Goal: Task Accomplishment & Management: Complete application form

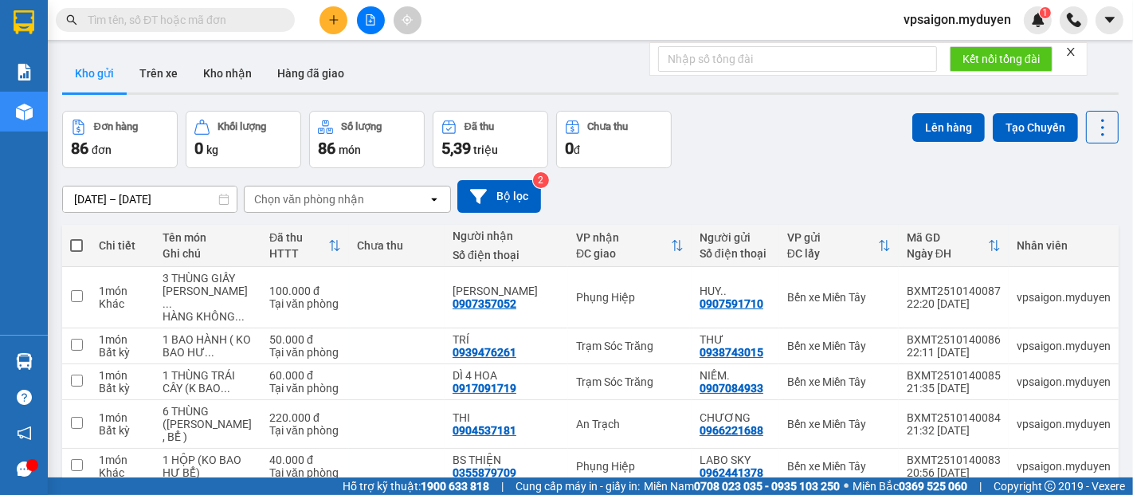
click at [211, 22] on input "text" at bounding box center [182, 20] width 188 height 18
paste input "0918398863"
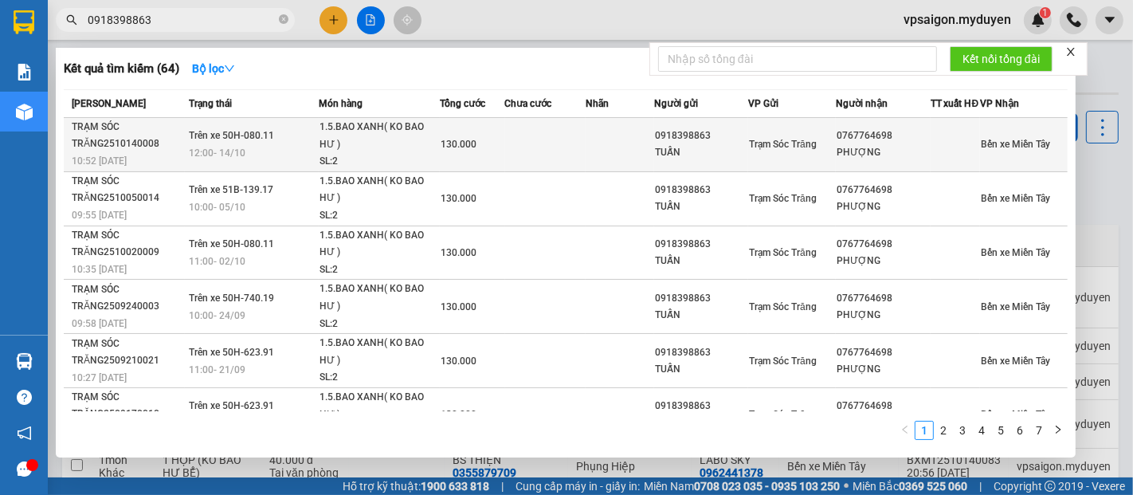
type input "0918398863"
click at [339, 140] on div "1.5.BAO XANH( KO BAO HƯ )" at bounding box center [379, 136] width 120 height 34
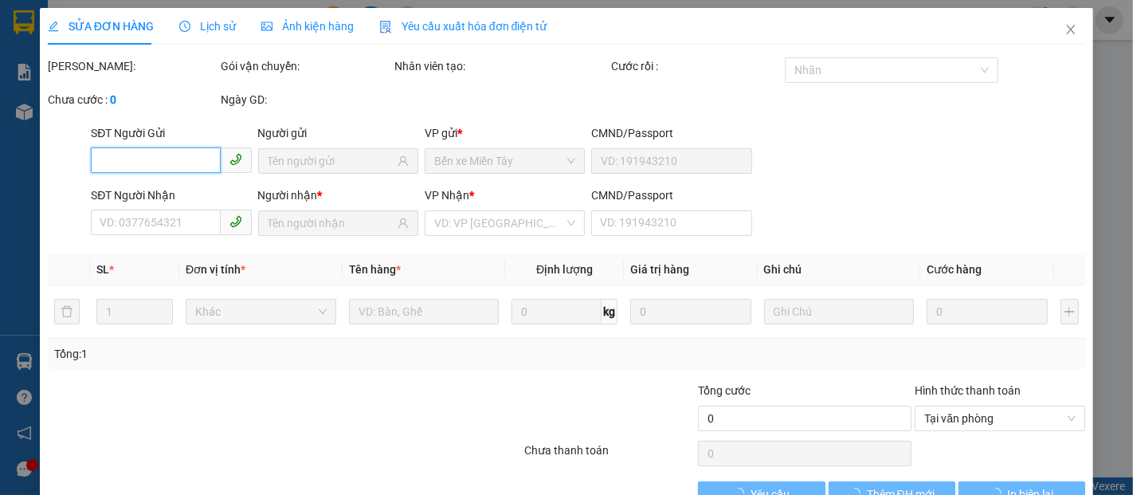
type input "0918398863"
type input "TUẤN"
type input "0767764698"
type input "PHƯỢNG"
type input "130.000"
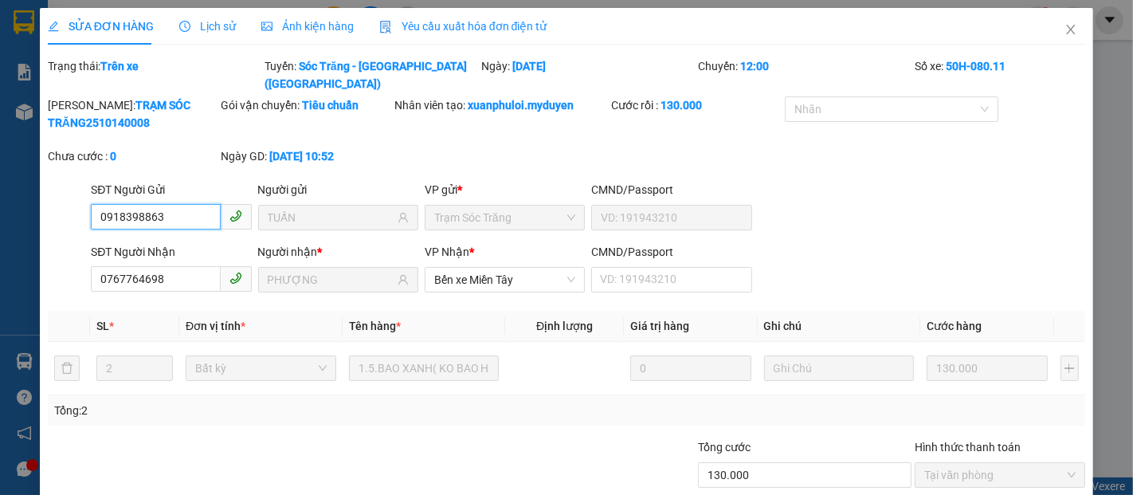
scroll to position [81, 0]
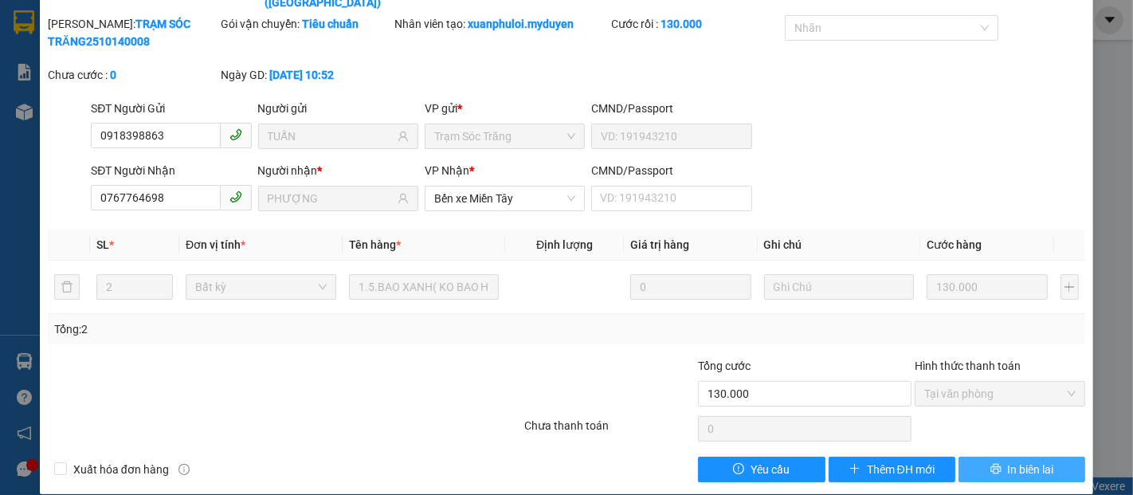
click at [1008, 461] on span "In biên lai" at bounding box center [1031, 470] width 46 height 18
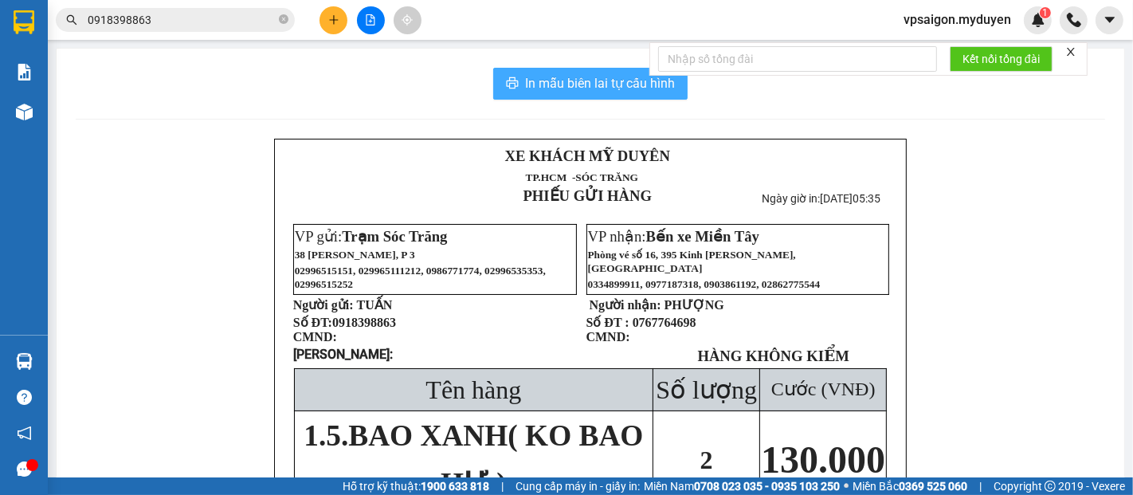
click at [632, 86] on span "In mẫu biên lai tự cấu hình" at bounding box center [600, 83] width 150 height 20
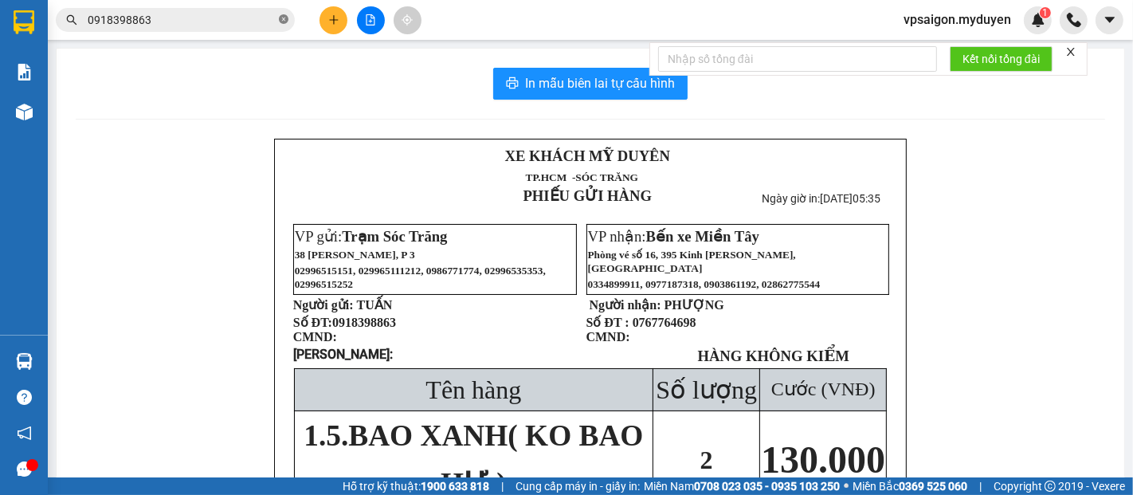
click at [285, 20] on icon "close-circle" at bounding box center [284, 19] width 10 height 10
paste input "0963525903"
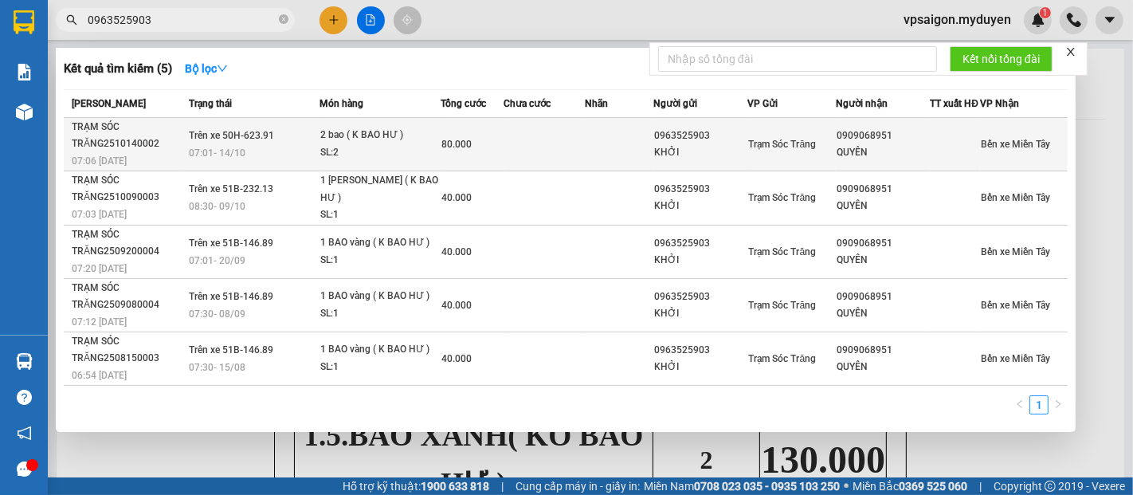
type input "0963525903"
click at [397, 144] on div "2 bao ( K BAO HƯ )" at bounding box center [380, 136] width 120 height 18
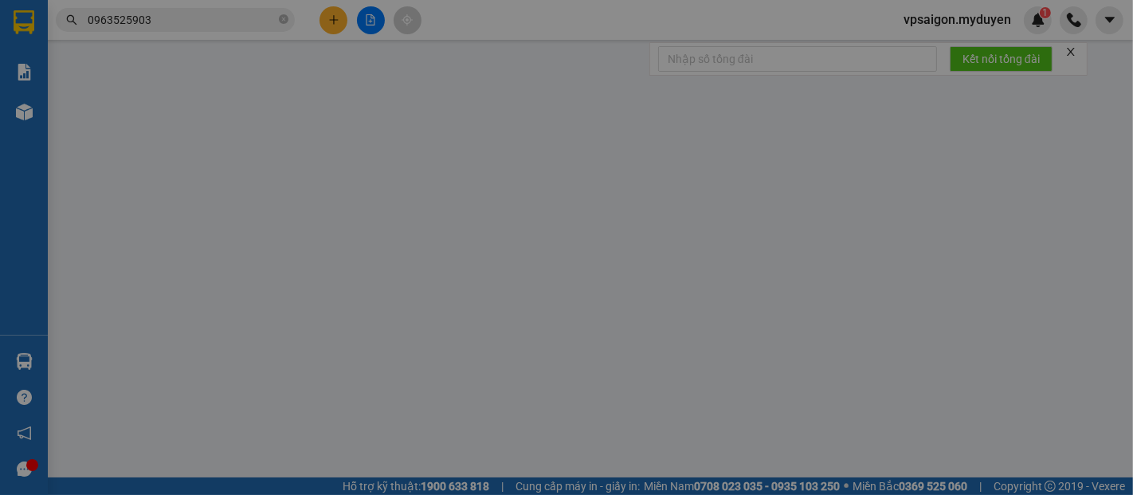
type input "0963525903"
type input "KHỞI"
type input "0909068951"
type input "QUYÊN"
type input "80.000"
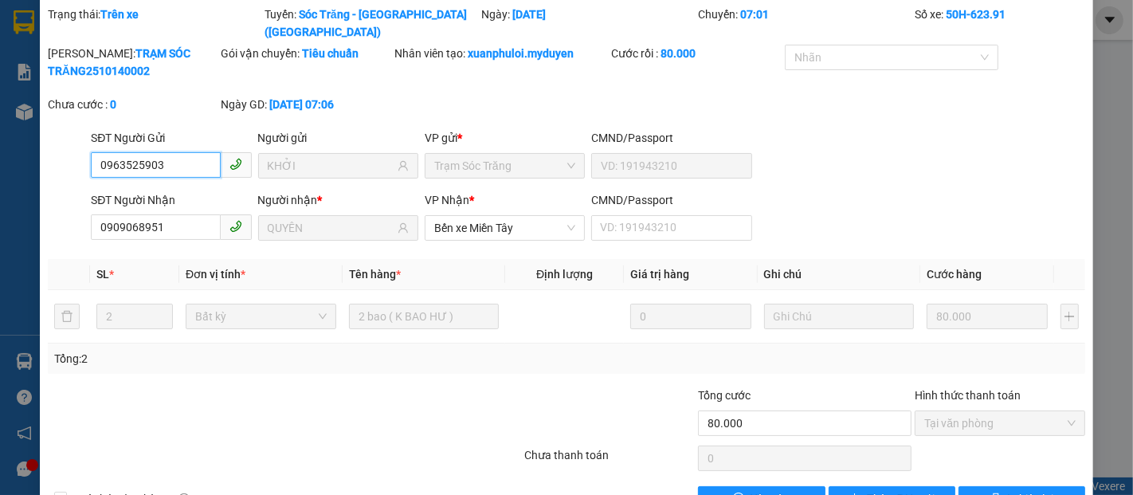
scroll to position [81, 0]
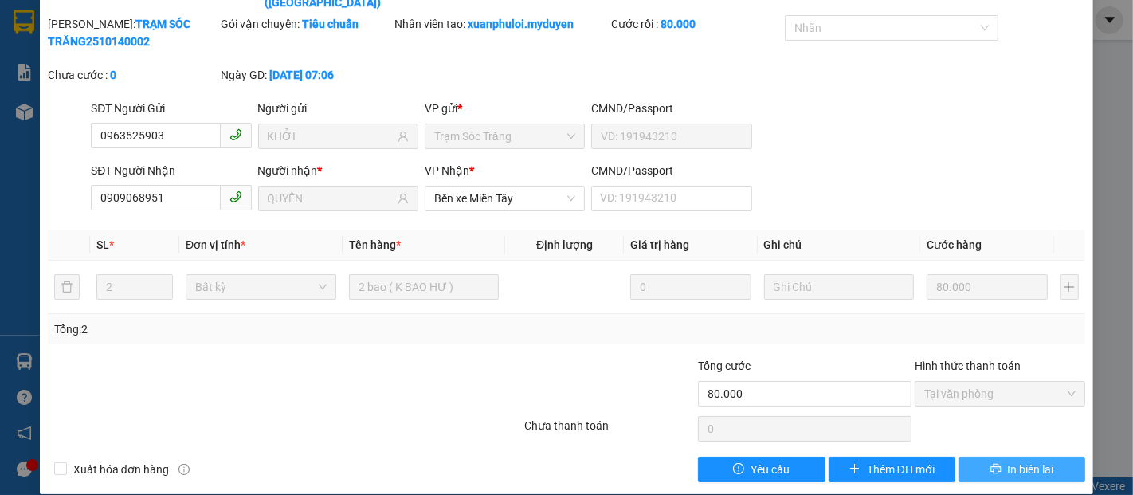
click at [1012, 461] on span "In biên lai" at bounding box center [1031, 470] width 46 height 18
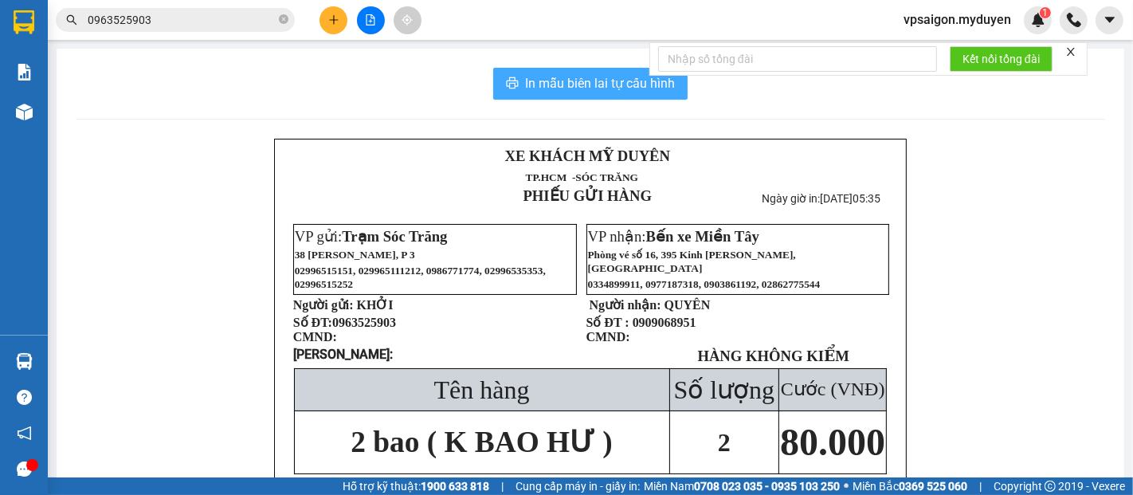
click at [516, 82] on button "In mẫu biên lai tự cấu hình" at bounding box center [590, 84] width 194 height 32
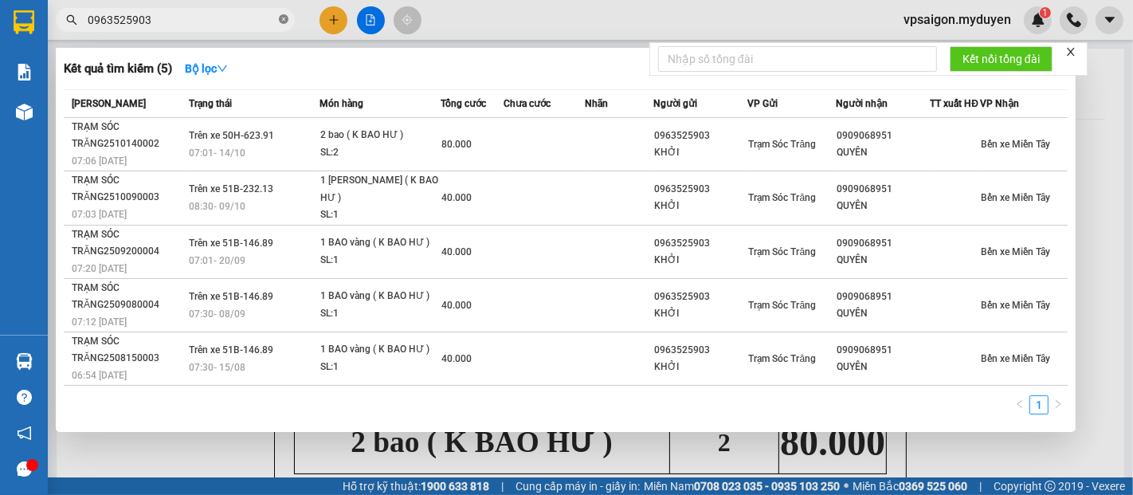
click at [284, 20] on icon "close-circle" at bounding box center [284, 19] width 10 height 10
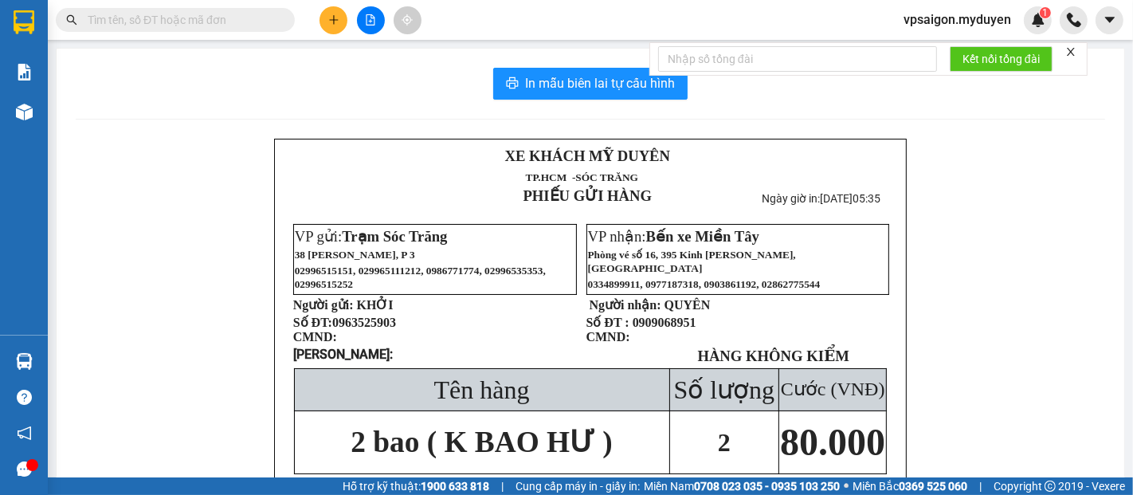
paste input "0945981900"
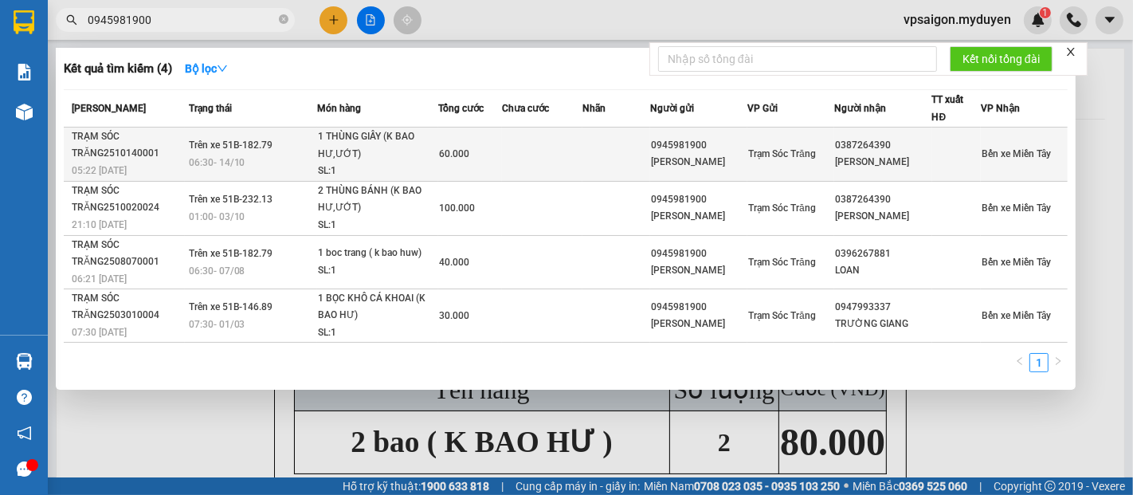
type input "0945981900"
click at [292, 148] on td "Trên xe 51B-182.79 06:30 - 14/10" at bounding box center [251, 154] width 132 height 54
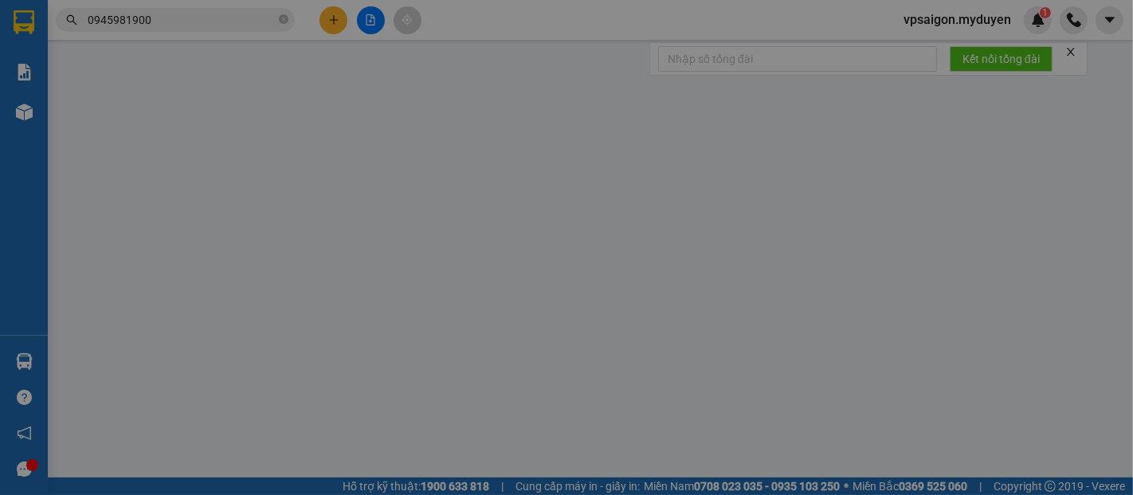
type input "0945981900"
type input "HOÀNG MINH"
type input "0387264390"
type input "KIỀU TIÊN"
type input "60.000"
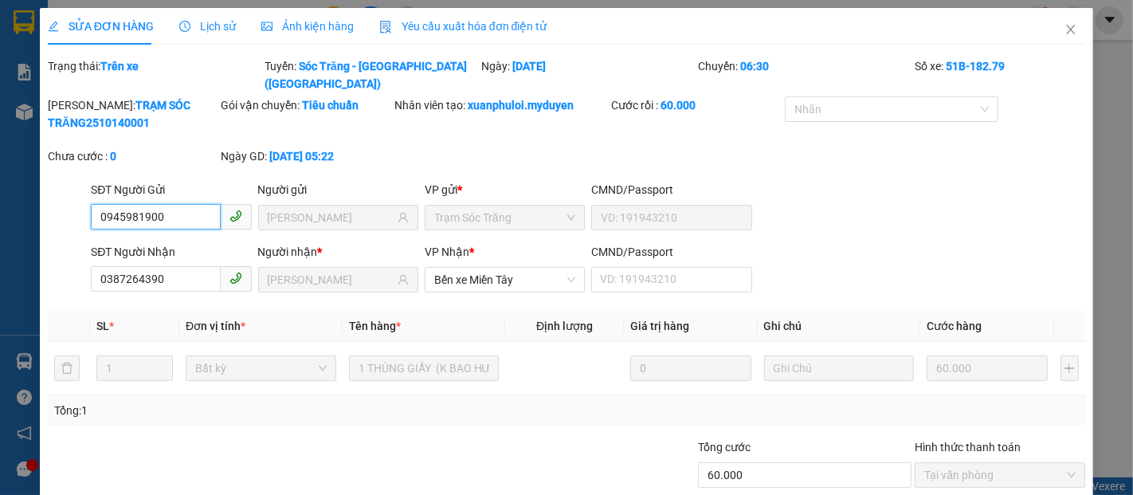
scroll to position [81, 0]
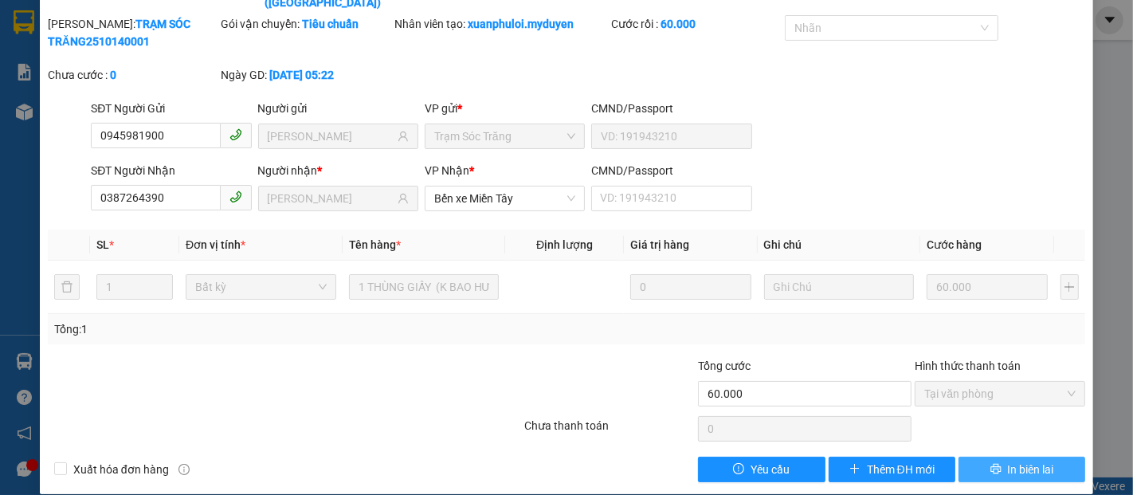
click at [990, 457] on button "In biên lai" at bounding box center [1021, 469] width 127 height 25
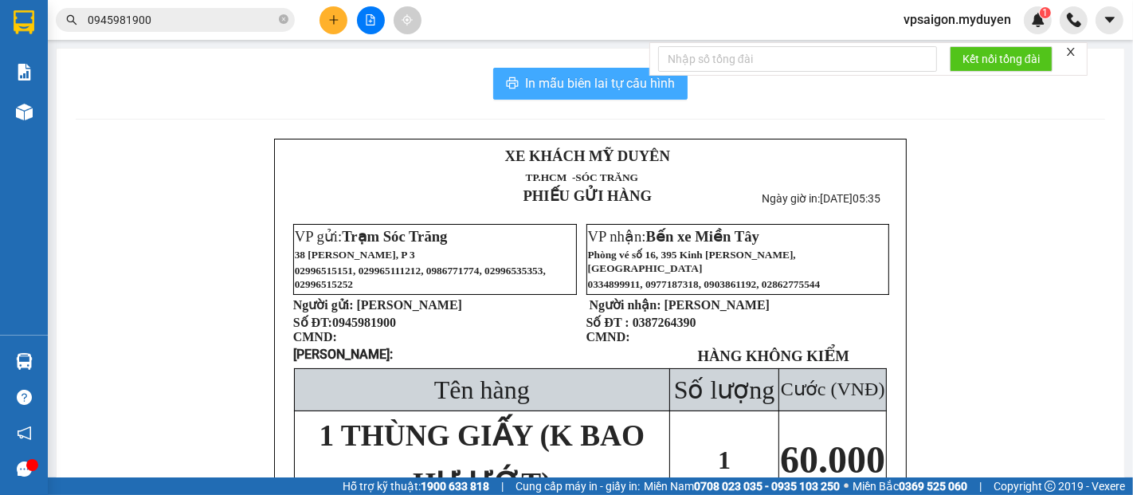
click at [506, 85] on icon "printer" at bounding box center [512, 82] width 13 height 13
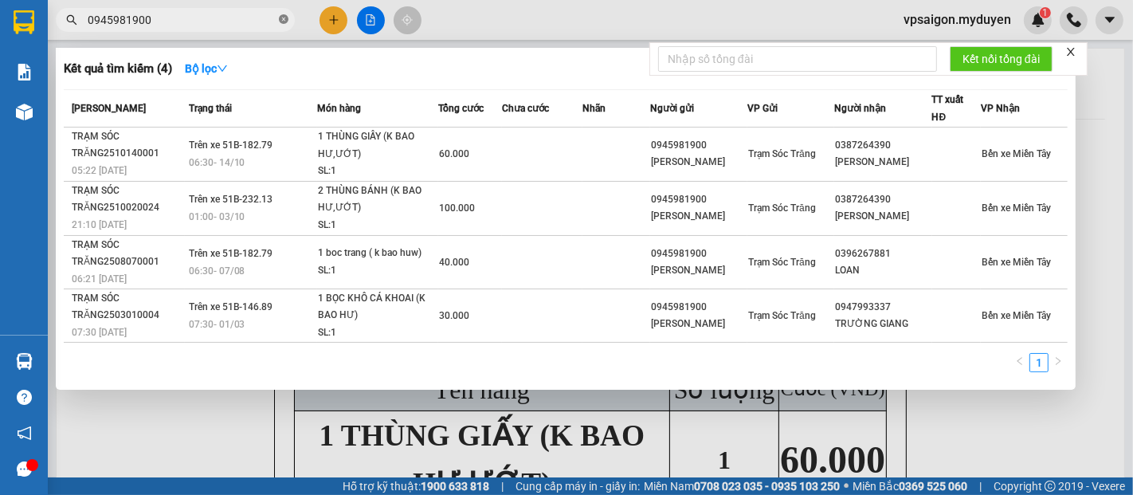
click at [284, 18] on icon "close-circle" at bounding box center [284, 19] width 10 height 10
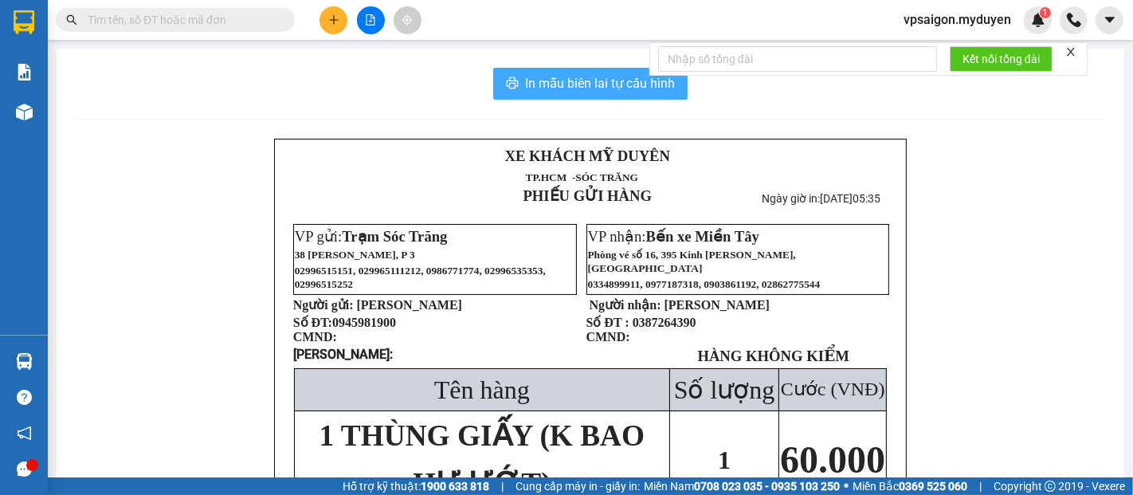
paste input "0375399815"
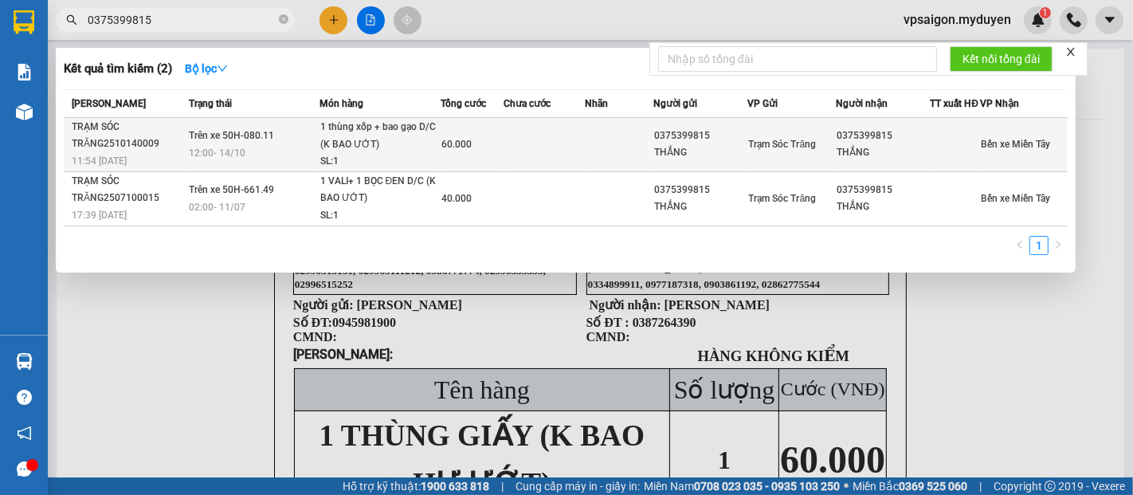
type input "0375399815"
click at [211, 141] on span "Trên xe 50H-080.11" at bounding box center [231, 135] width 85 height 11
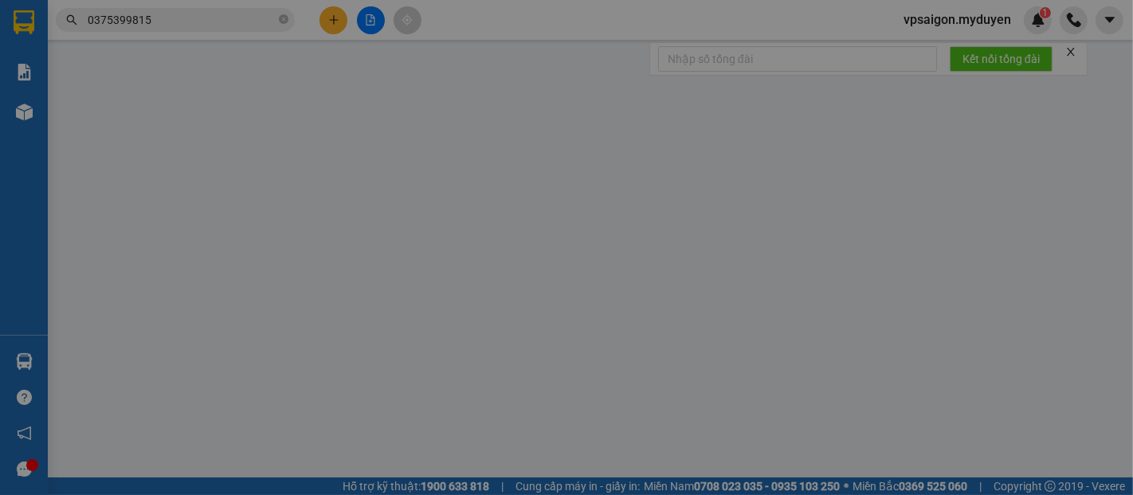
type input "0375399815"
type input "THẮNG"
type input "0375399815"
type input "THẮNG"
type input "60.000"
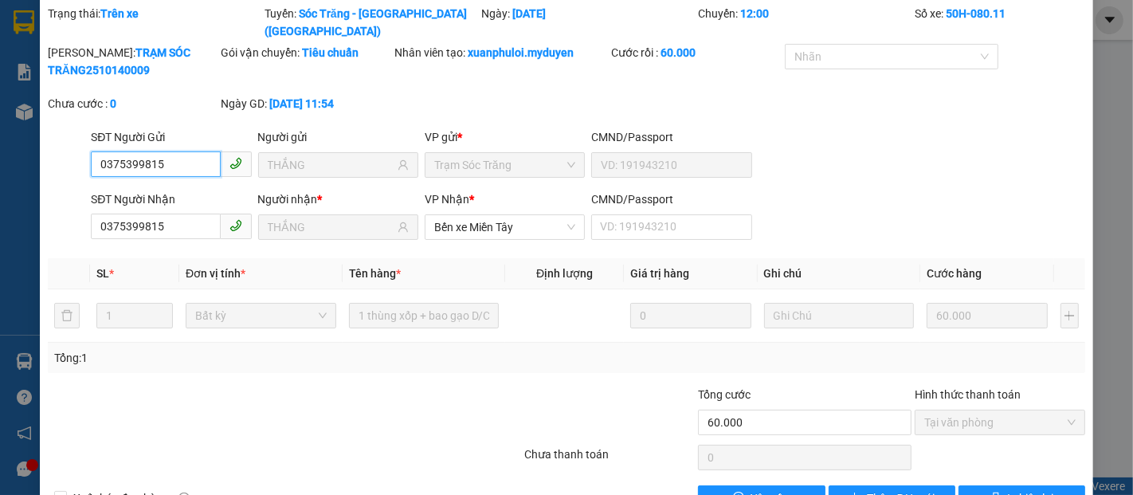
scroll to position [81, 0]
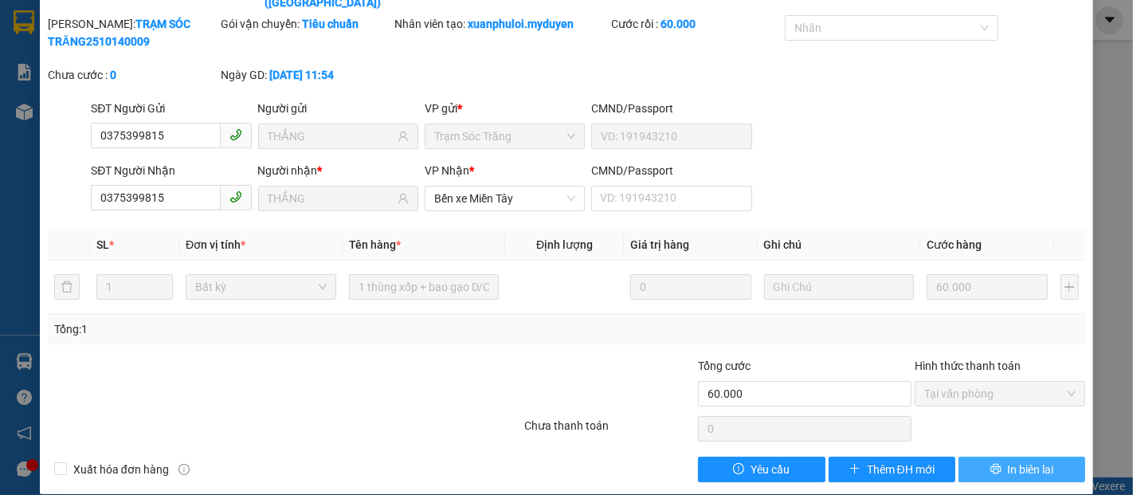
click at [993, 457] on button "In biên lai" at bounding box center [1021, 469] width 127 height 25
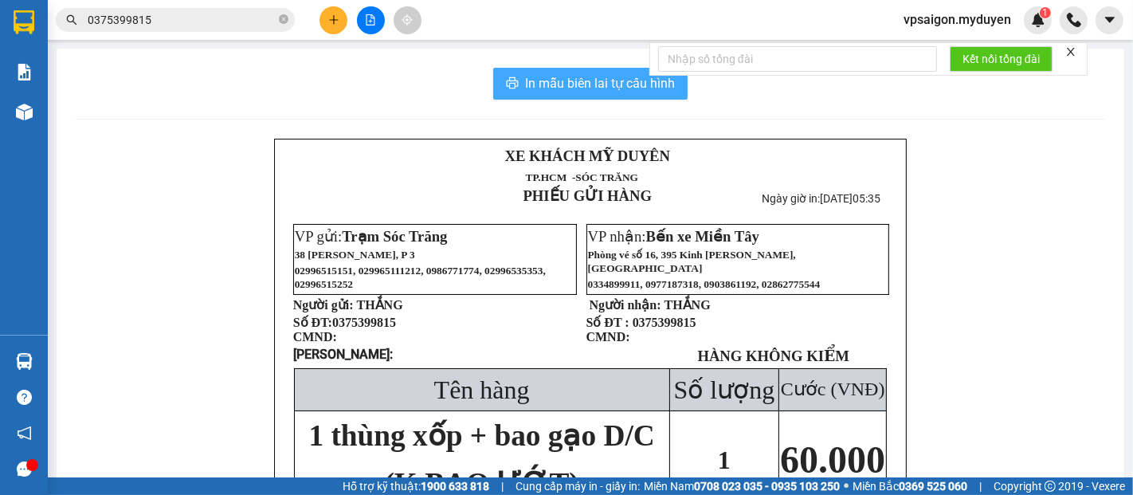
click at [513, 90] on button "In mẫu biên lai tự cấu hình" at bounding box center [590, 84] width 194 height 32
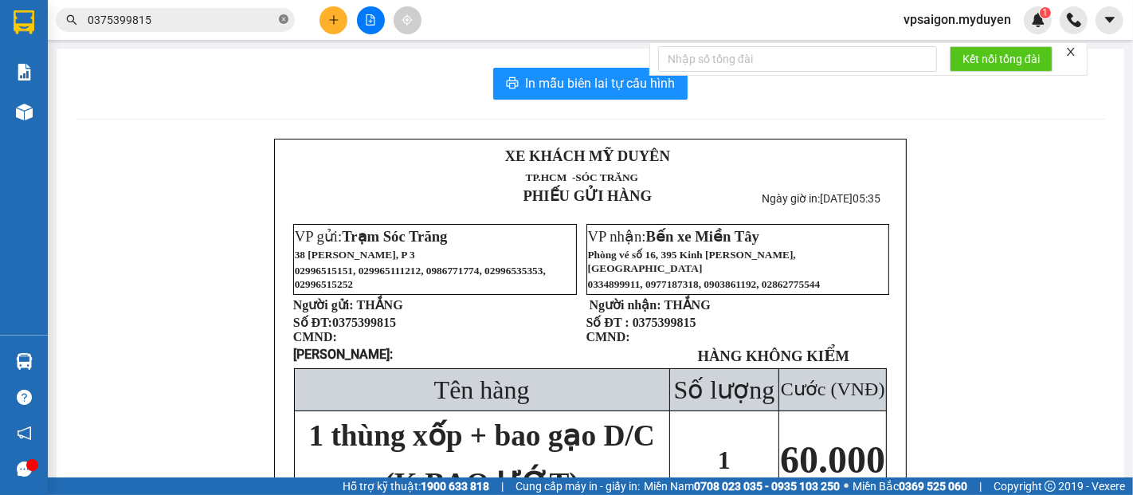
click at [280, 18] on icon "close-circle" at bounding box center [284, 19] width 10 height 10
paste input "0796827633"
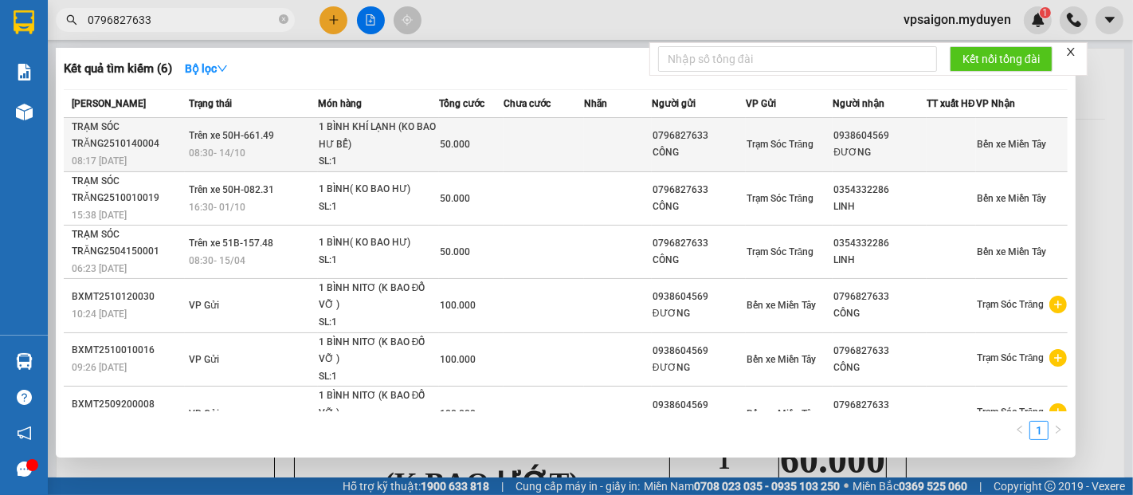
type input "0796827633"
click at [229, 141] on span "Trên xe 50H-661.49" at bounding box center [231, 135] width 85 height 11
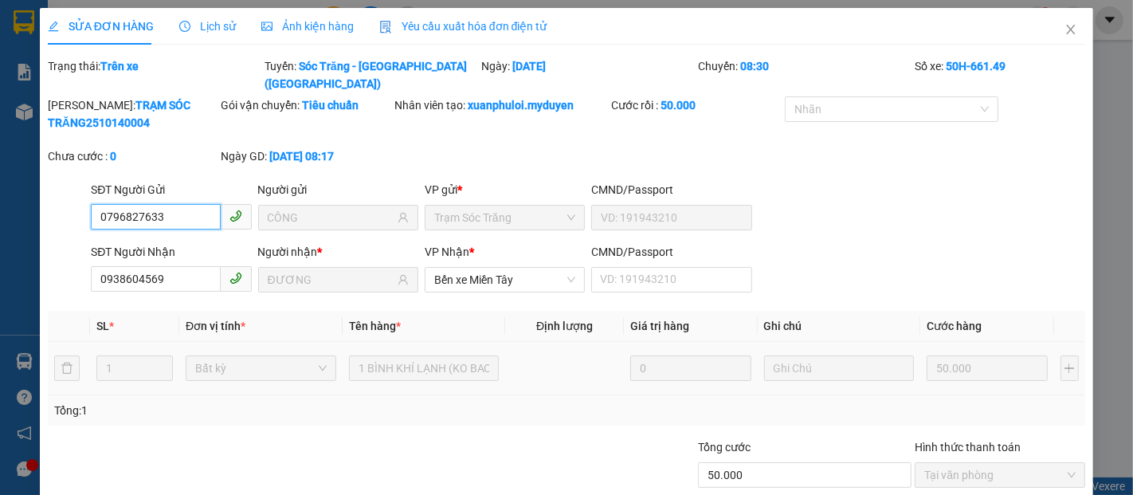
scroll to position [81, 0]
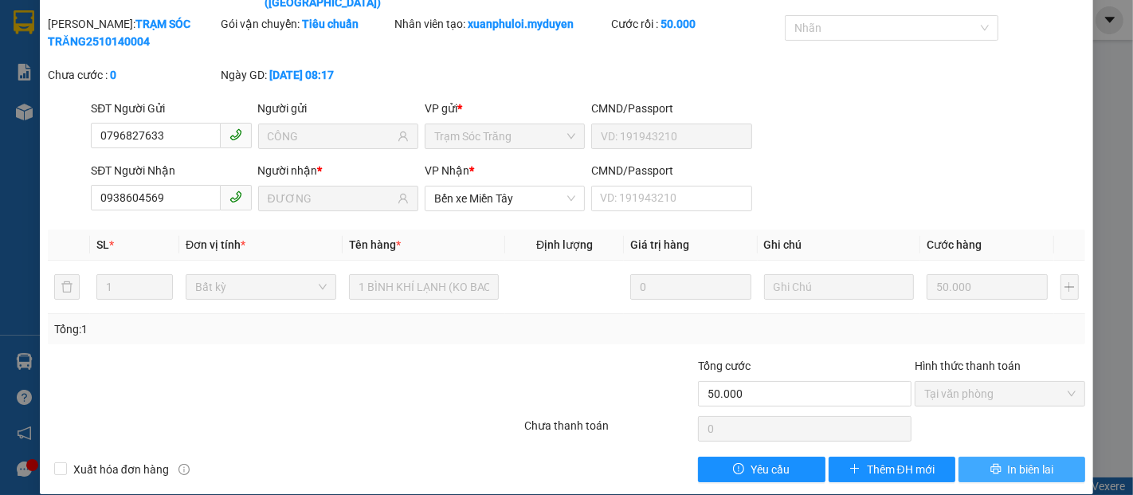
click at [987, 457] on button "In biên lai" at bounding box center [1021, 469] width 127 height 25
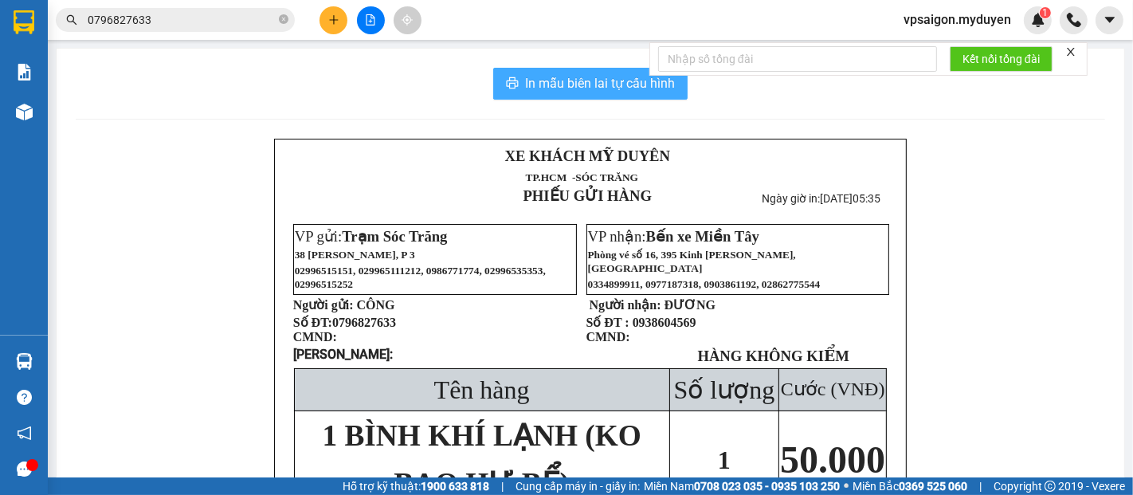
click at [582, 92] on span "In mẫu biên lai tự cấu hình" at bounding box center [600, 83] width 150 height 20
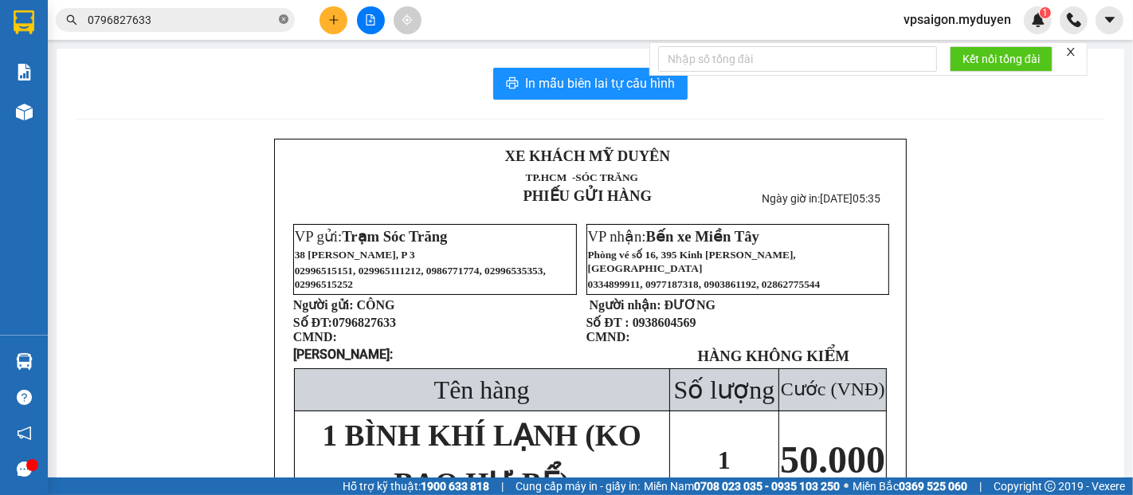
click at [280, 20] on icon "close-circle" at bounding box center [284, 19] width 10 height 10
paste input "0702011999"
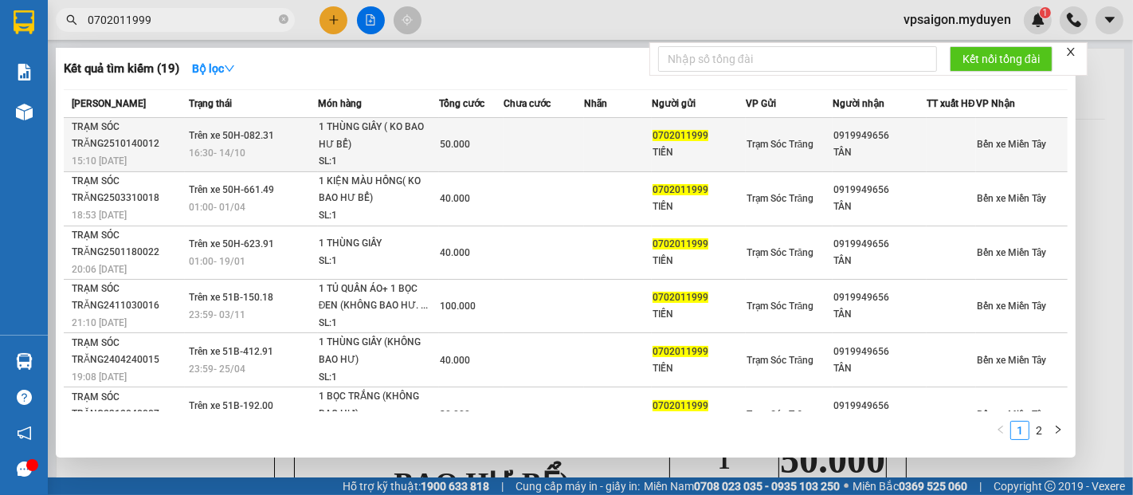
type input "0702011999"
click at [319, 146] on div "1 THÙNG GIẤY ( KO BAO HƯ BỂ)" at bounding box center [379, 136] width 120 height 34
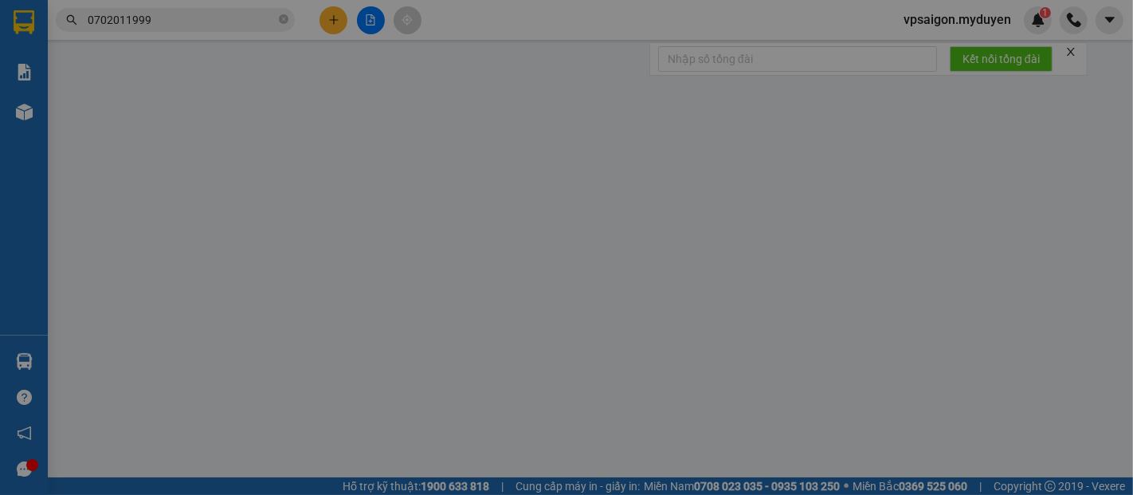
type input "0702011999"
type input "TIẾN"
type input "0919949656"
type input "TÂN"
type input "50.000"
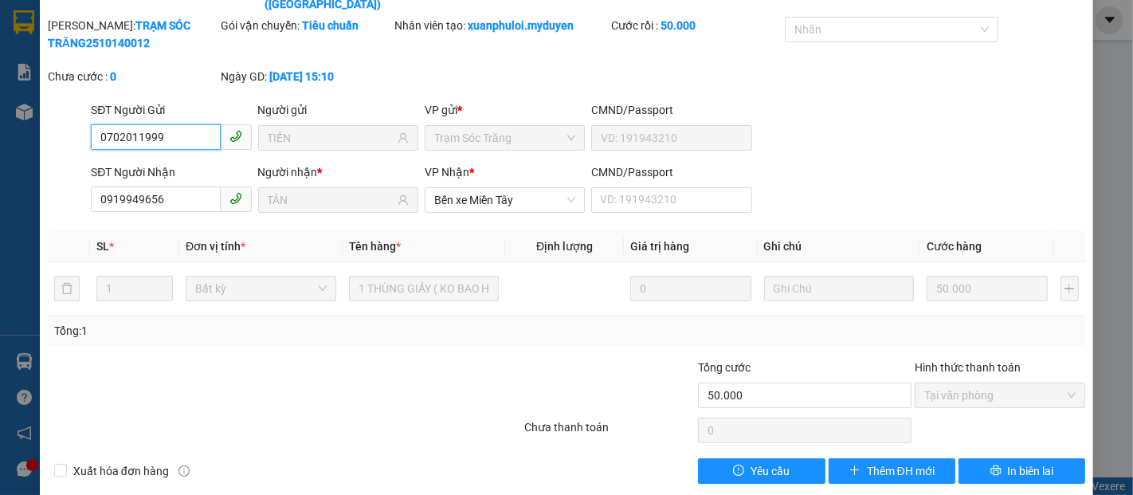
scroll to position [81, 0]
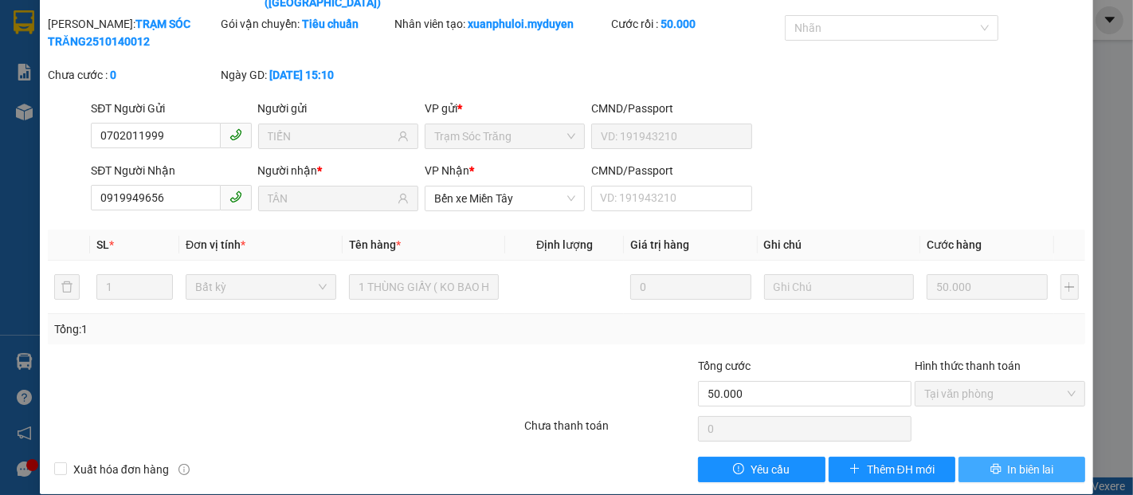
click at [1020, 461] on span "In biên lai" at bounding box center [1031, 470] width 46 height 18
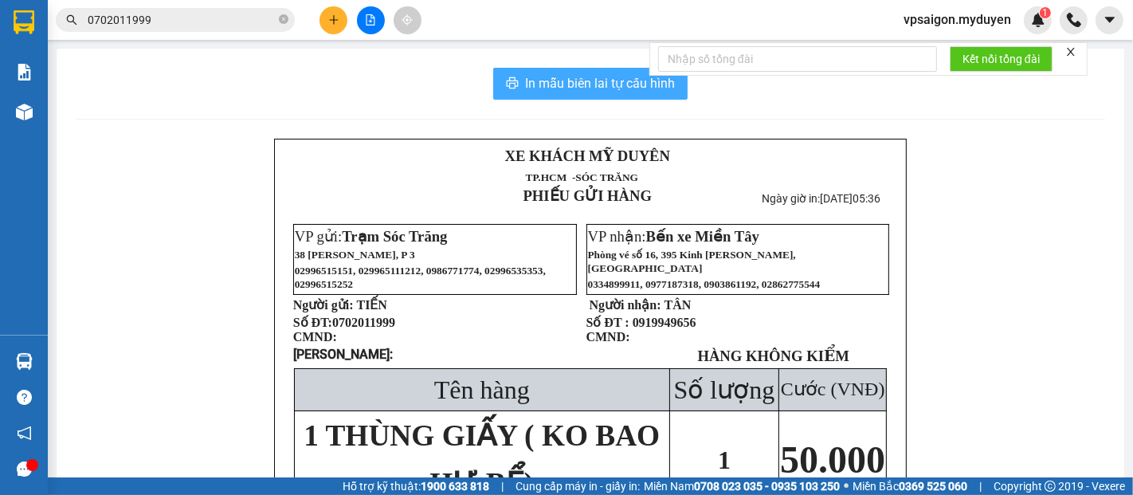
click at [562, 73] on span "In mẫu biên lai tự cấu hình" at bounding box center [600, 83] width 150 height 20
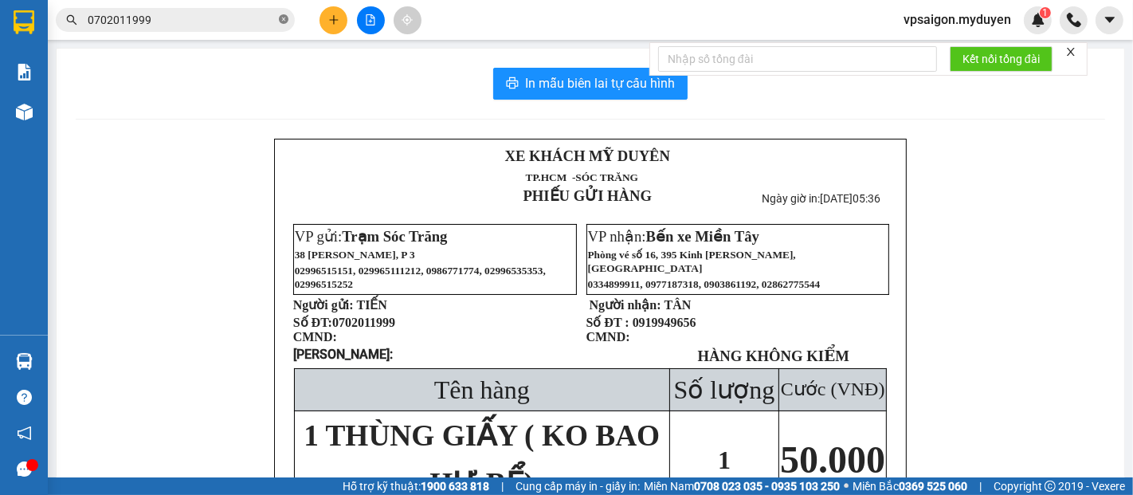
click at [285, 21] on icon "close-circle" at bounding box center [284, 19] width 10 height 10
paste input "0377605409"
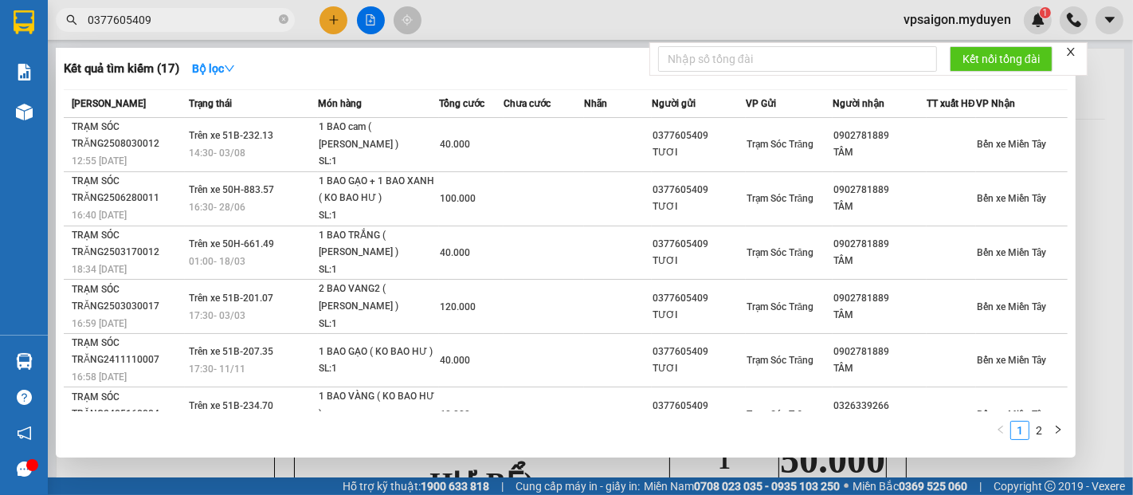
type input "0377605409"
click at [402, 158] on div "SL: 1" at bounding box center [379, 162] width 120 height 18
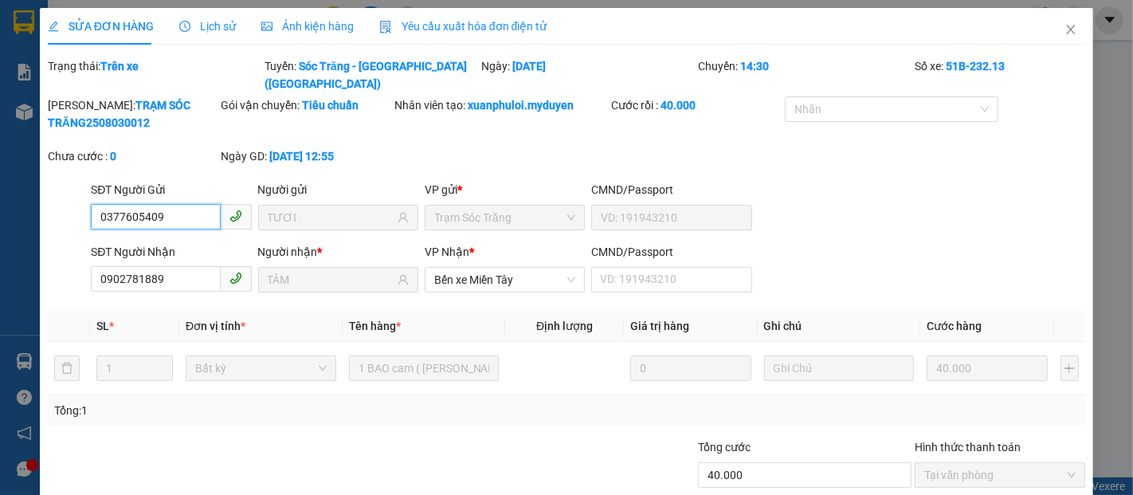
scroll to position [81, 0]
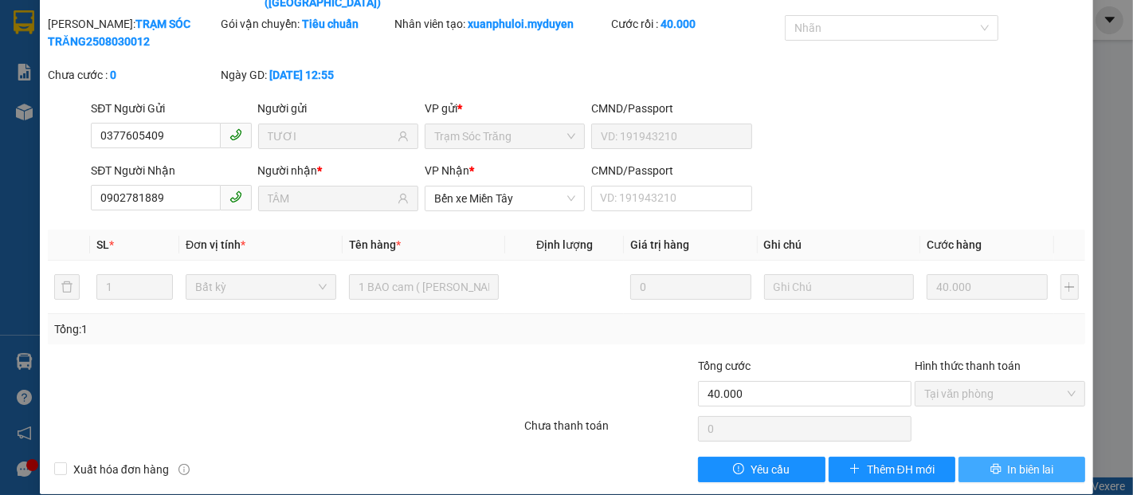
click at [1025, 457] on button "In biên lai" at bounding box center [1021, 469] width 127 height 25
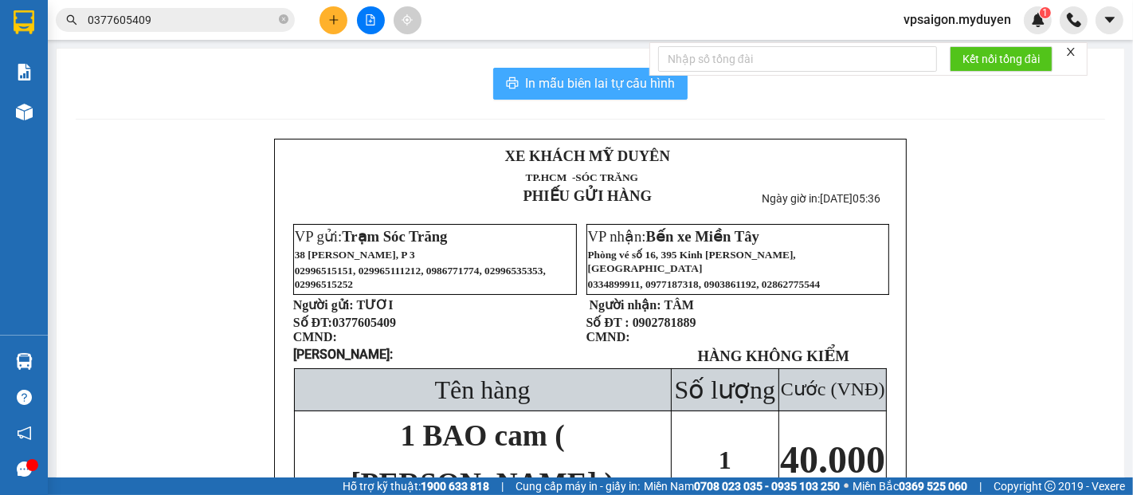
click at [554, 79] on span "In mẫu biên lai tự cấu hình" at bounding box center [600, 83] width 150 height 20
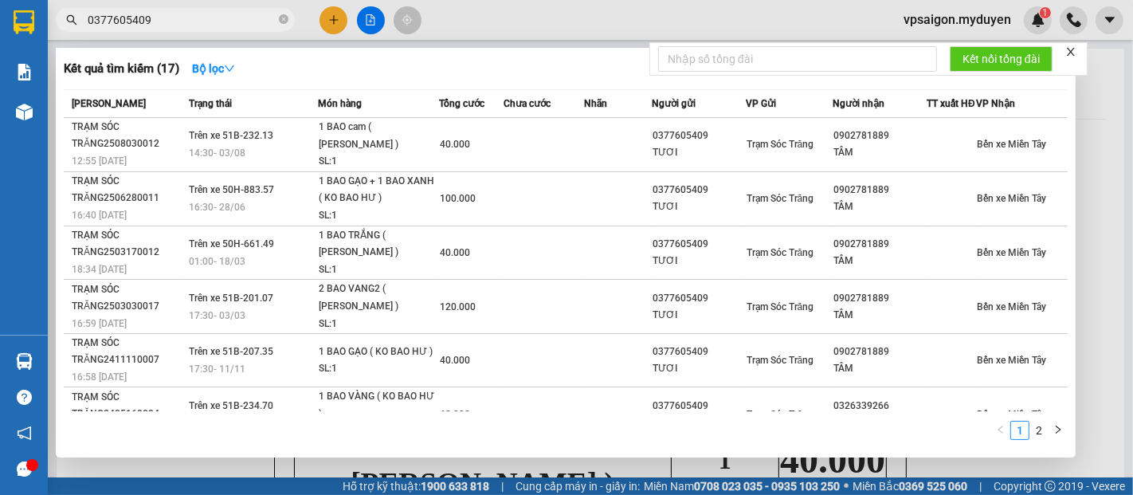
click at [276, 18] on span "0377605409" at bounding box center [175, 20] width 239 height 24
click at [280, 21] on icon "close-circle" at bounding box center [284, 19] width 10 height 10
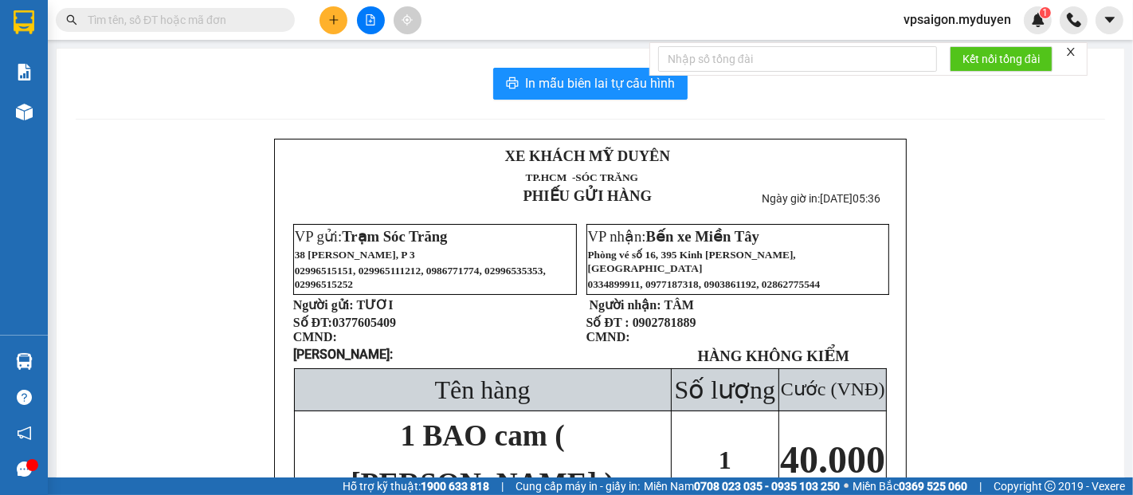
paste input "0919901277"
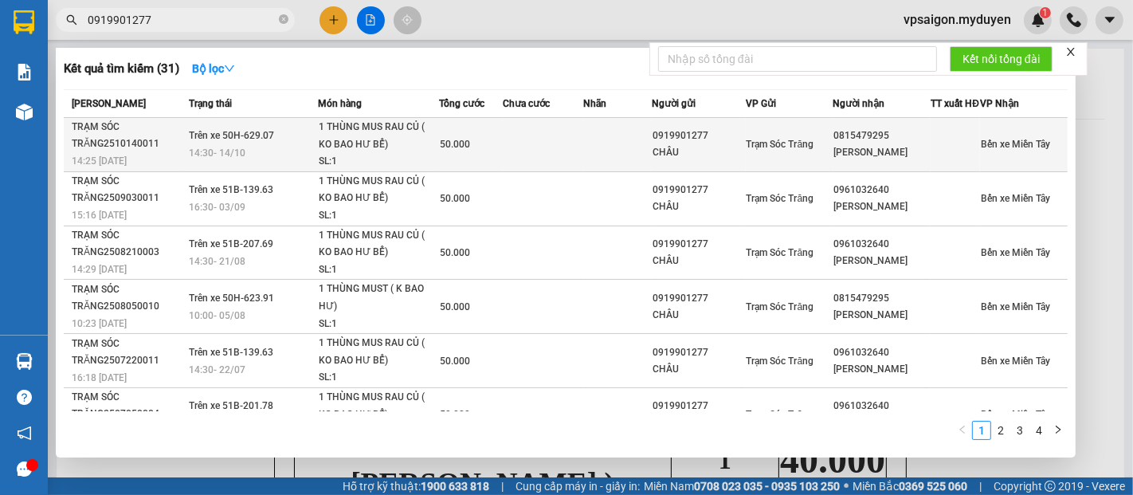
type input "0919901277"
click at [363, 153] on div "1 THÙNG MUS RAU CỦ ( KO BAO HƯ BỂ)" at bounding box center [379, 136] width 120 height 34
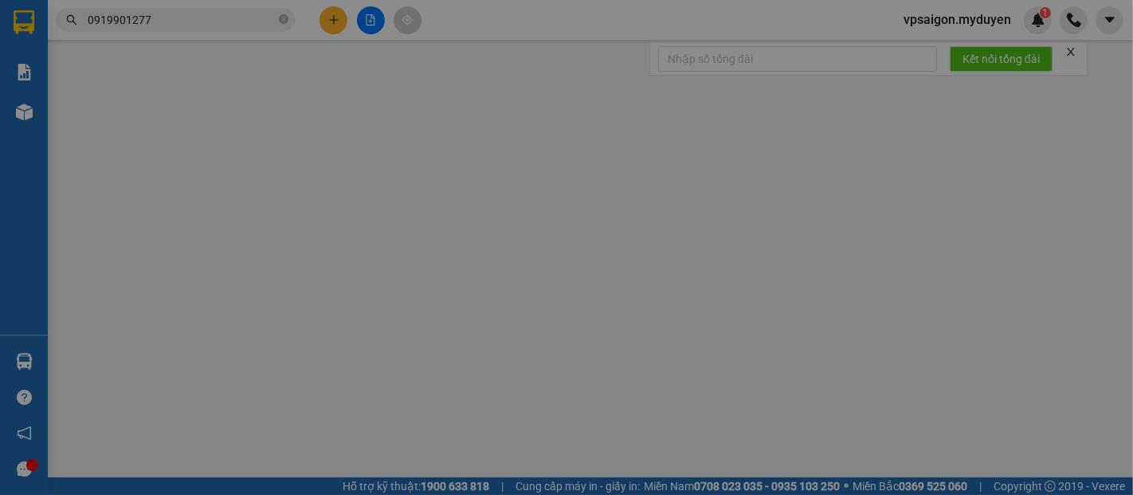
type input "0919901277"
type input "CHÂU"
type input "0815479295"
type input "MINH NGHĨA"
type input "50.000"
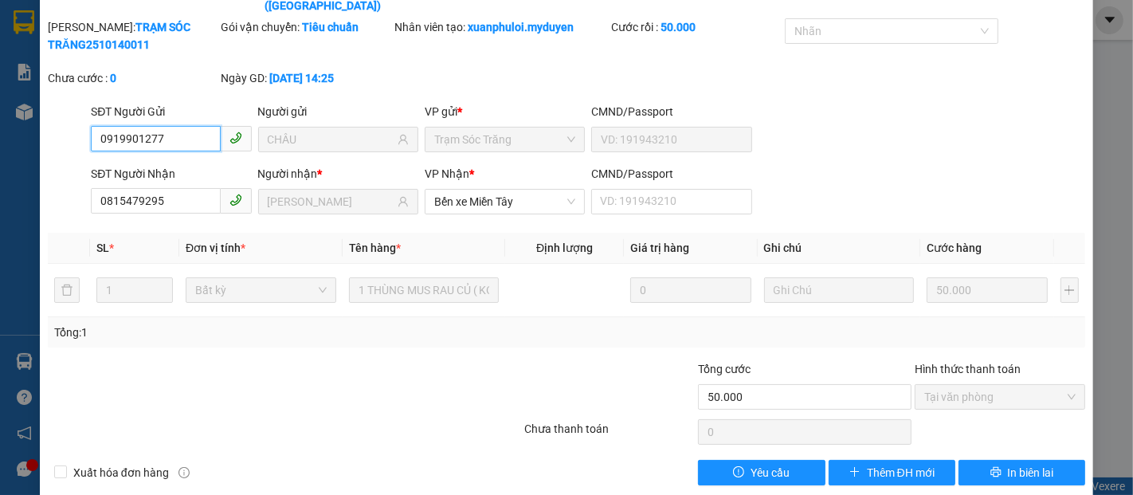
scroll to position [81, 0]
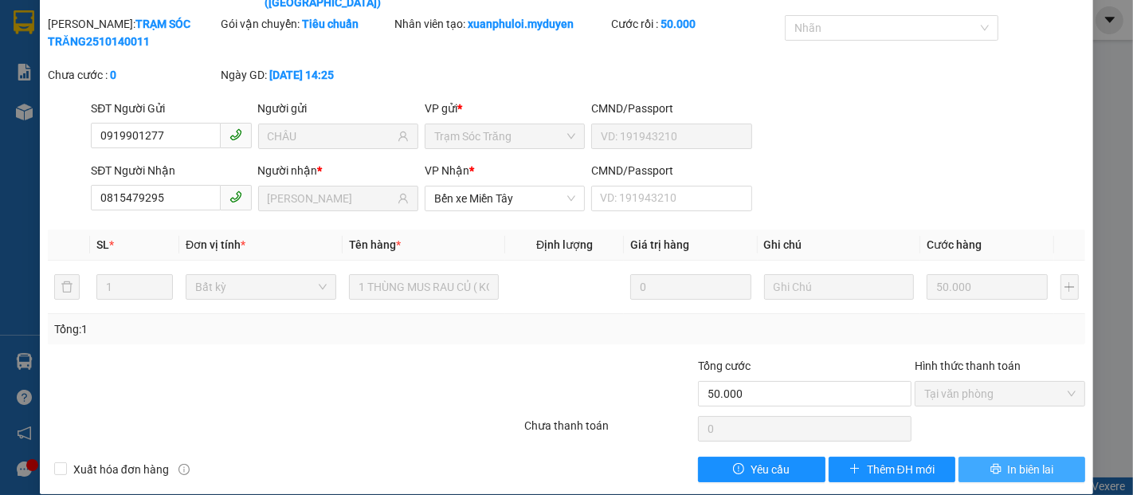
click at [990, 463] on icon "printer" at bounding box center [995, 468] width 11 height 11
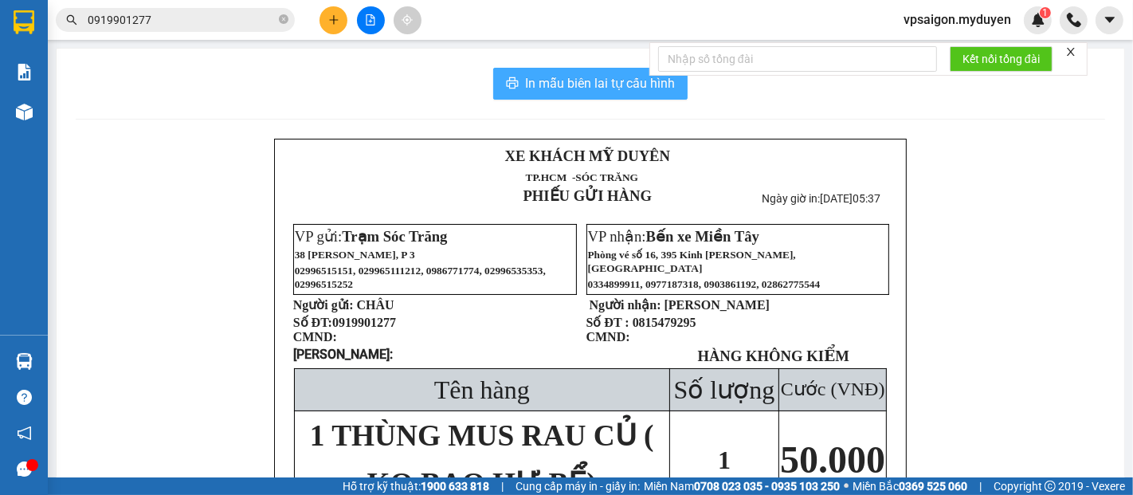
click at [567, 82] on span "In mẫu biên lai tự cấu hình" at bounding box center [600, 83] width 150 height 20
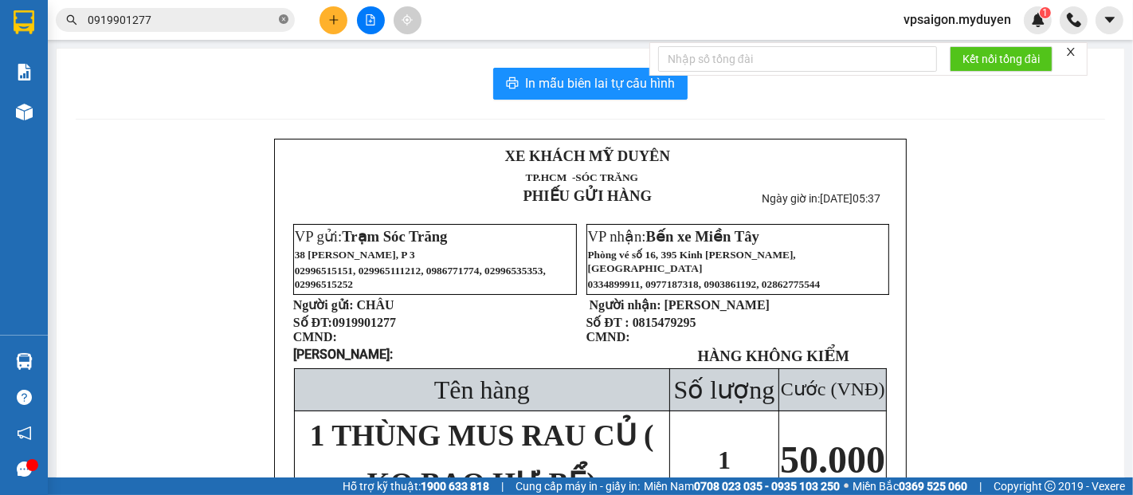
click at [284, 21] on icon "close-circle" at bounding box center [284, 19] width 10 height 10
paste input "0918555727"
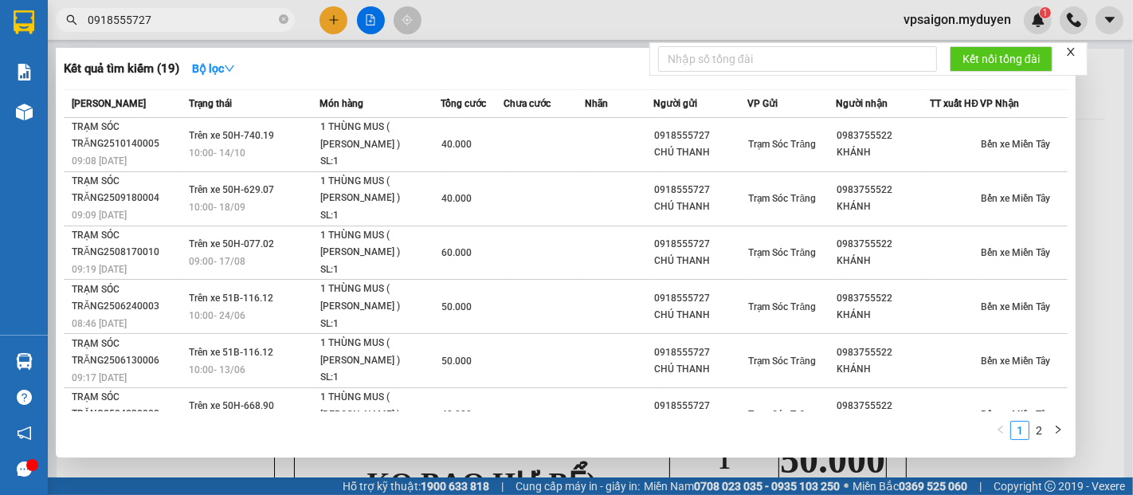
type input "0918555727"
click at [240, 141] on span "Trên xe 50H-740.19" at bounding box center [231, 135] width 85 height 11
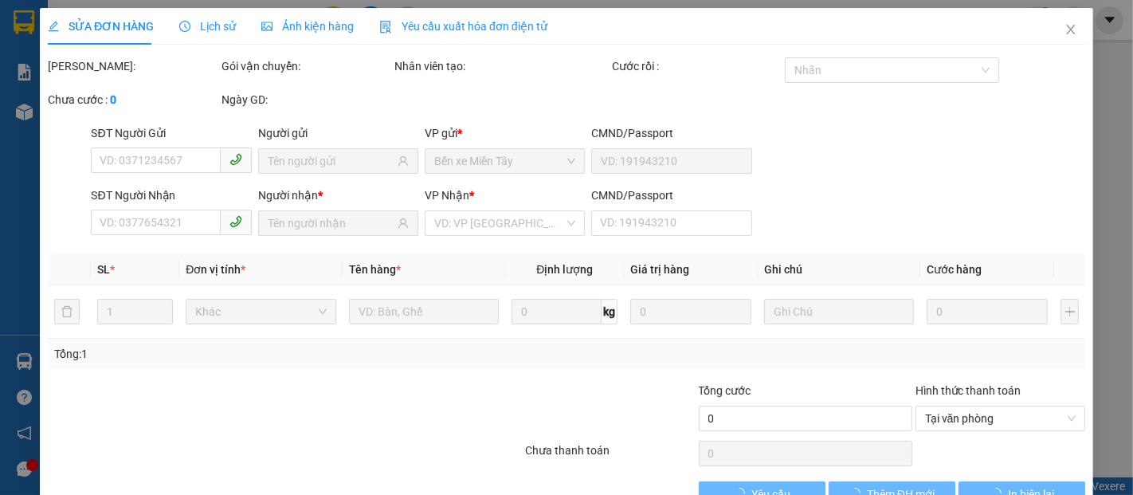
type input "0918555727"
type input "CHÚ THANH"
type input "0983755522"
type input "KHÁNH"
type input "40.000"
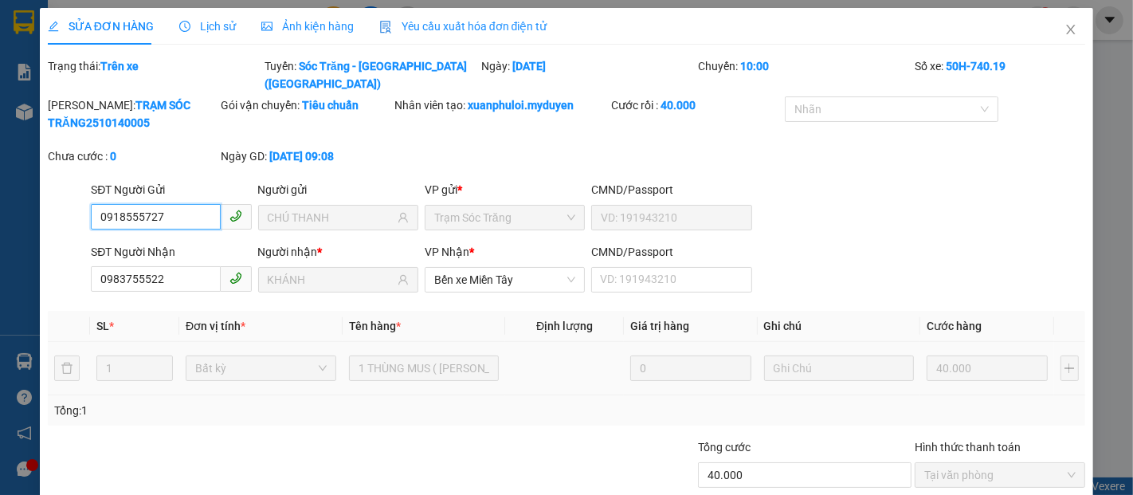
scroll to position [81, 0]
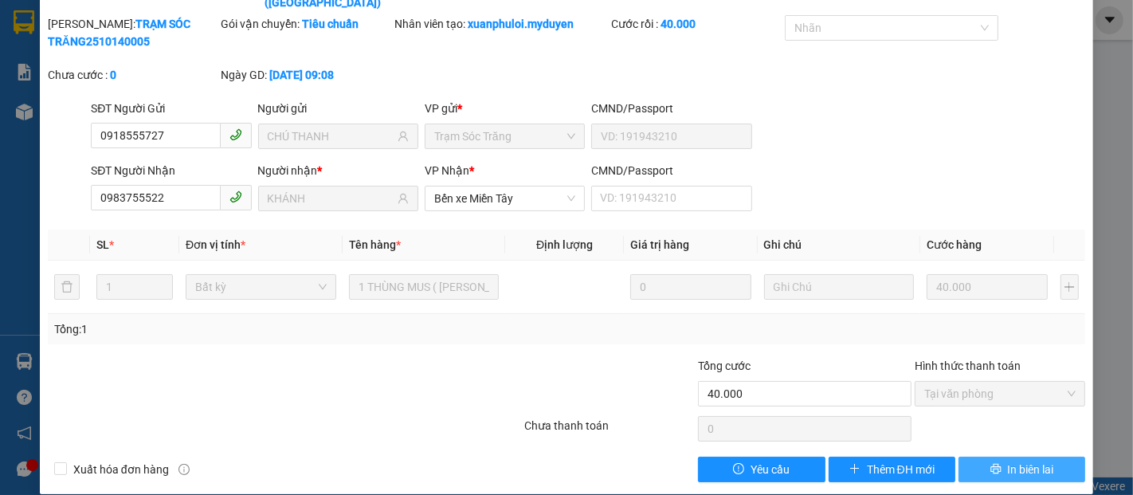
click at [962, 457] on button "In biên lai" at bounding box center [1021, 469] width 127 height 25
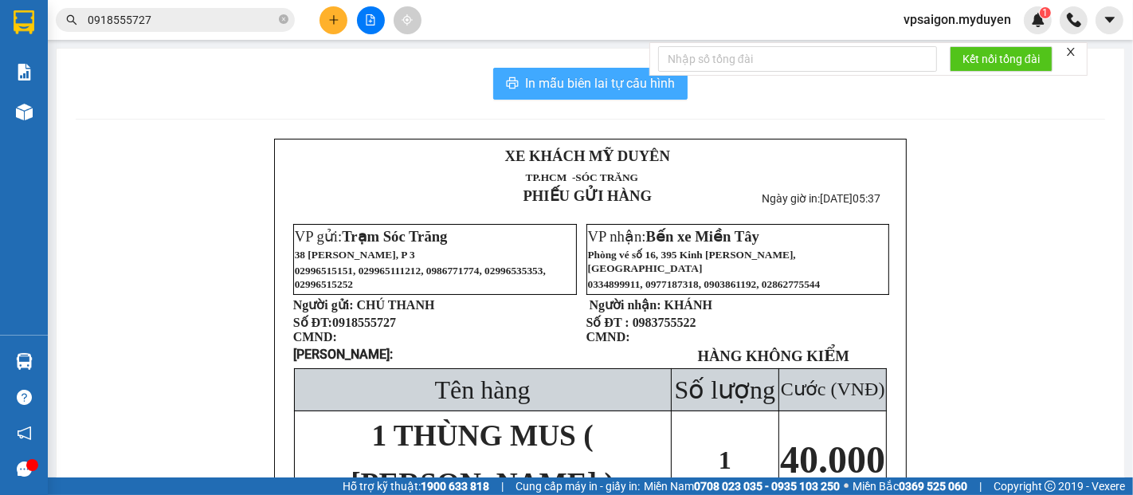
click at [543, 76] on span "In mẫu biên lai tự cấu hình" at bounding box center [600, 83] width 150 height 20
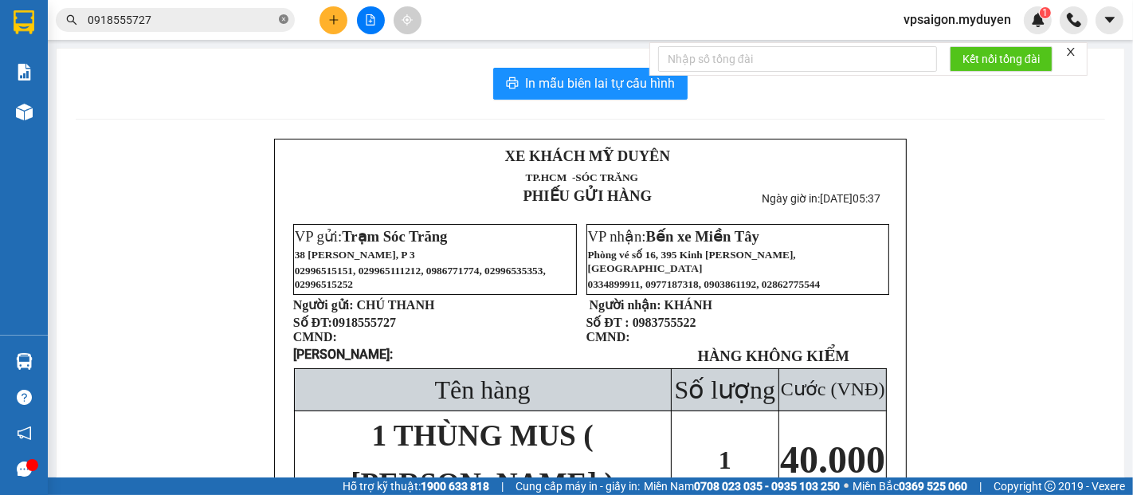
click at [285, 18] on icon "close-circle" at bounding box center [284, 19] width 10 height 10
paste input "0919207377"
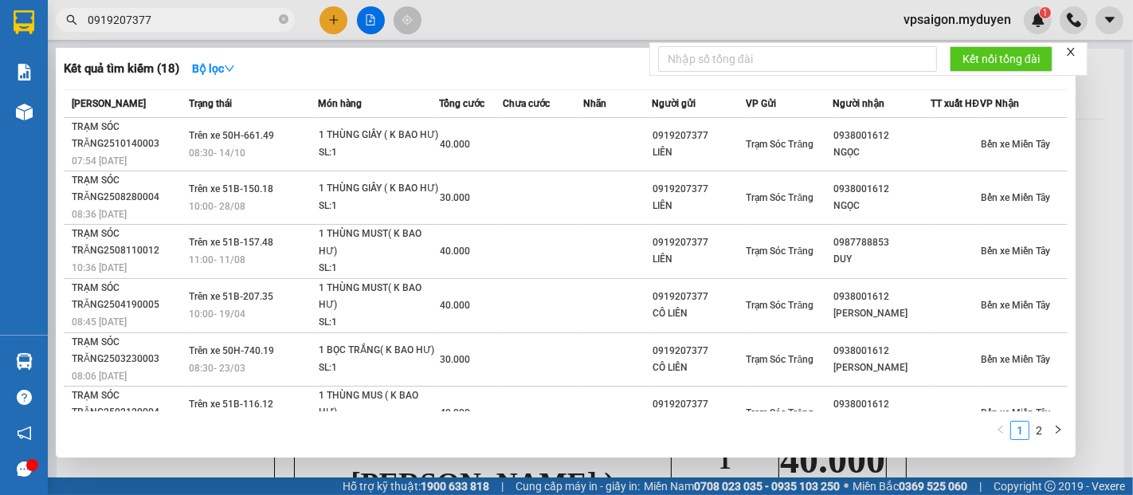
type input "0919207377"
click at [391, 144] on div "1 THÙNG GIẤY ( K BAO HƯ)" at bounding box center [379, 136] width 120 height 18
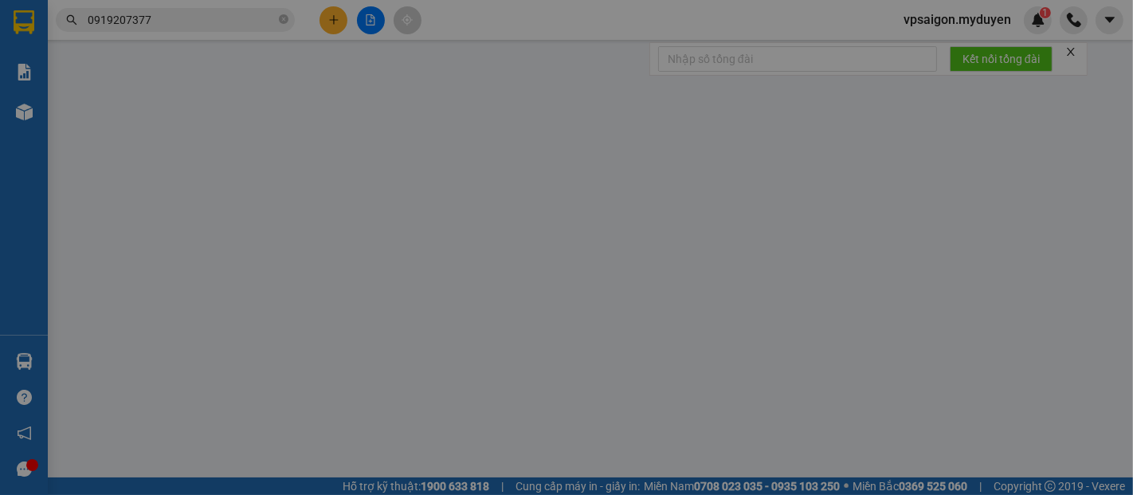
type input "0919207377"
type input "LIÊN"
type input "0938001612"
type input "NGỌC"
type input "40.000"
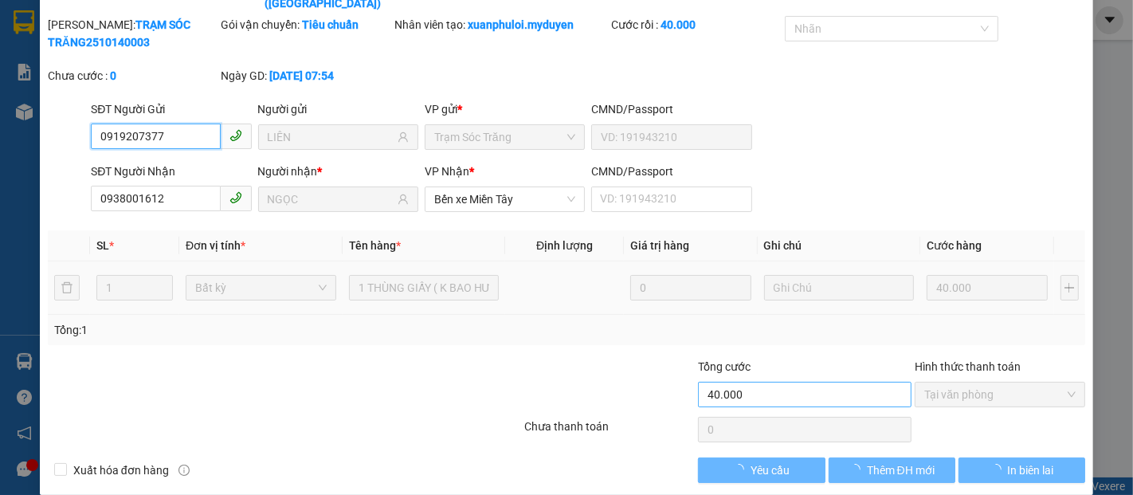
scroll to position [81, 0]
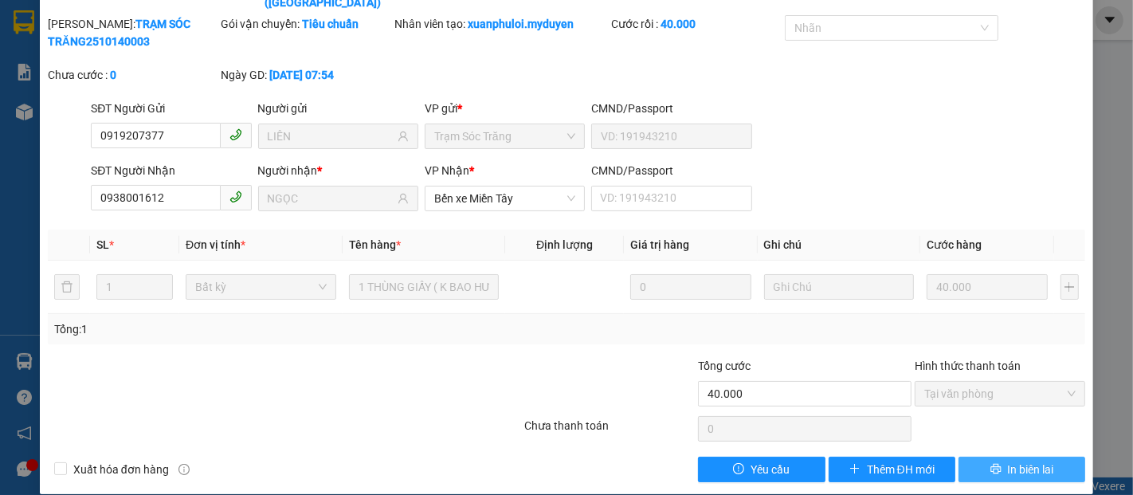
click at [969, 457] on button "In biên lai" at bounding box center [1021, 469] width 127 height 25
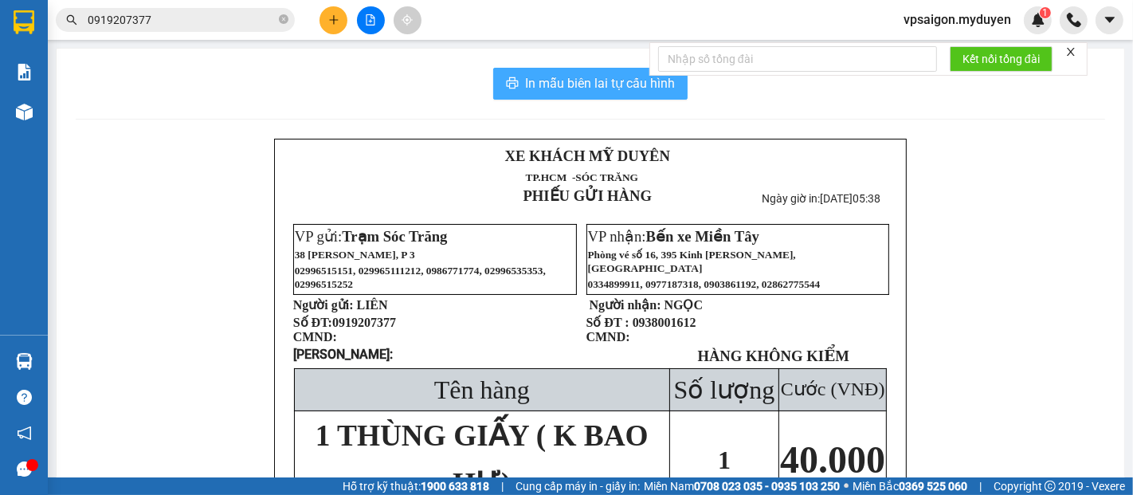
click at [571, 91] on span "In mẫu biên lai tự cấu hình" at bounding box center [600, 83] width 150 height 20
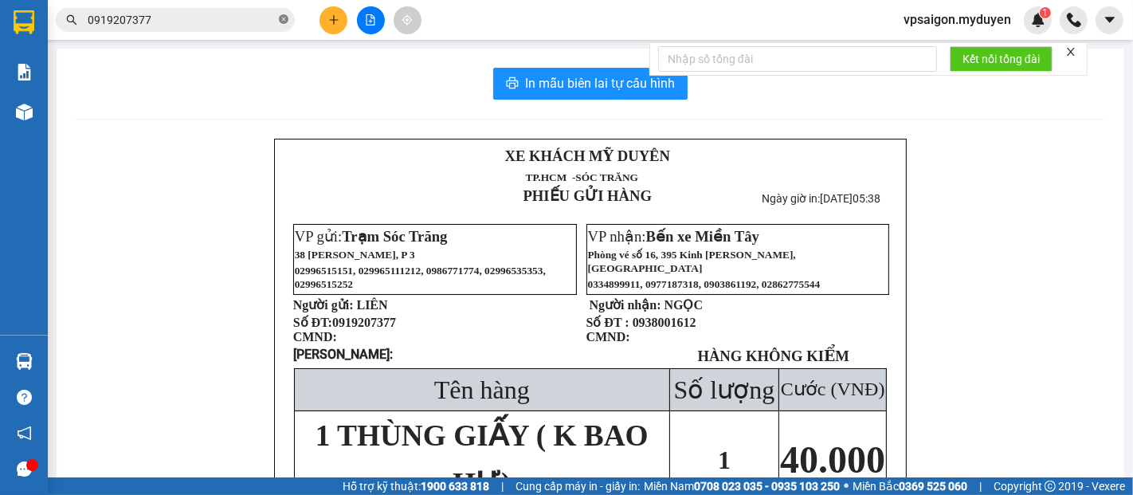
click at [281, 18] on icon "close-circle" at bounding box center [284, 19] width 10 height 10
paste input "0704704740"
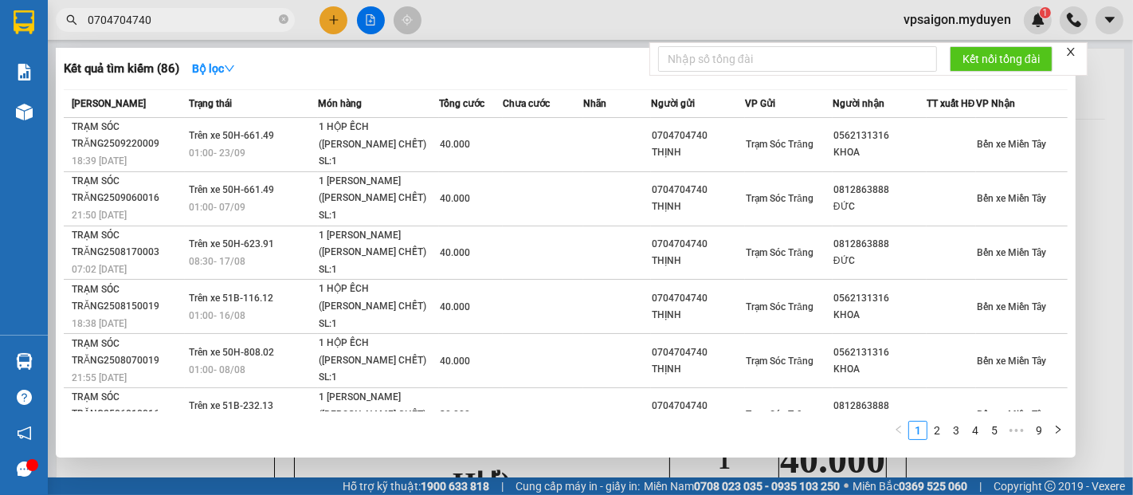
type input "0704704740"
click at [363, 149] on div "1 HỘP ẾCH (KO BAO CHẾT)" at bounding box center [379, 136] width 120 height 34
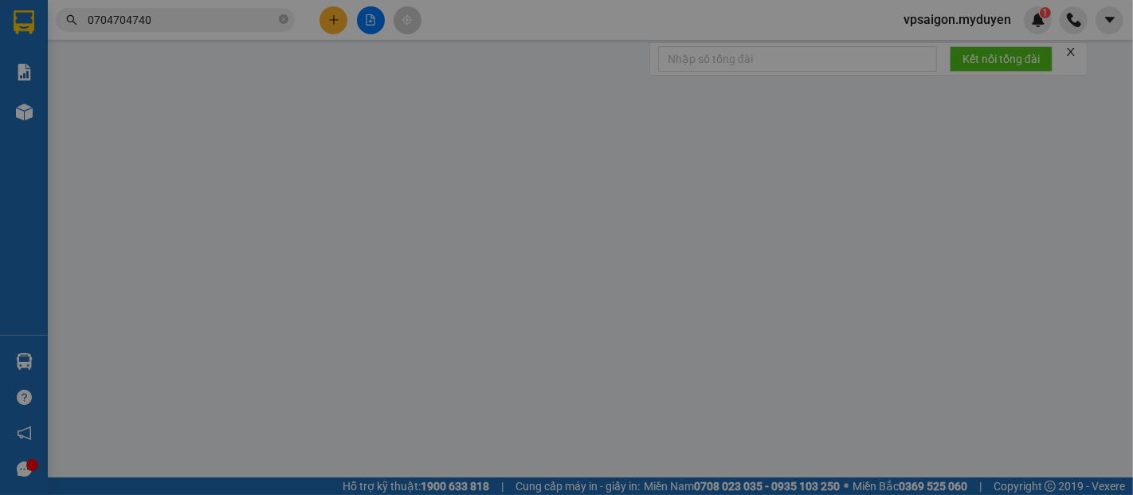
type input "0704704740"
type input "THỊNH"
type input "0562131316"
type input "KHOA"
type input "40.000"
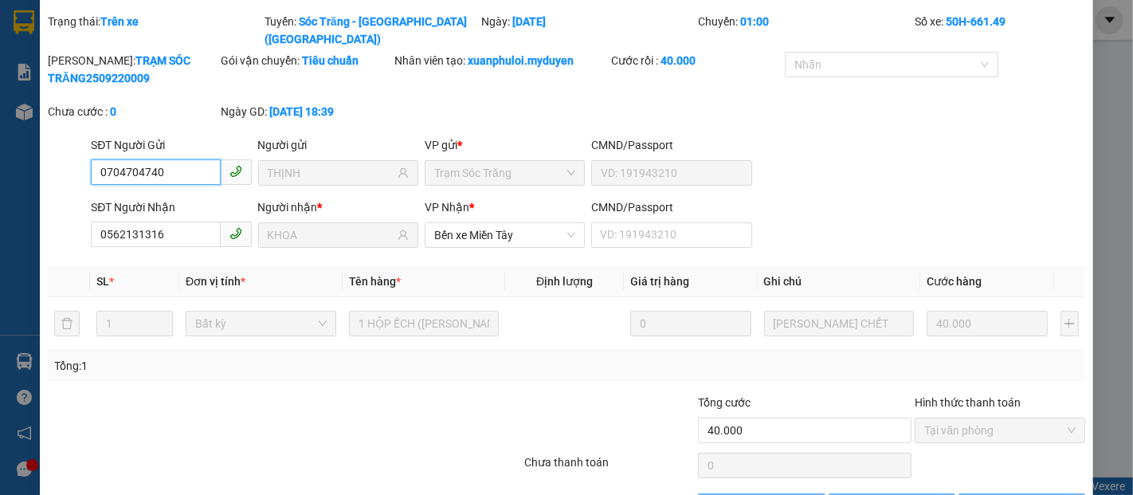
scroll to position [81, 0]
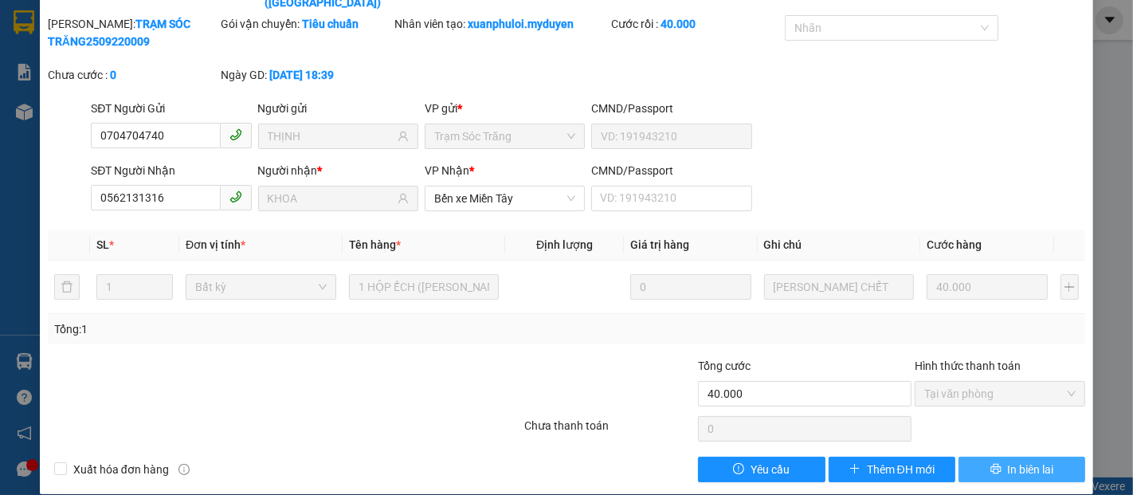
click at [990, 463] on icon "printer" at bounding box center [995, 468] width 11 height 11
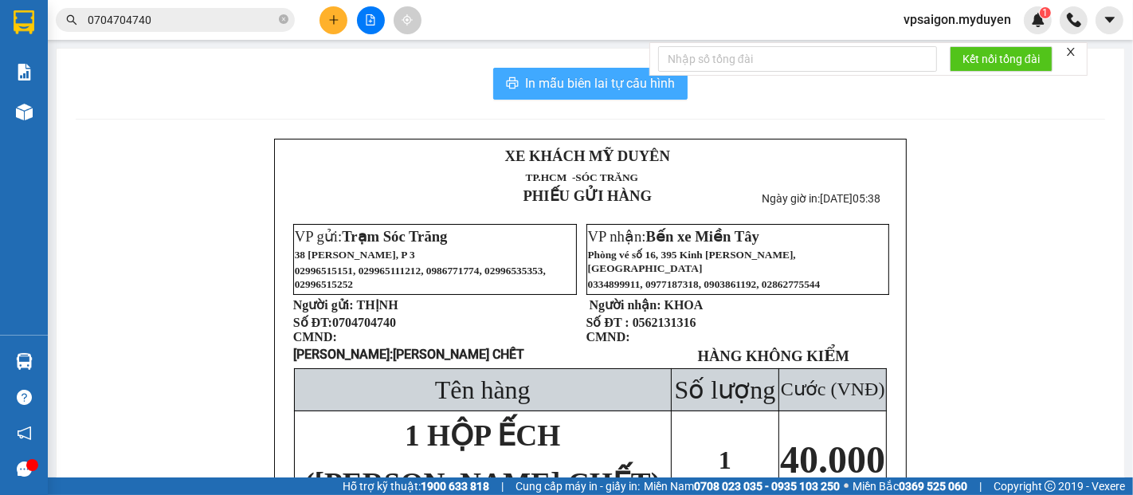
click at [507, 78] on icon "printer" at bounding box center [513, 82] width 12 height 11
click at [280, 19] on icon "close-circle" at bounding box center [284, 19] width 10 height 10
paste input "0355922933"
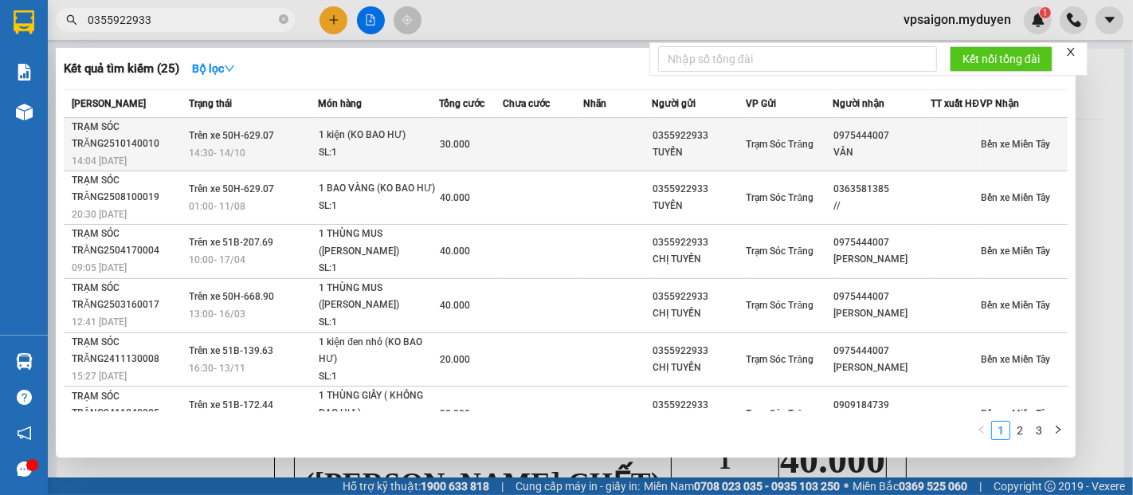
type input "0355922933"
click at [350, 160] on div "SL: 1" at bounding box center [379, 153] width 120 height 18
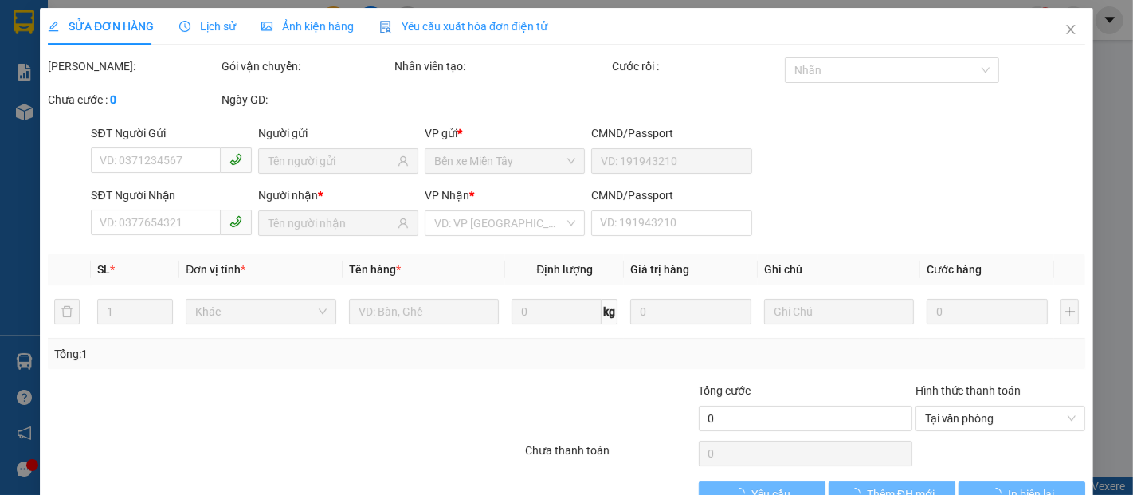
type input "0355922933"
type input "TUYỀN"
type input "0975444007"
type input "VÂN"
type input "30.000"
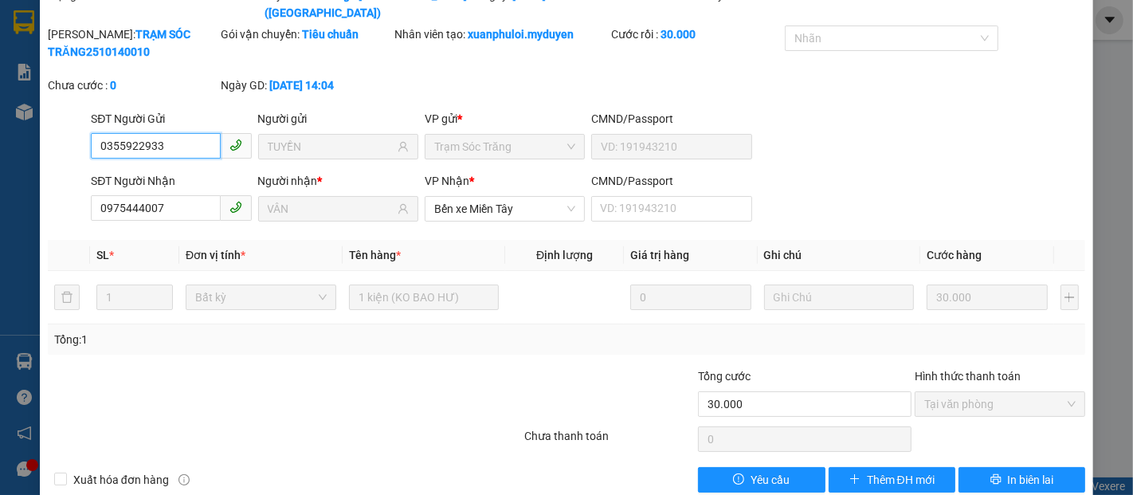
scroll to position [81, 0]
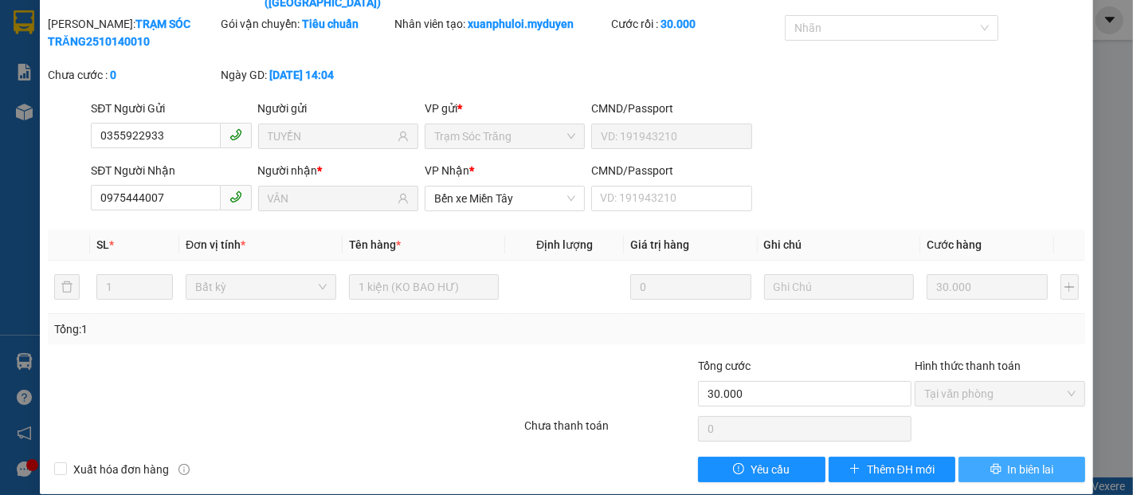
click at [990, 464] on icon "printer" at bounding box center [995, 469] width 10 height 10
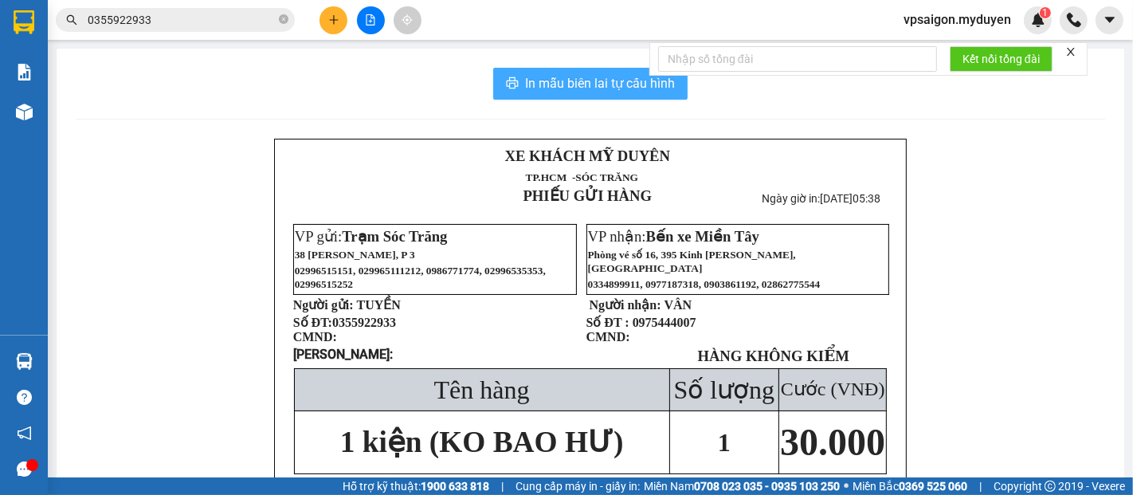
click at [557, 68] on button "In mẫu biên lai tự cấu hình" at bounding box center [590, 84] width 194 height 32
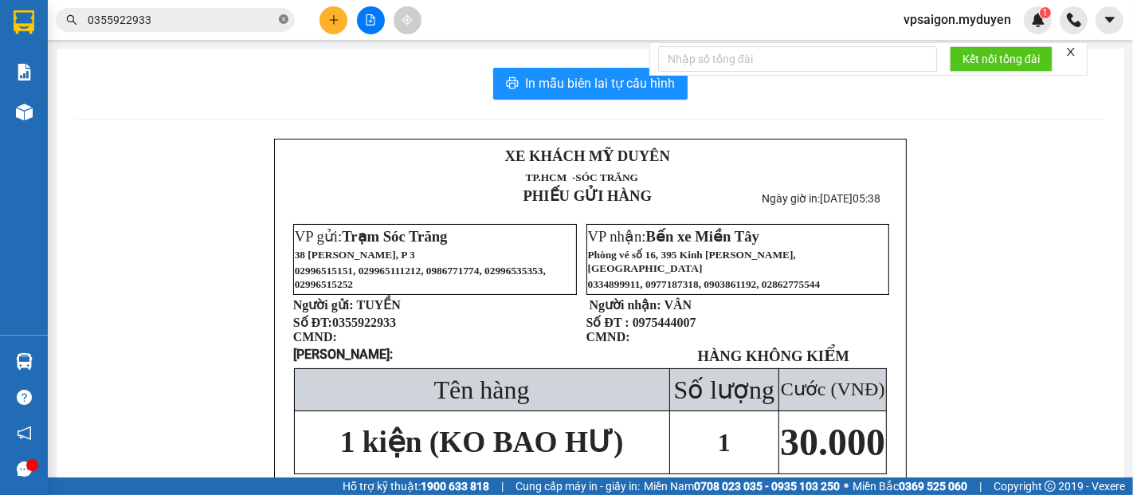
click at [281, 21] on icon "close-circle" at bounding box center [284, 19] width 10 height 10
paste input "0963384480"
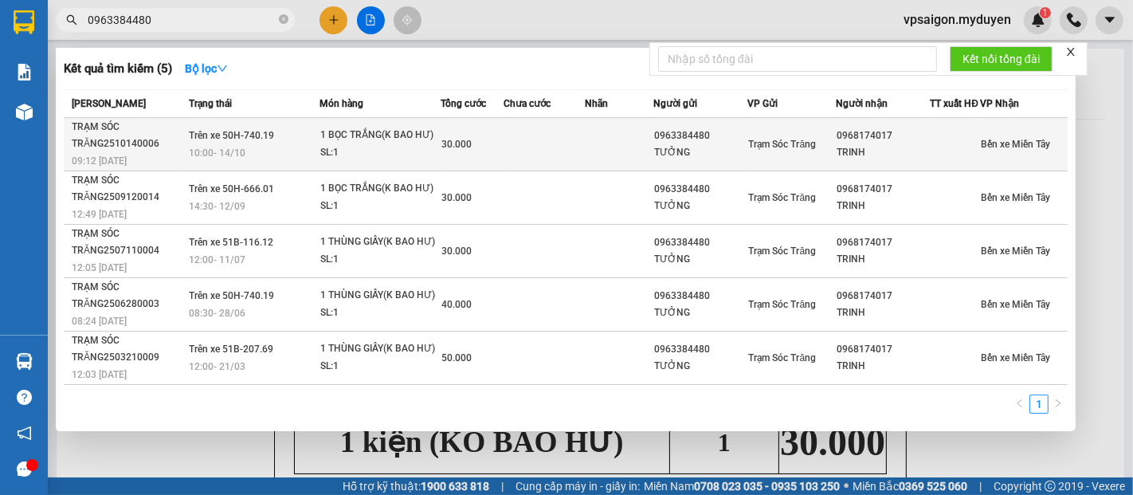
type input "0963384480"
click at [393, 158] on div "SL: 1" at bounding box center [380, 153] width 120 height 18
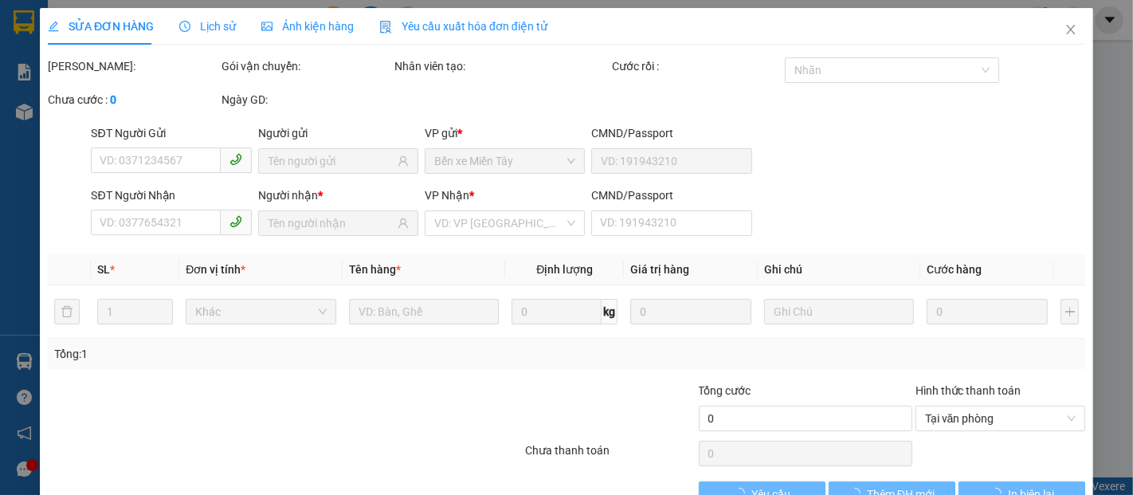
type input "0963384480"
type input "TƯỞNG"
type input "0968174017"
type input "TRINH"
type input "30.000"
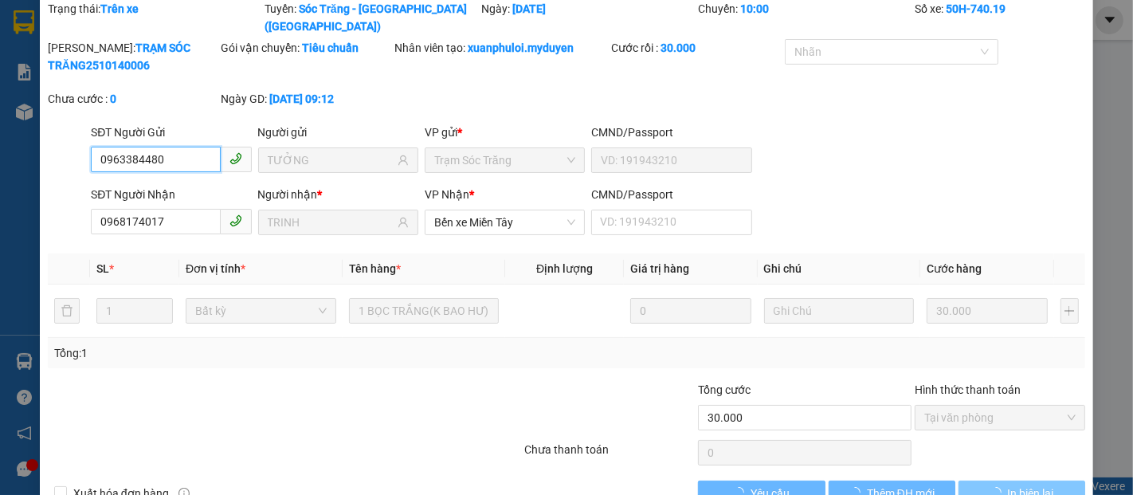
scroll to position [81, 0]
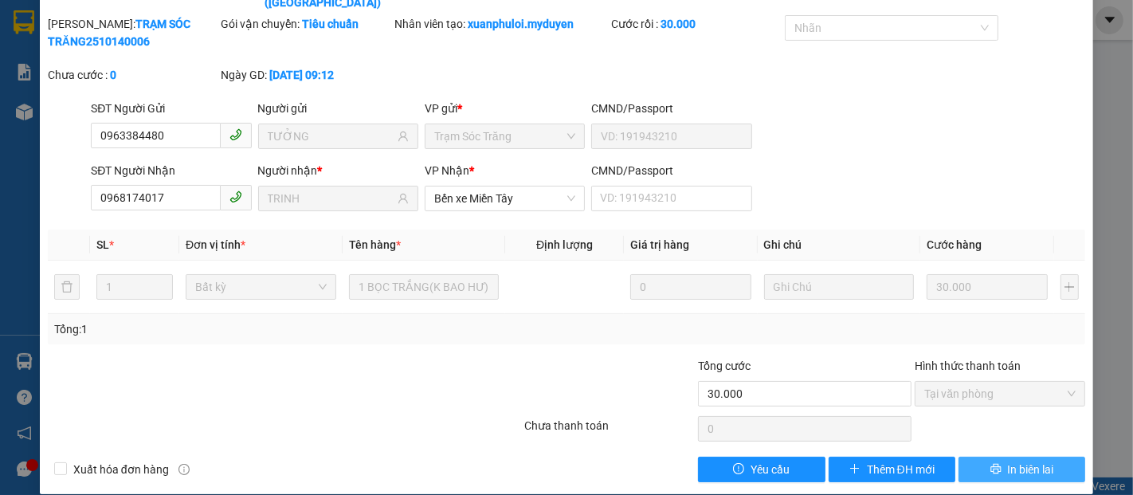
click at [1008, 461] on span "In biên lai" at bounding box center [1031, 470] width 46 height 18
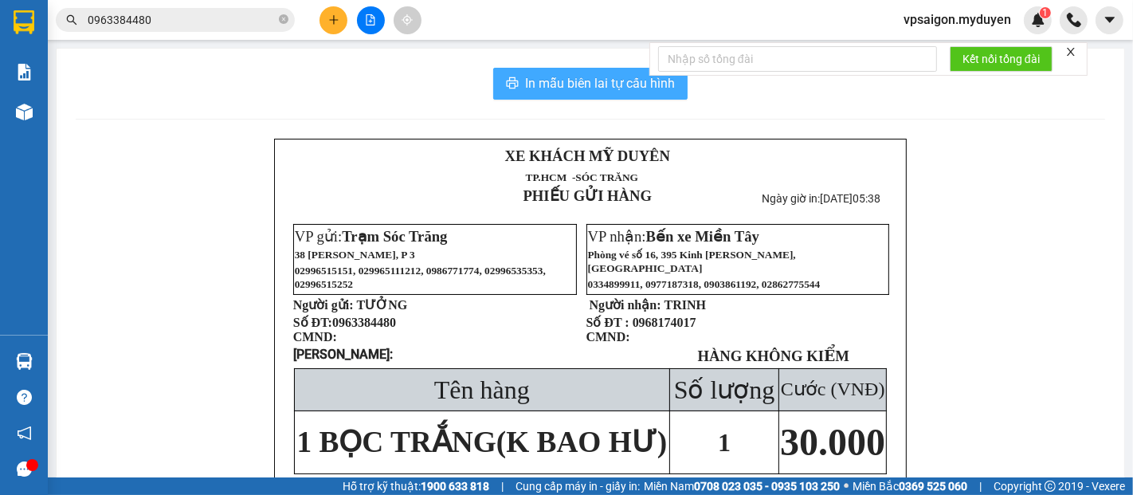
click at [534, 93] on button "In mẫu biên lai tự cấu hình" at bounding box center [590, 84] width 194 height 32
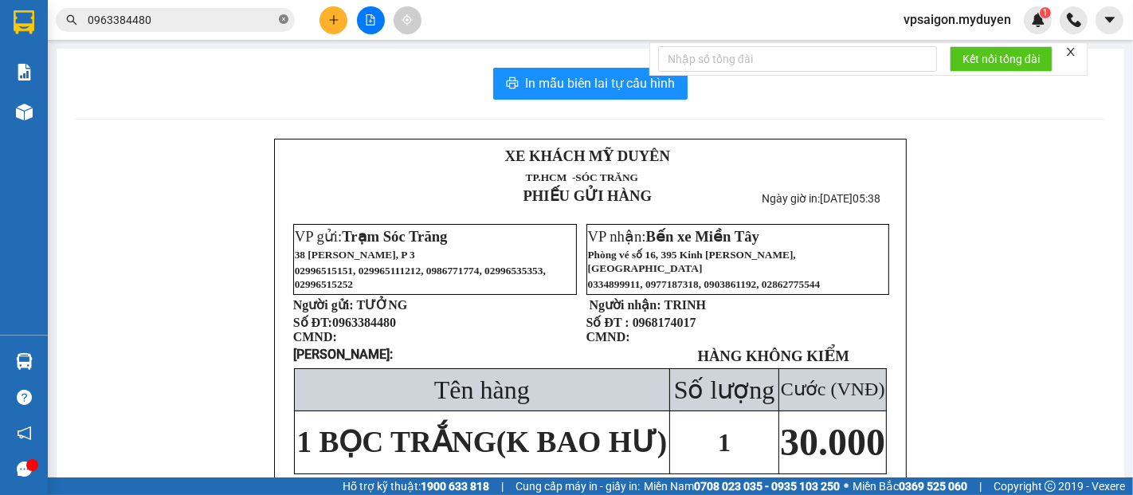
click at [281, 22] on icon "close-circle" at bounding box center [284, 19] width 10 height 10
paste input "0943183441"
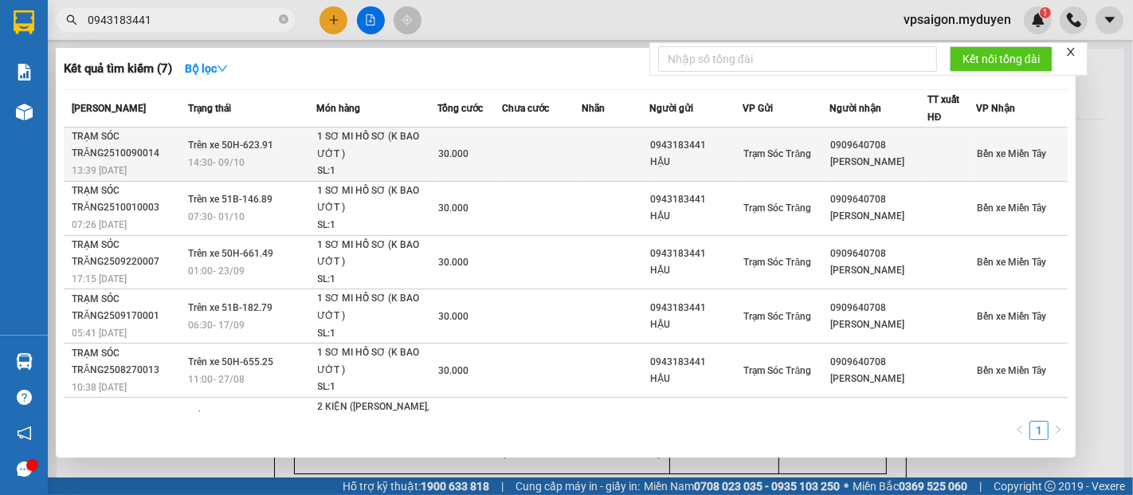
type input "0943183441"
click at [288, 143] on td "Trên xe 50H-623.91 14:30 - 09/10" at bounding box center [251, 154] width 132 height 54
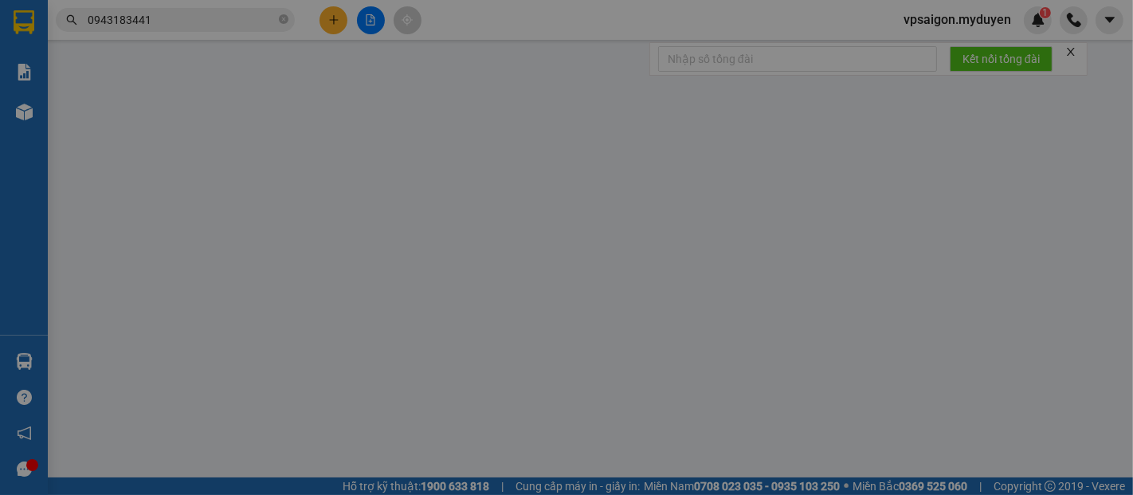
type input "0943183441"
type input "HẬU"
type input "0909640708"
type input "PHƯƠNG THANH"
type input "30.000"
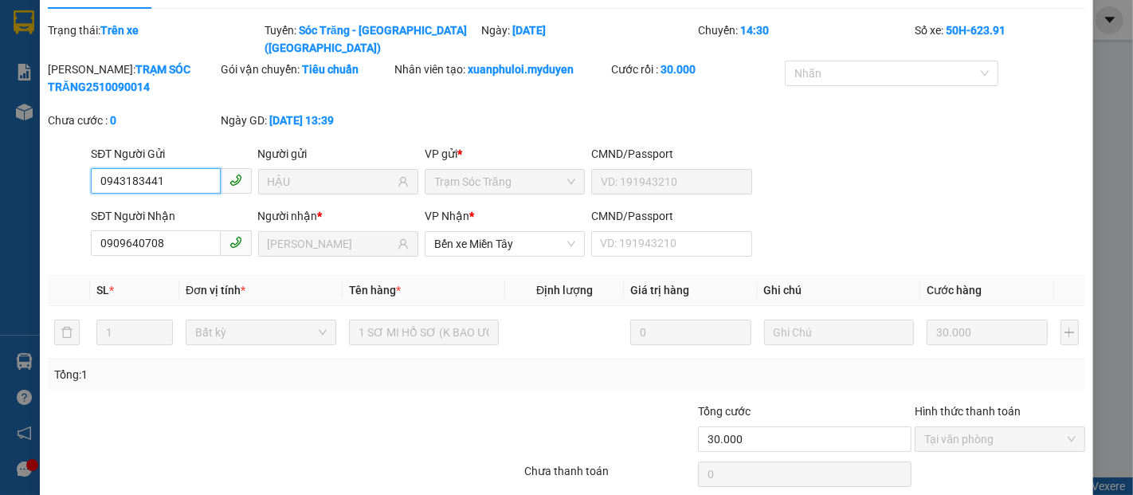
scroll to position [81, 0]
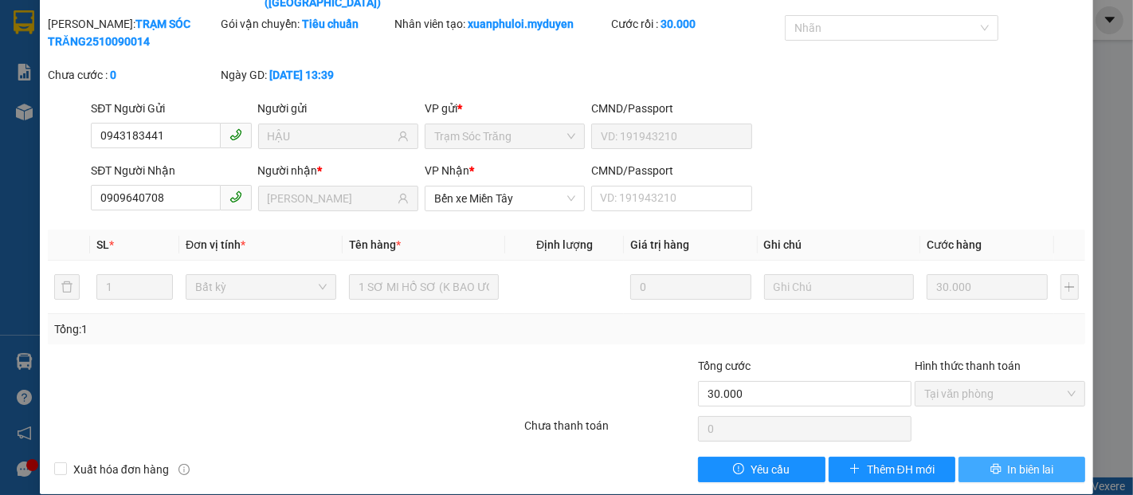
click at [1026, 461] on span "In biên lai" at bounding box center [1031, 470] width 46 height 18
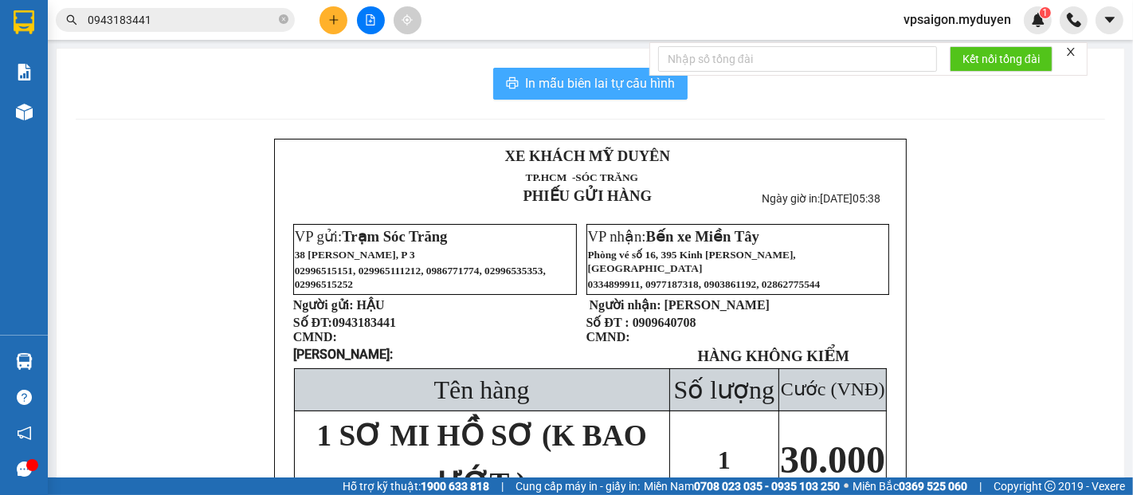
drag, startPoint x: 551, startPoint y: 80, endPoint x: 551, endPoint y: 90, distance: 10.4
click at [551, 80] on span "In mẫu biên lai tự cấu hình" at bounding box center [600, 83] width 150 height 20
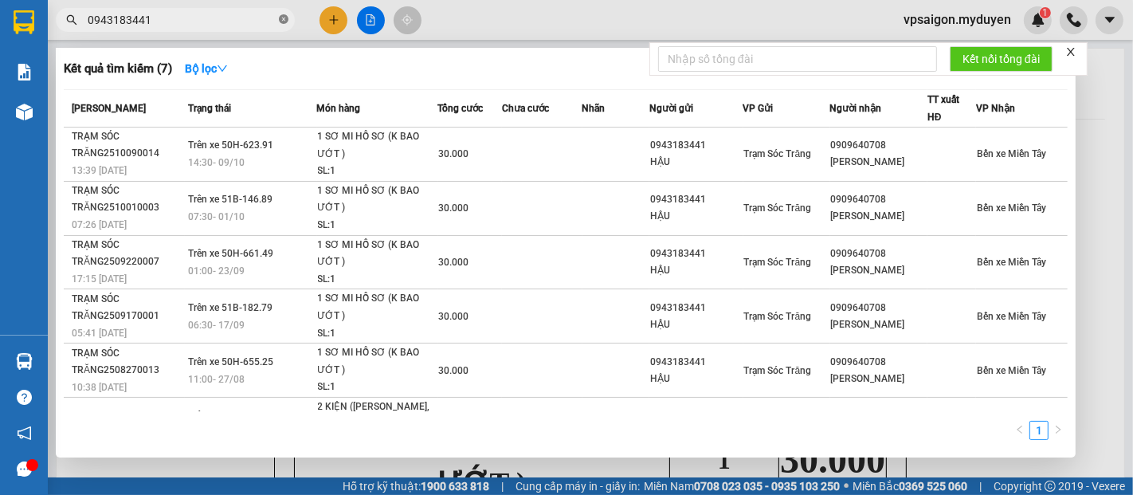
click at [286, 24] on icon "close-circle" at bounding box center [284, 19] width 10 height 10
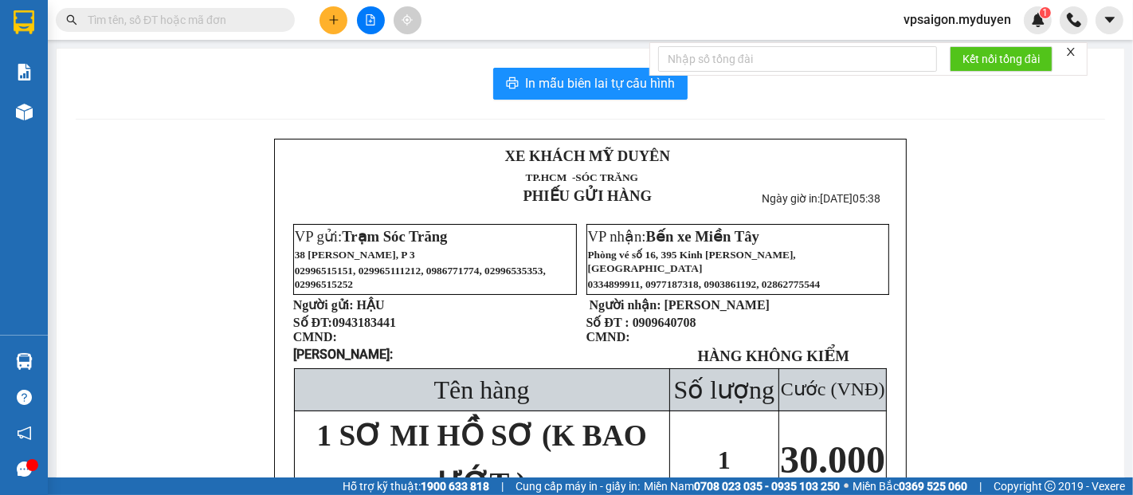
paste input "0394318790"
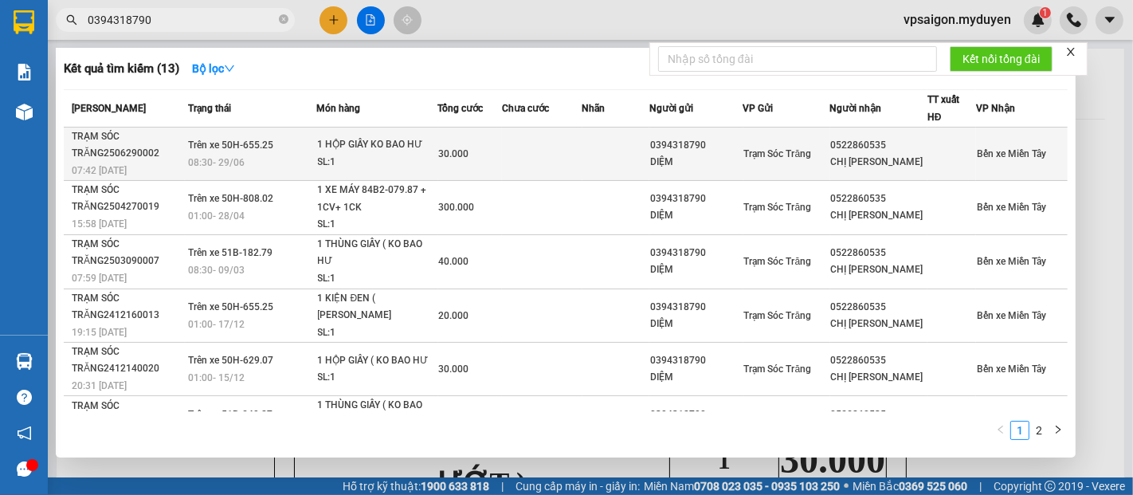
type input "0394318790"
click at [278, 146] on td "Trên xe 50H-655.25 08:30 - 29/06" at bounding box center [251, 153] width 132 height 53
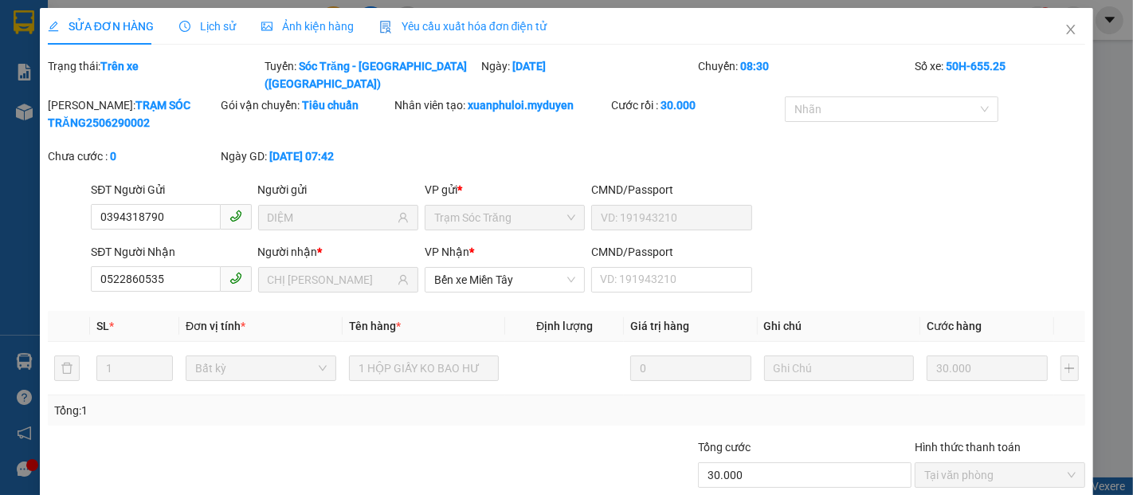
type input "0394318790"
type input "DIỆM"
type input "0522860535"
type input "CHỊ [PERSON_NAME]"
type input "30.000"
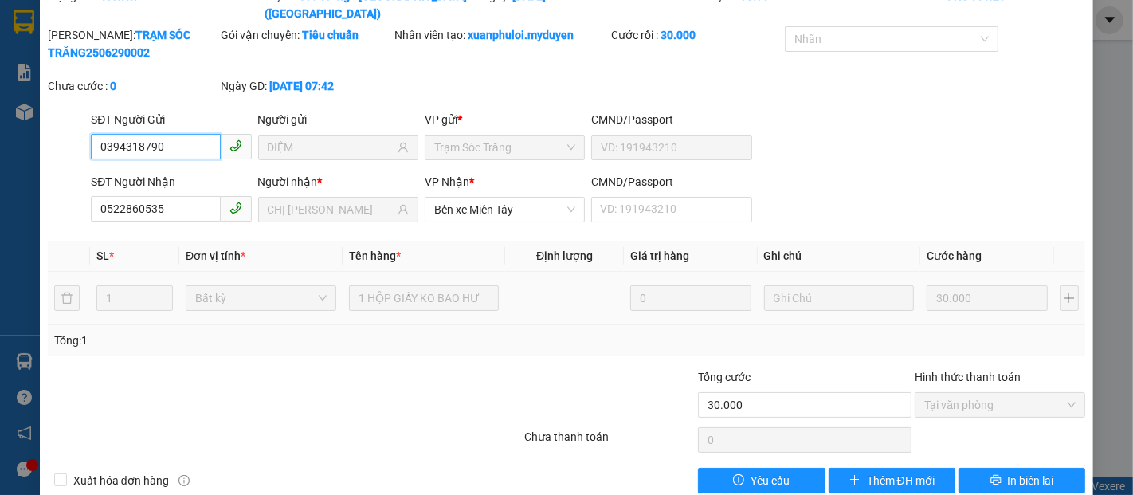
scroll to position [81, 0]
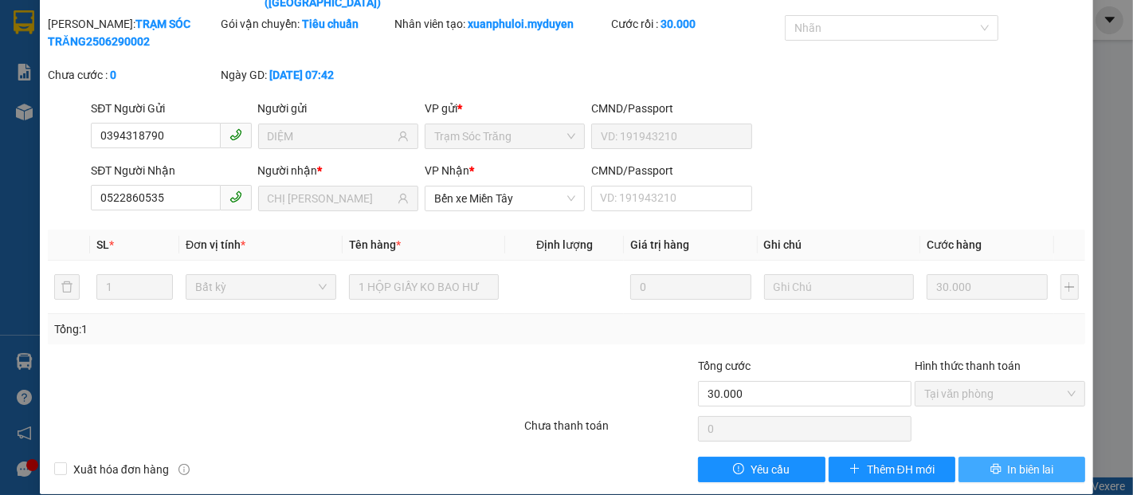
click at [1019, 461] on span "In biên lai" at bounding box center [1031, 470] width 46 height 18
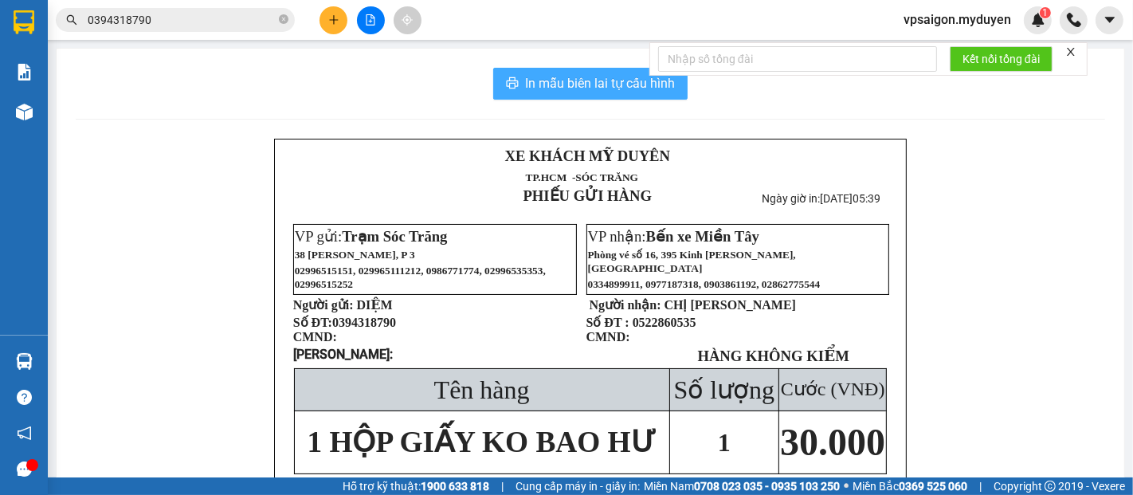
click at [542, 92] on span "In mẫu biên lai tự cấu hình" at bounding box center [600, 83] width 150 height 20
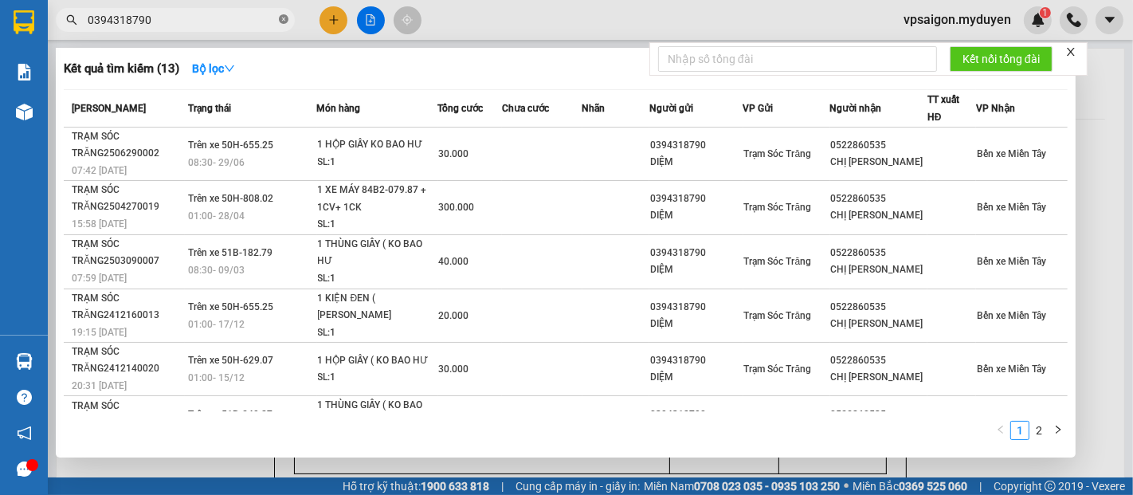
click at [279, 18] on icon "close-circle" at bounding box center [284, 19] width 10 height 10
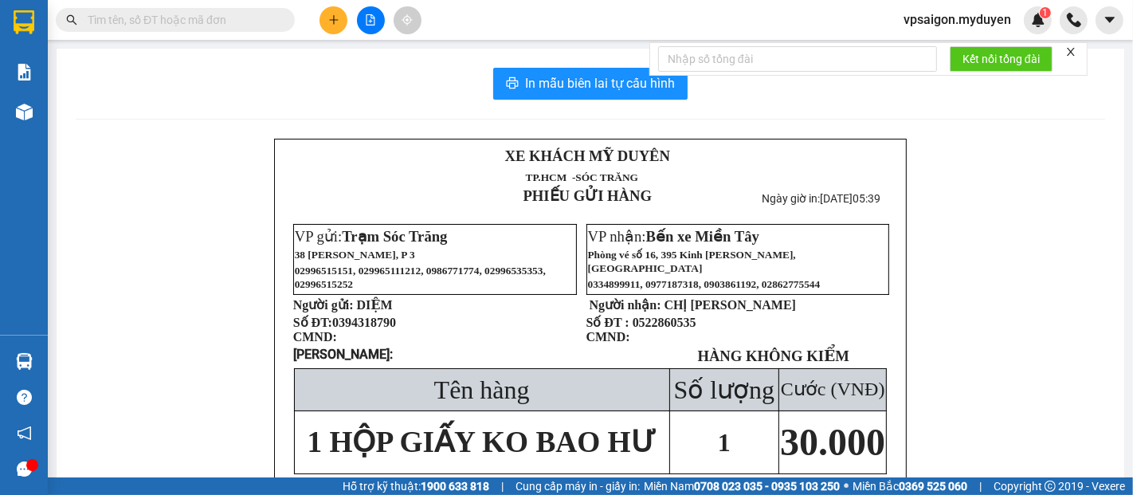
paste input "0339013273"
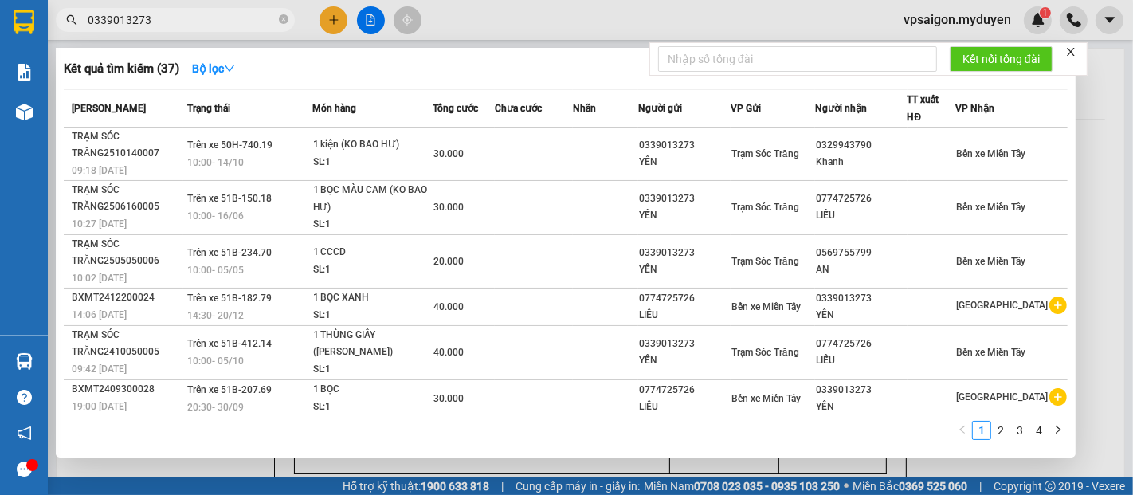
type input "0339013273"
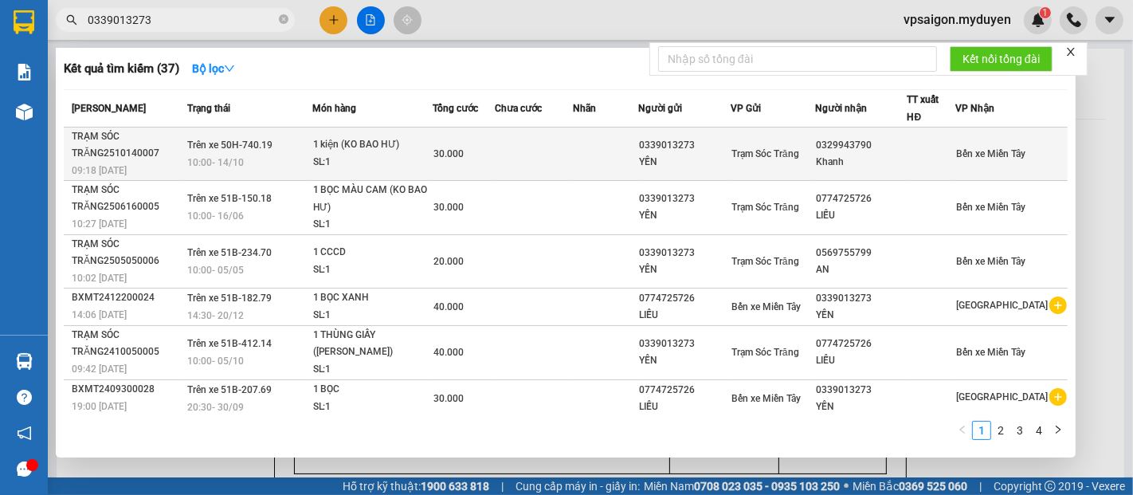
click at [373, 142] on div "1 kiện (KO BAO HƯ)" at bounding box center [373, 145] width 120 height 18
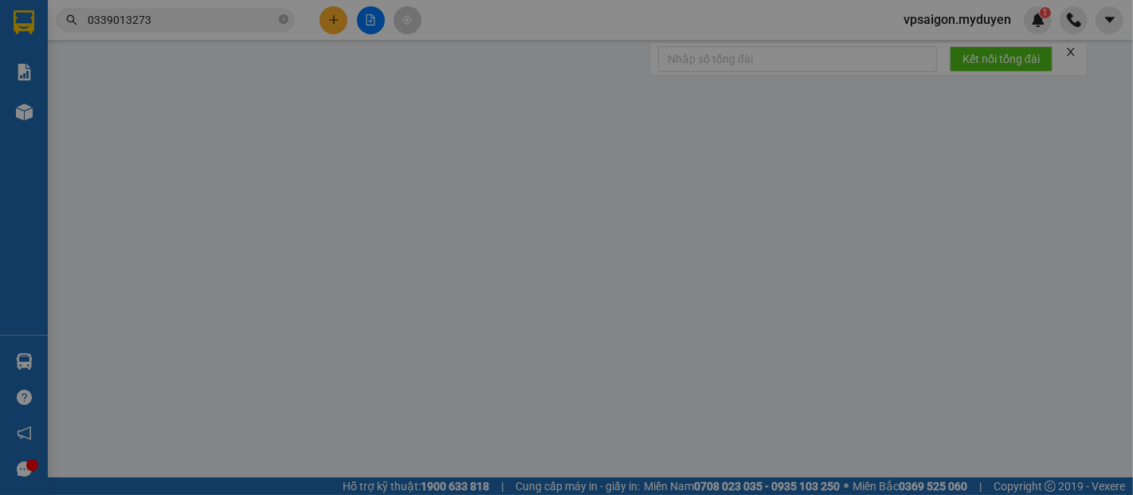
type input "0339013273"
type input "YẾN"
type input "0329943790"
type input "Khanh"
type input "30.000"
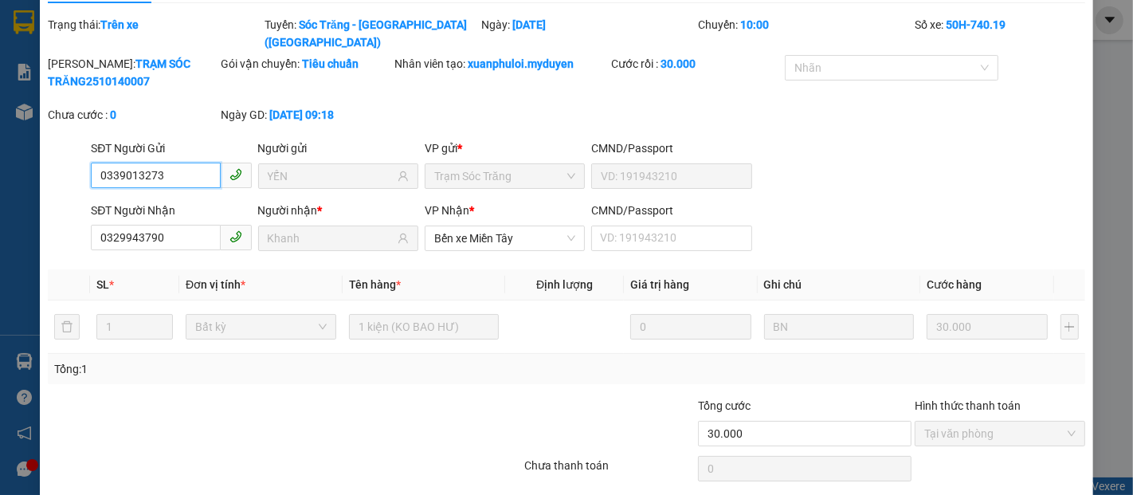
scroll to position [81, 0]
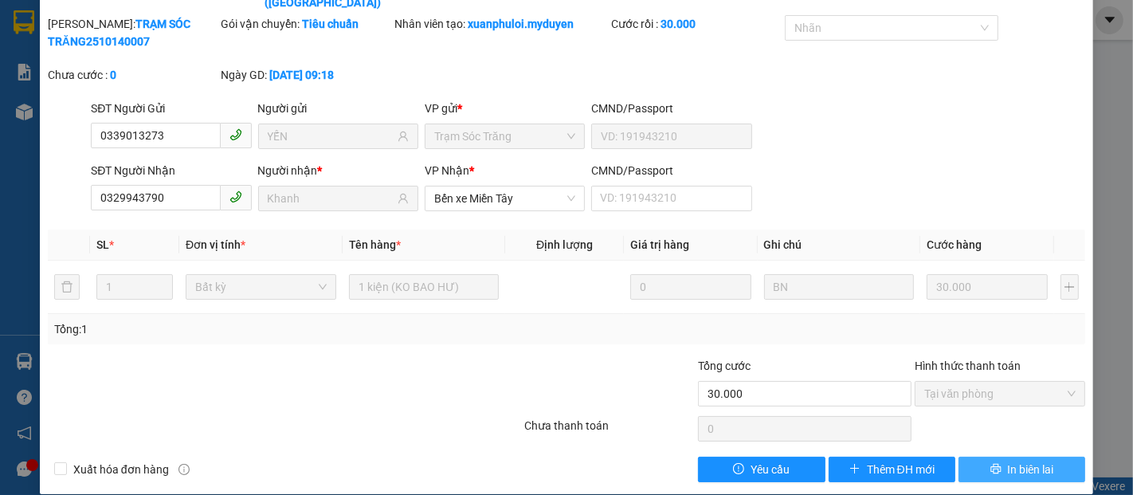
click at [1016, 457] on button "In biên lai" at bounding box center [1021, 469] width 127 height 25
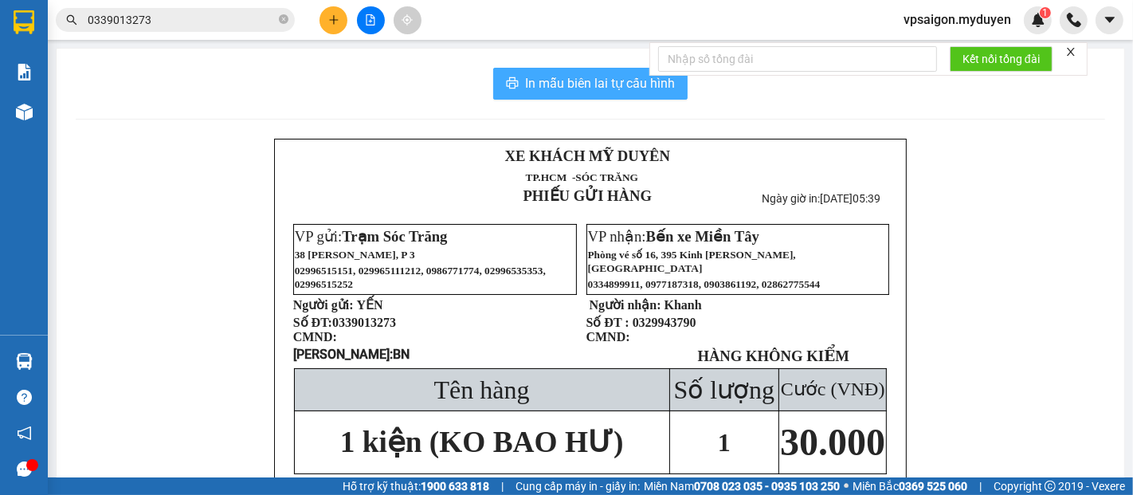
click at [582, 88] on span "In mẫu biên lai tự cấu hình" at bounding box center [600, 83] width 150 height 20
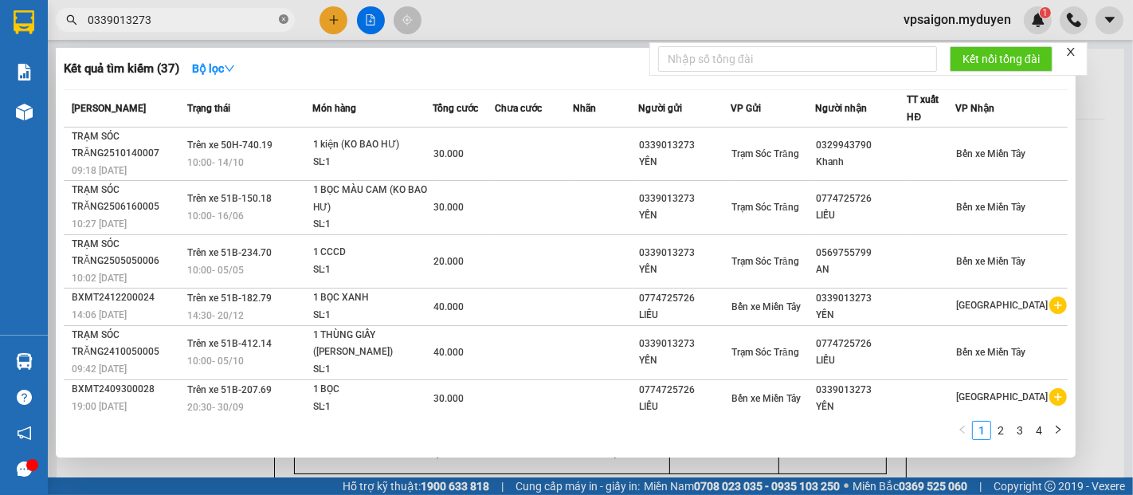
click at [279, 22] on icon "close-circle" at bounding box center [284, 19] width 10 height 10
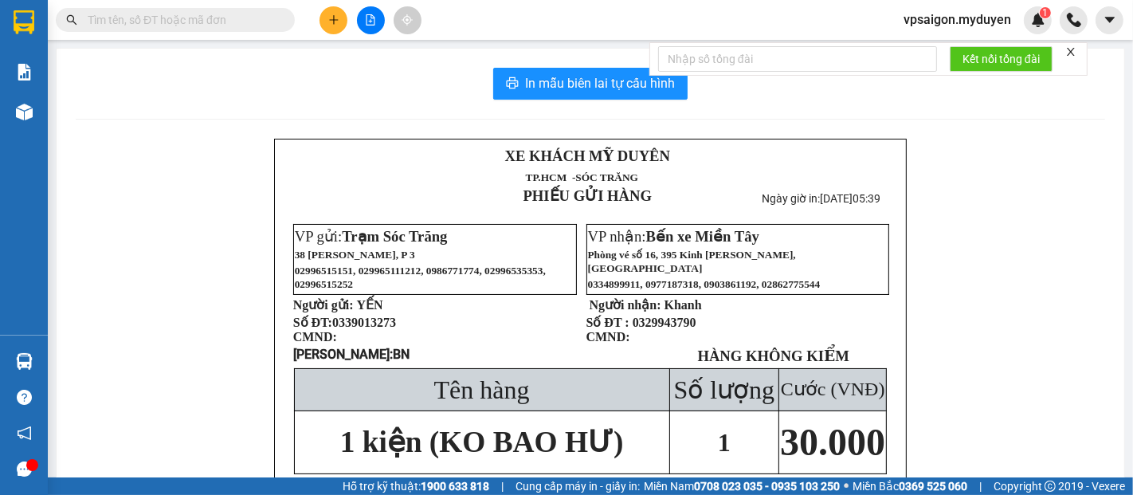
paste input "0858137997"
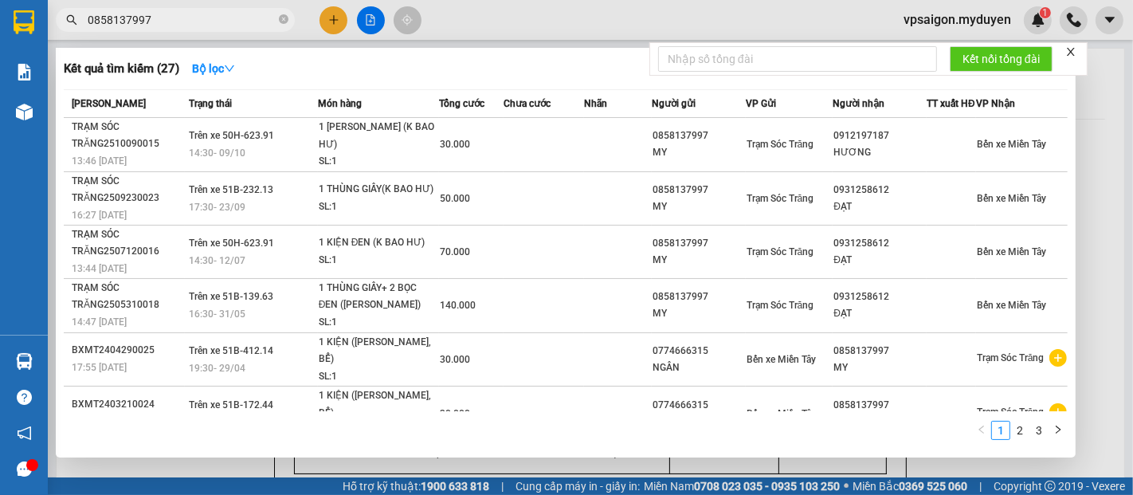
type input "0858137997"
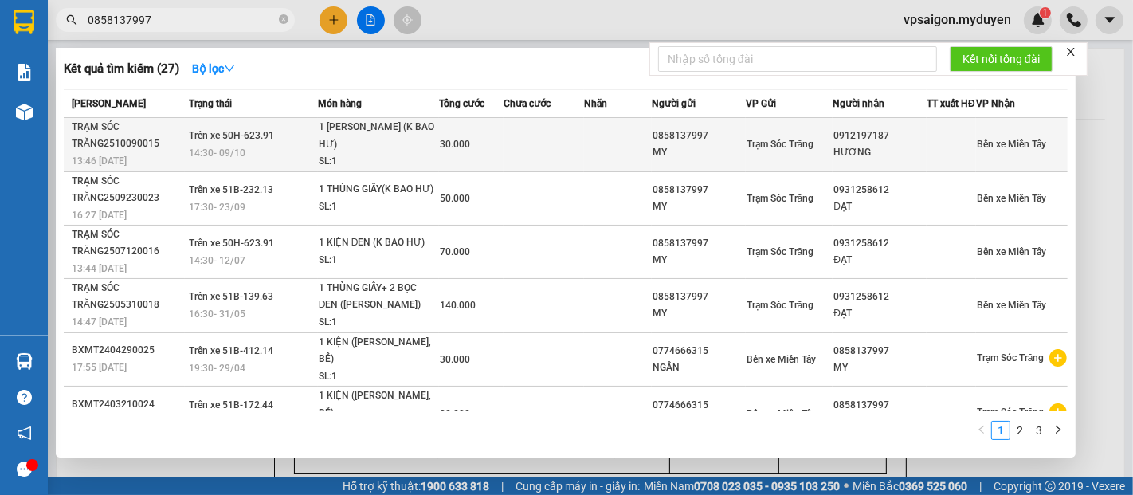
click at [304, 162] on div "14:30 - 09/10" at bounding box center [253, 153] width 128 height 18
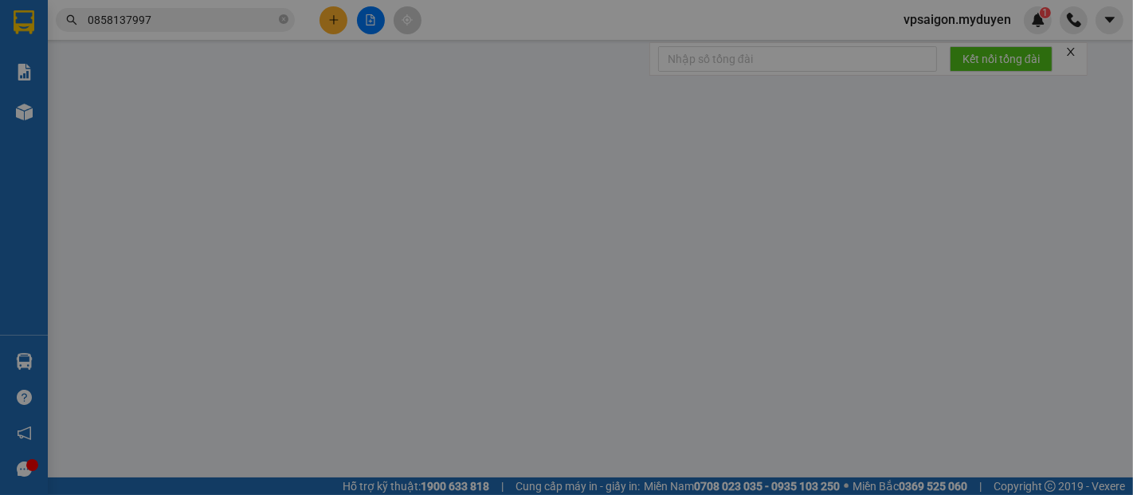
type input "0858137997"
type input "MY"
type input "0912197187"
type input "HƯƠNG"
type input "30.000"
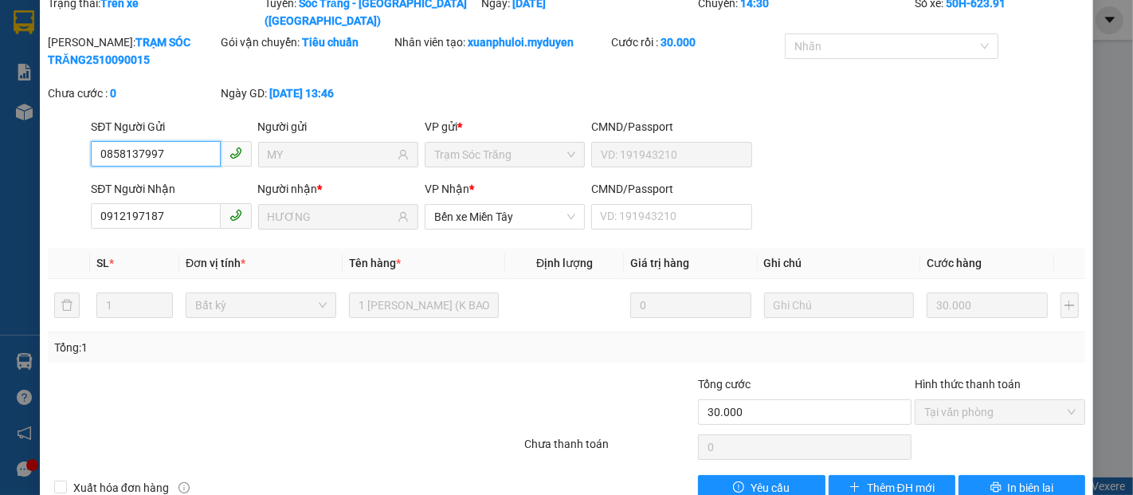
scroll to position [81, 0]
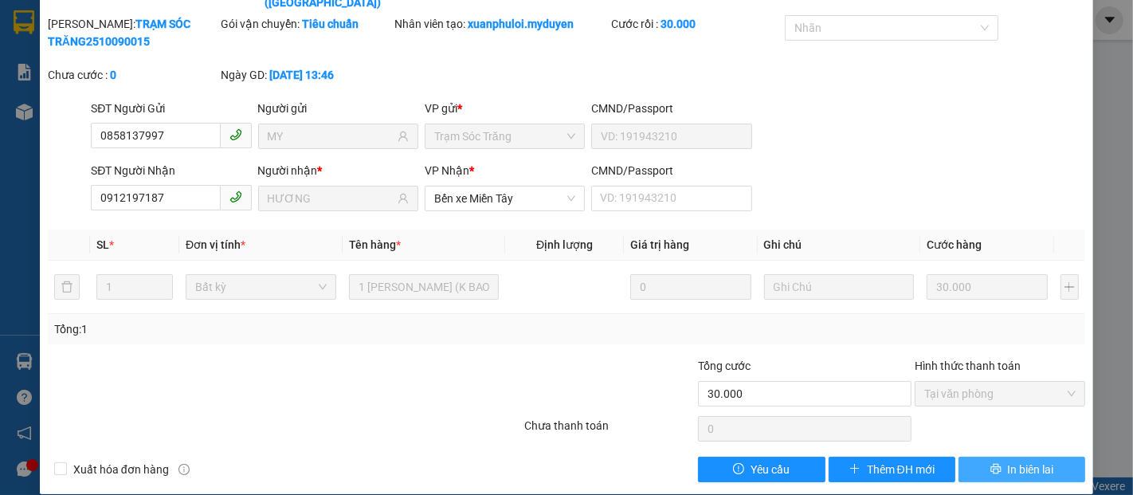
click at [1017, 461] on span "In biên lai" at bounding box center [1031, 470] width 46 height 18
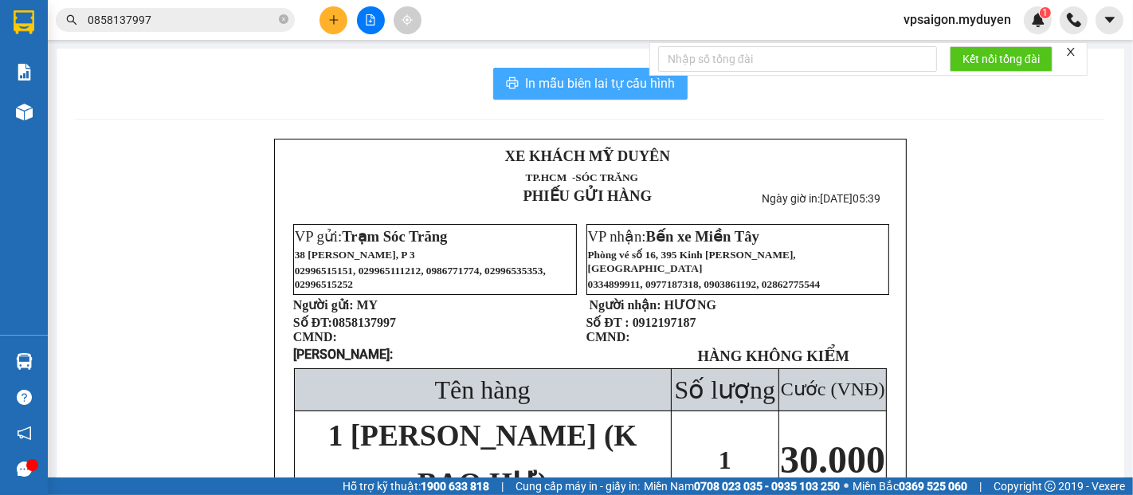
click at [610, 80] on span "In mẫu biên lai tự cấu hình" at bounding box center [600, 83] width 150 height 20
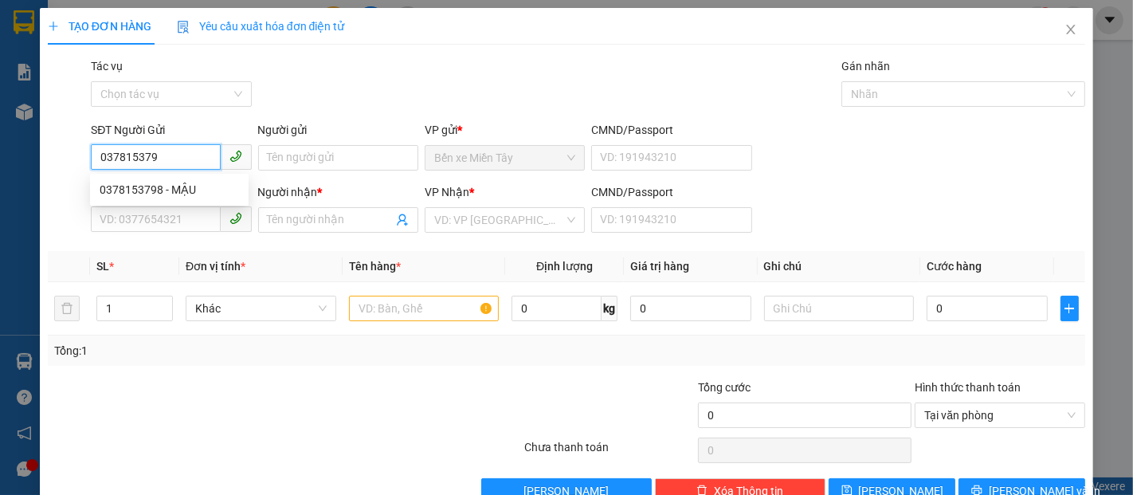
type input "0378153798"
click at [174, 185] on div "0378153798 - MẬU" at bounding box center [169, 190] width 139 height 18
type input "MẬU"
type input "0368386598"
type input "ĐỜI"
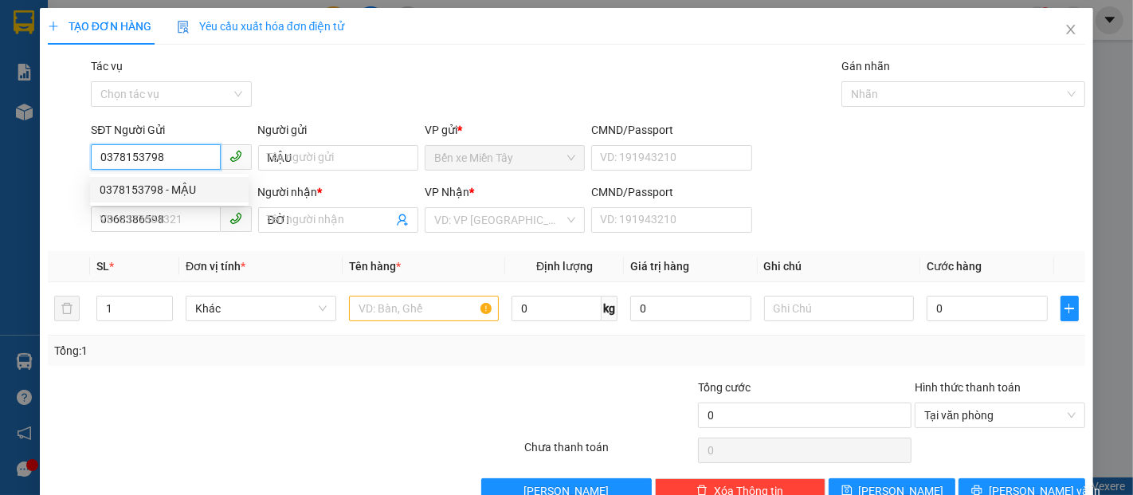
type input "40.000"
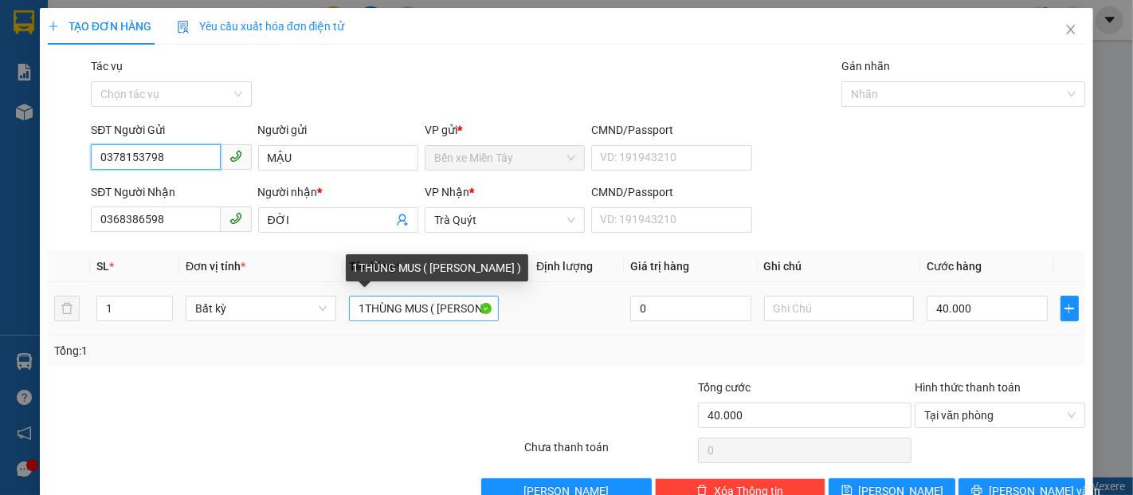
type input "0378153798"
drag, startPoint x: 359, startPoint y: 305, endPoint x: 382, endPoint y: 315, distance: 25.7
click at [357, 305] on input "1THÙNG MUS ( [PERSON_NAME] )" at bounding box center [424, 308] width 151 height 25
click at [427, 310] on input "1 THÙNG MUS ( [PERSON_NAME] )" at bounding box center [424, 308] width 151 height 25
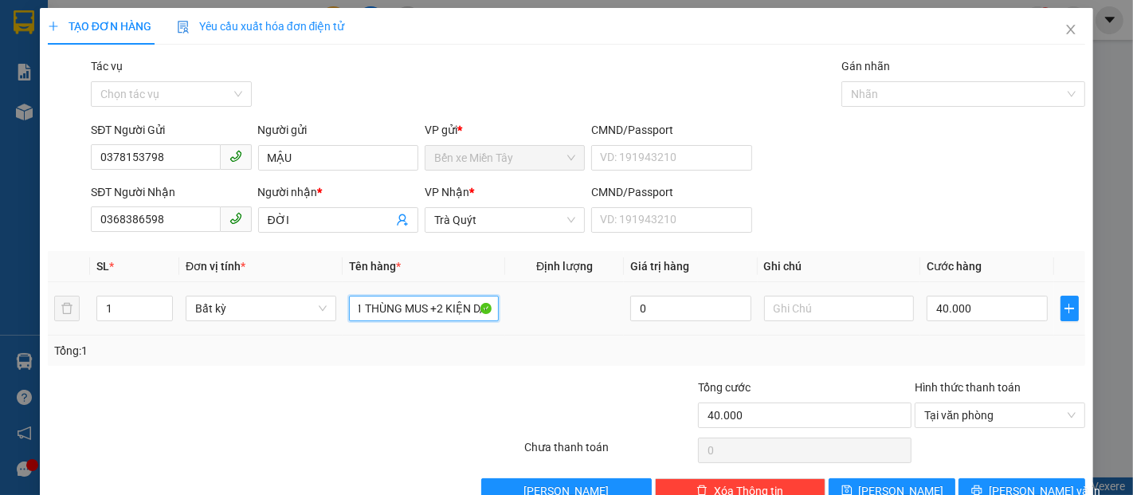
scroll to position [0, 10]
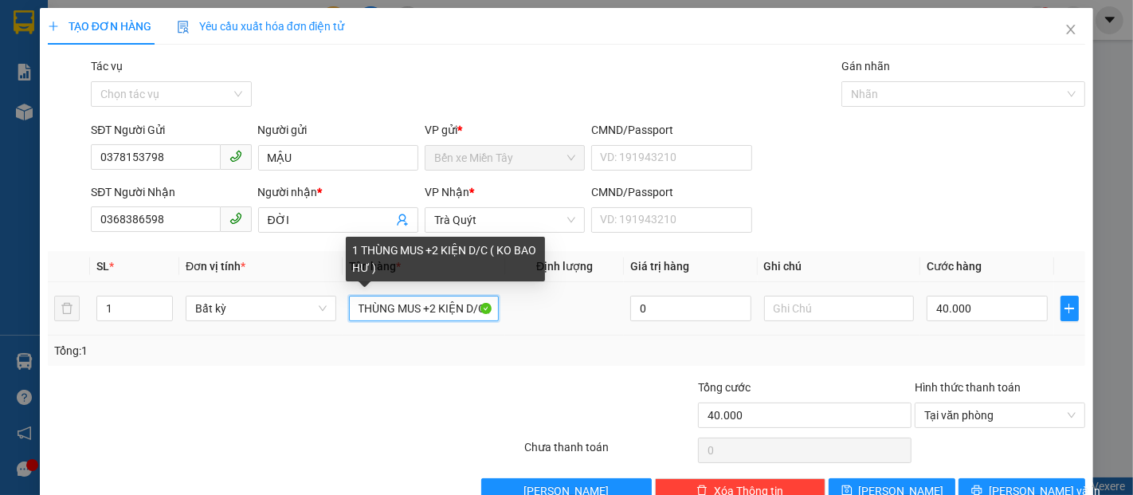
click at [425, 305] on input "1 THÙNG MUS +2 KIỆN D/C ( KO BAO HƯ )" at bounding box center [424, 308] width 151 height 25
drag, startPoint x: 458, startPoint y: 310, endPoint x: 509, endPoint y: 307, distance: 51.1
click at [547, 308] on tr "1 Bất kỳ 1 THÙNG MUS + 2 KIỆN D/C ( KO BAO HƯ ) 0 40.000" at bounding box center [566, 308] width 1037 height 53
click at [476, 304] on input "1 THÙNG MUS + 2 KIỆN D/C ( KO BAO HƯ )" at bounding box center [424, 308] width 151 height 25
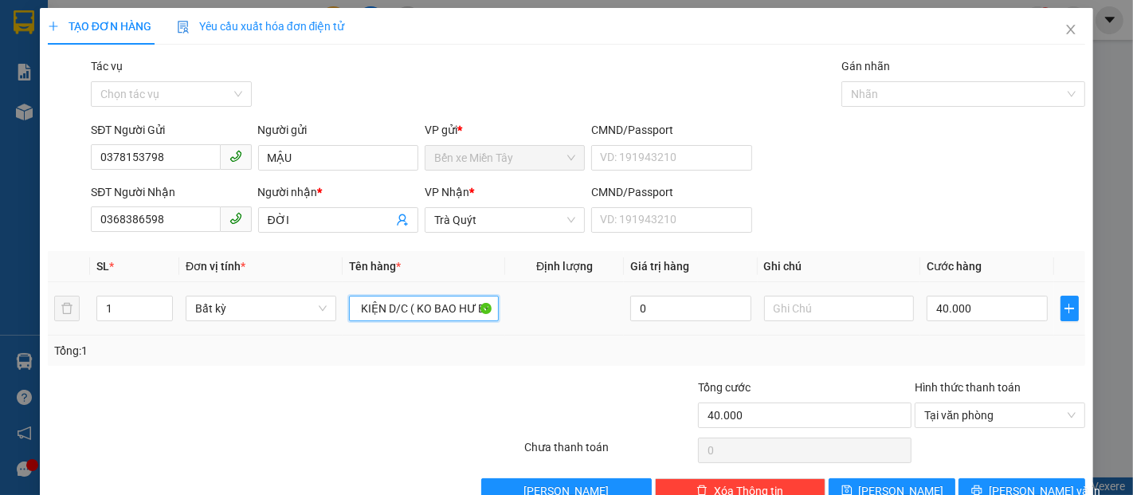
scroll to position [0, 96]
type input "1 THÙNG MUS + 2 KIỆN D/C ( KO BAO HƯ BỂ )"
click at [951, 312] on input "40.000" at bounding box center [987, 308] width 120 height 25
type input "5"
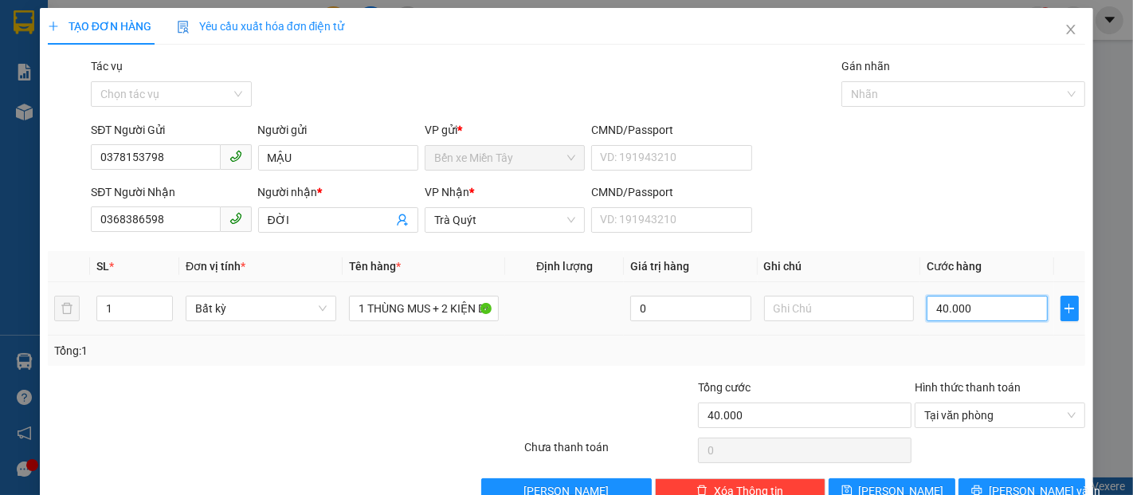
type input "5"
type input "50"
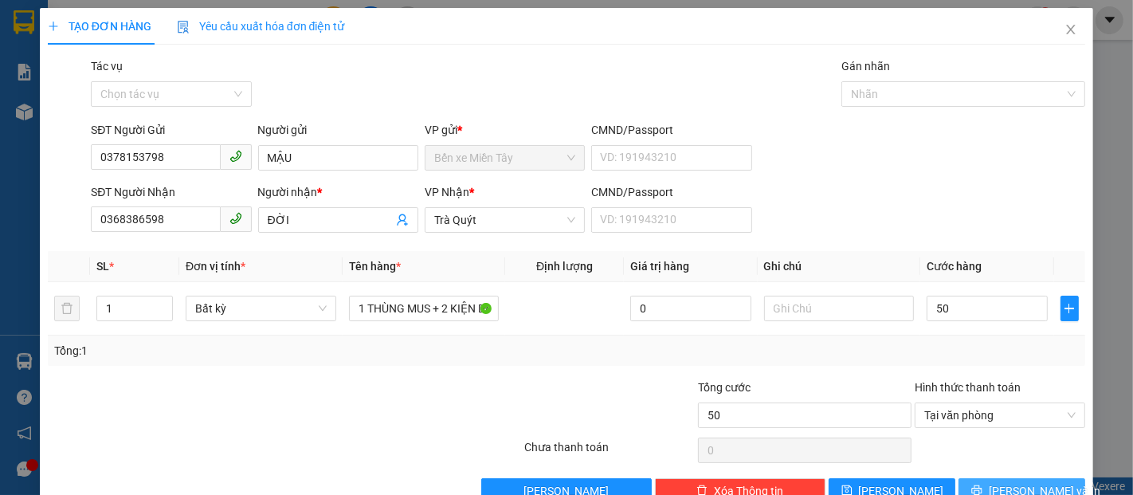
type input "50.000"
click at [1007, 484] on span "[PERSON_NAME] và In" at bounding box center [1045, 491] width 112 height 18
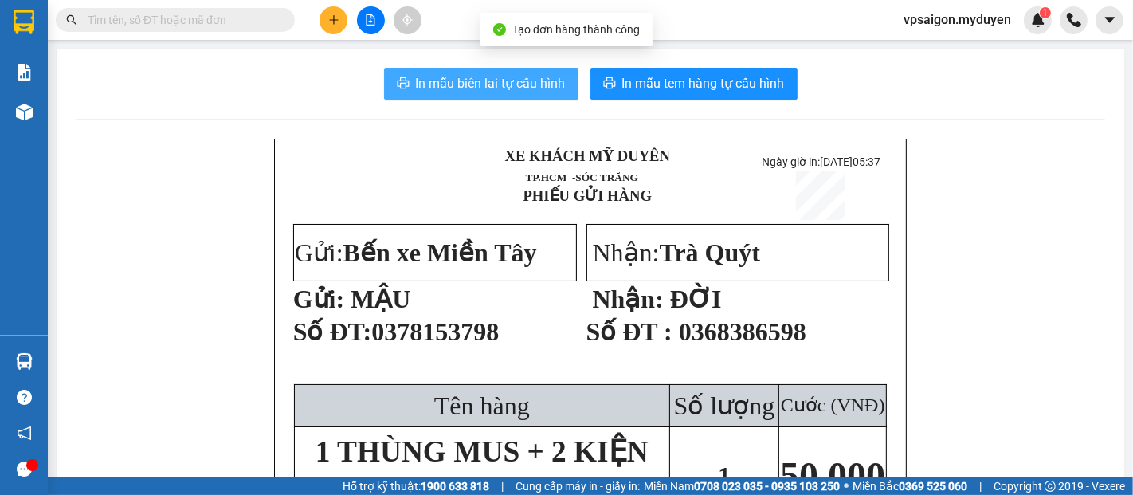
click at [494, 73] on button "In mẫu biên lai tự cấu hình" at bounding box center [481, 84] width 194 height 32
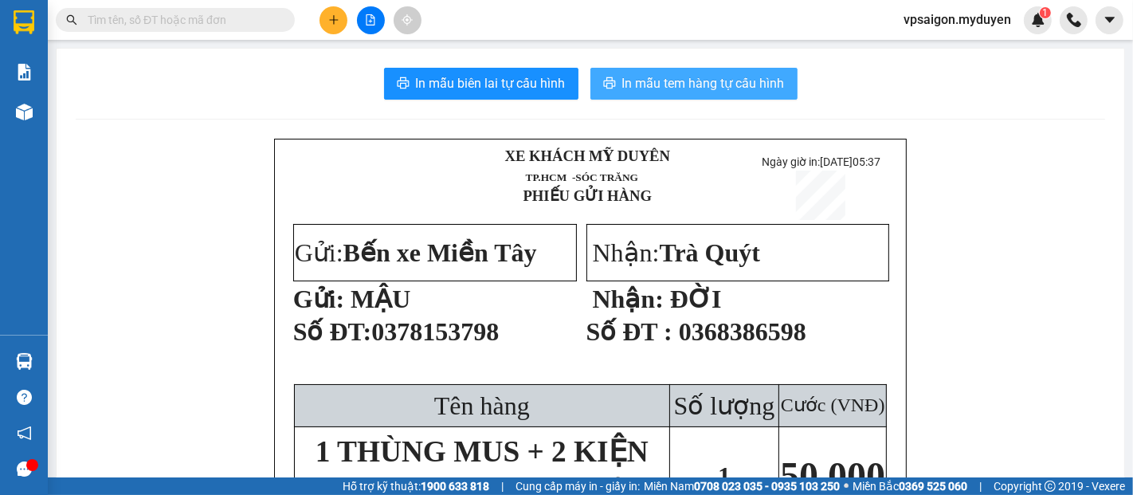
click at [720, 70] on button "In mẫu tem hàng tự cấu hình" at bounding box center [693, 84] width 207 height 32
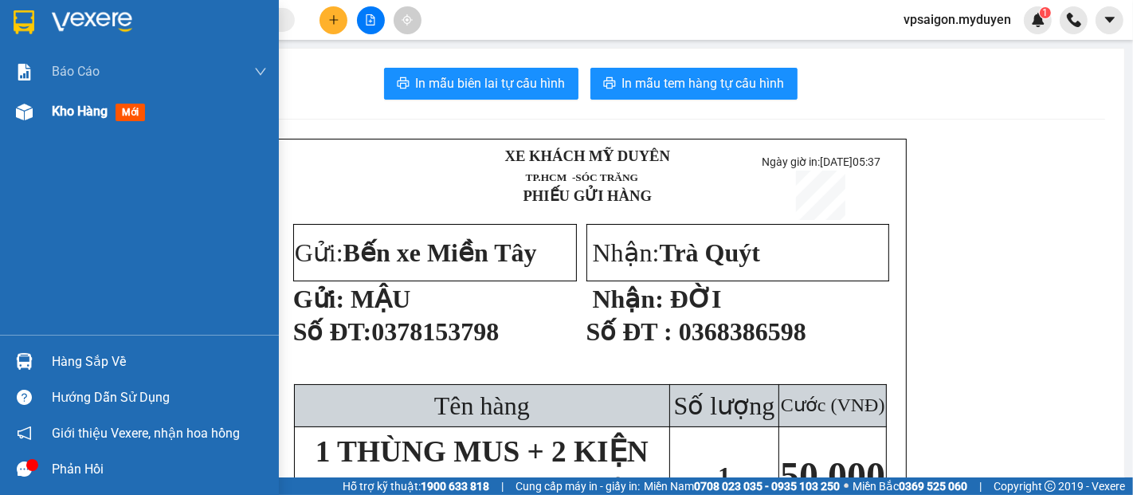
click at [57, 116] on span "Kho hàng" at bounding box center [80, 111] width 56 height 15
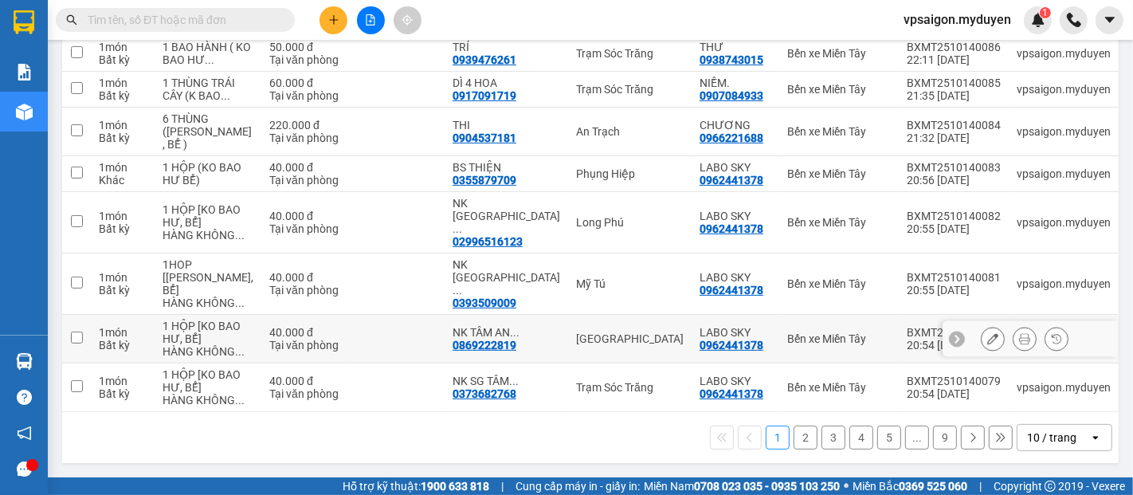
scroll to position [472, 0]
click at [794, 438] on button "2" at bounding box center [806, 437] width 24 height 24
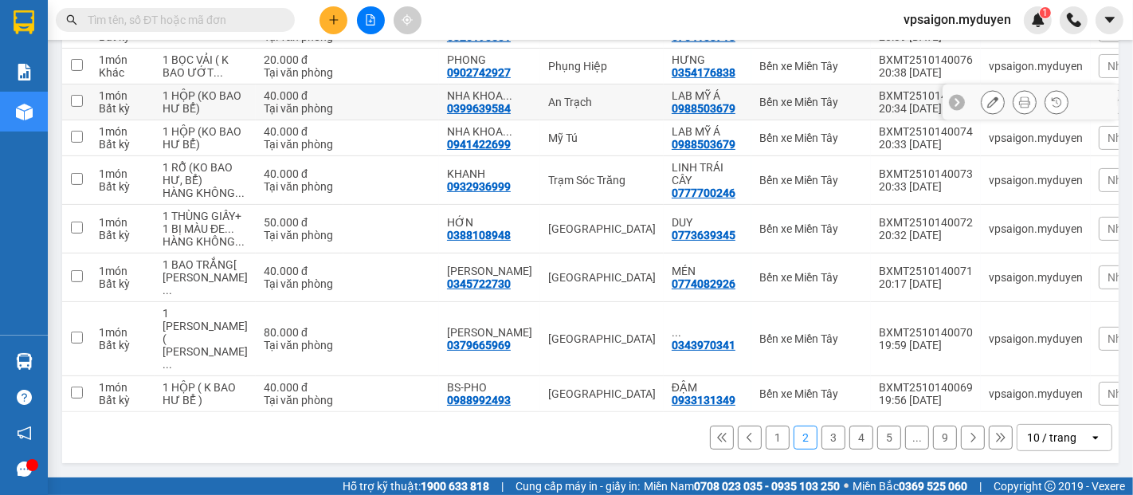
scroll to position [383, 0]
click at [821, 437] on button "3" at bounding box center [833, 437] width 24 height 24
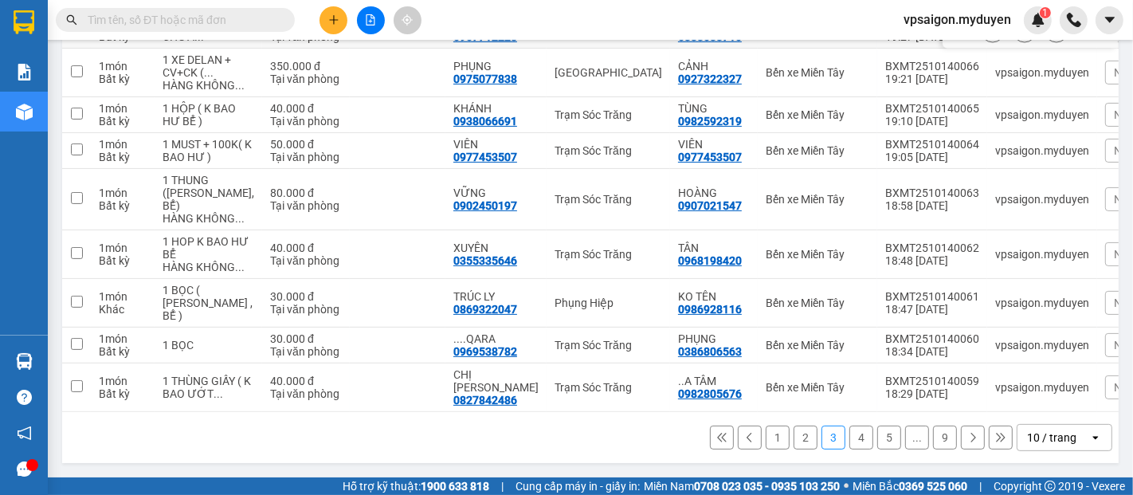
scroll to position [421, 0]
click at [849, 437] on button "4" at bounding box center [861, 437] width 24 height 24
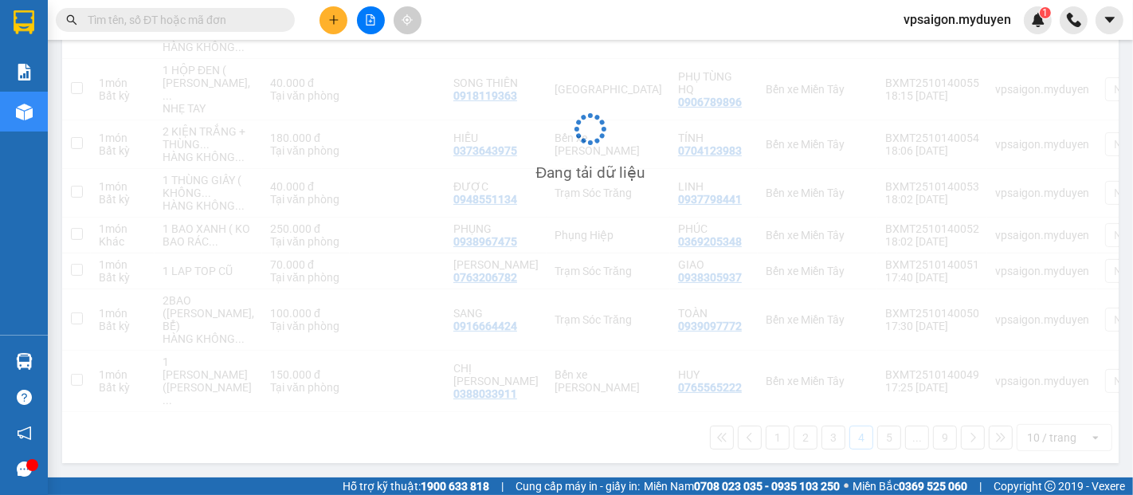
scroll to position [447, 0]
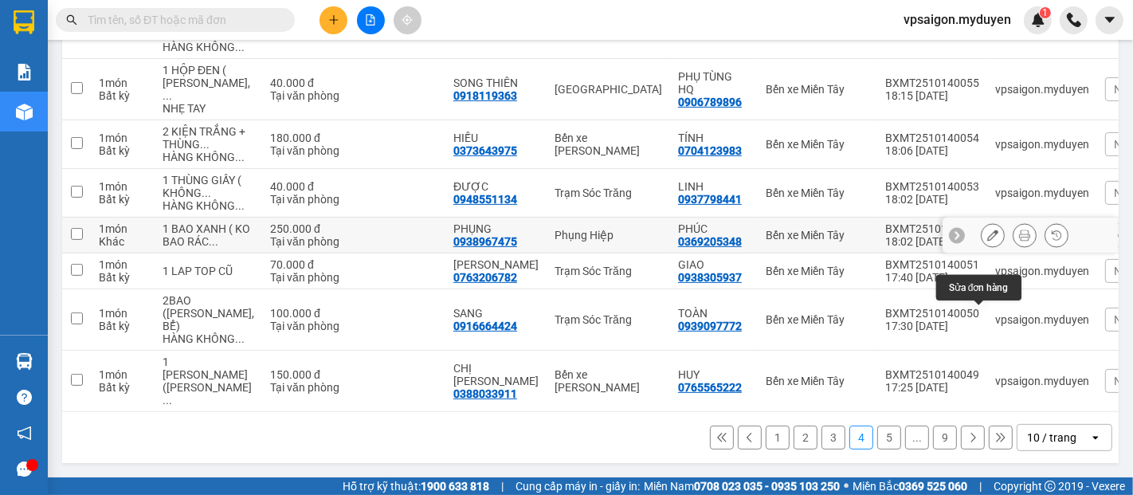
click at [987, 241] on icon at bounding box center [992, 234] width 11 height 11
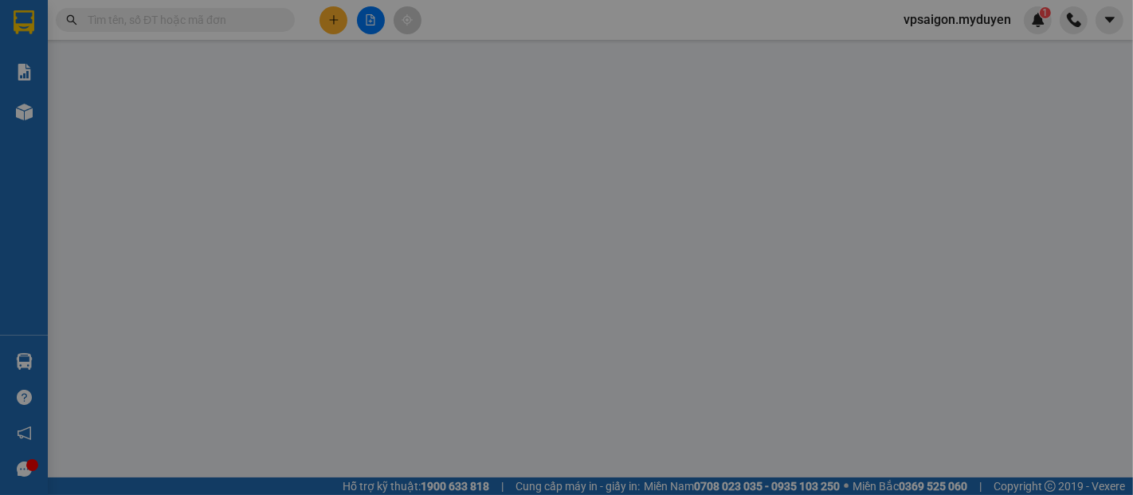
type input "0369205348"
type input "0938967475"
type input "250.000"
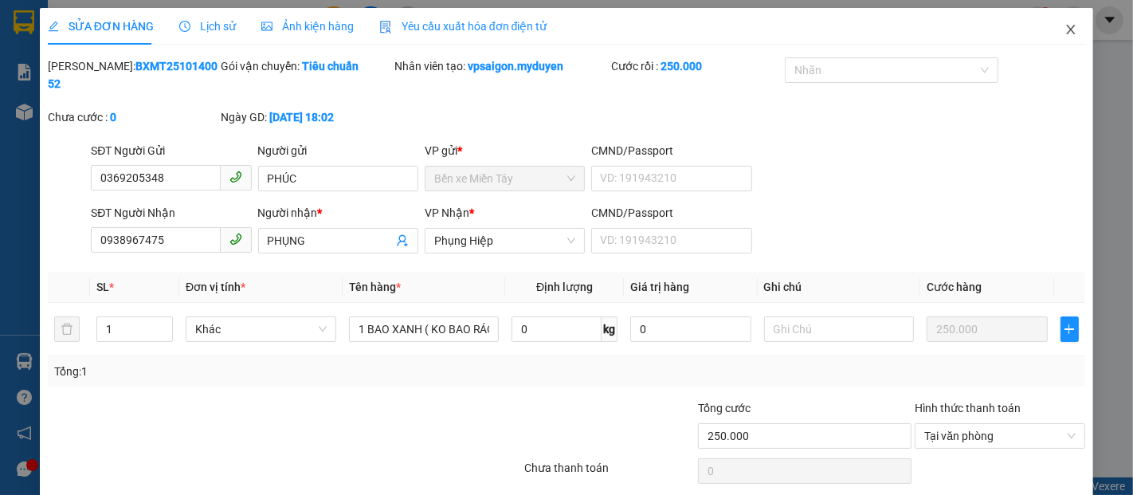
click at [1064, 29] on icon "close" at bounding box center [1070, 29] width 13 height 13
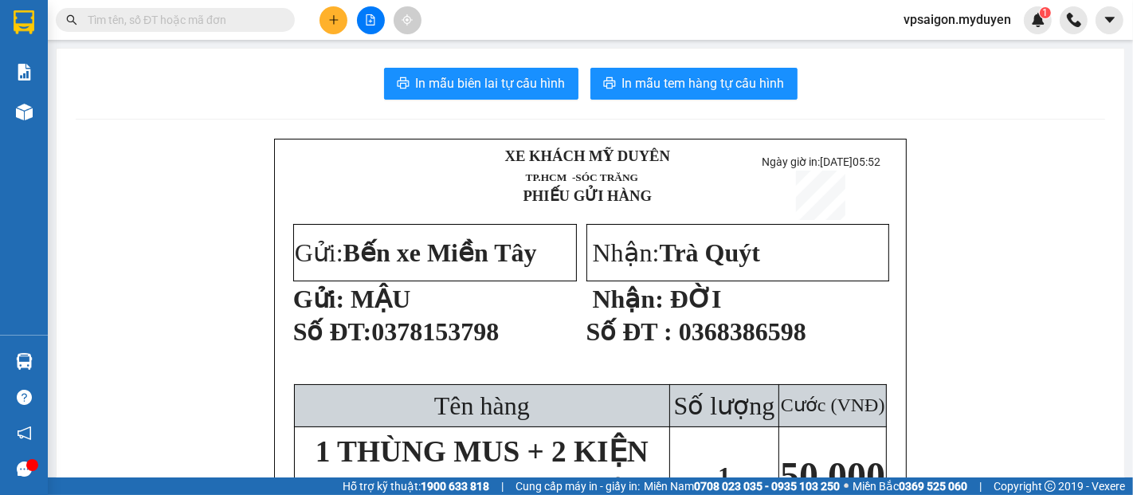
click at [330, 18] on icon "plus" at bounding box center [333, 19] width 11 height 11
click at [377, 59] on div "Tạo đơn hàng" at bounding box center [396, 60] width 69 height 18
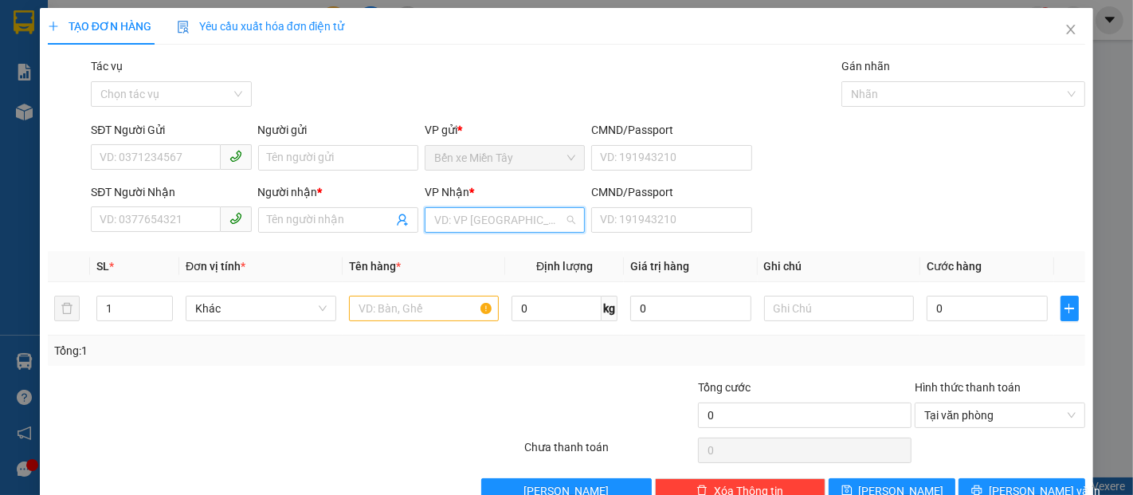
click at [500, 224] on input "search" at bounding box center [499, 220] width 130 height 24
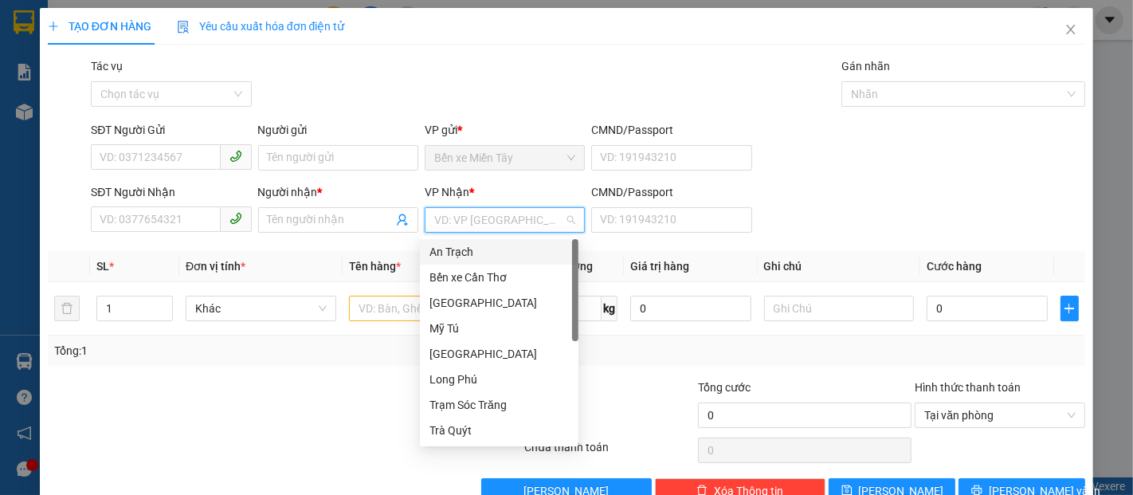
click at [468, 246] on div "An Trạch" at bounding box center [498, 252] width 139 height 18
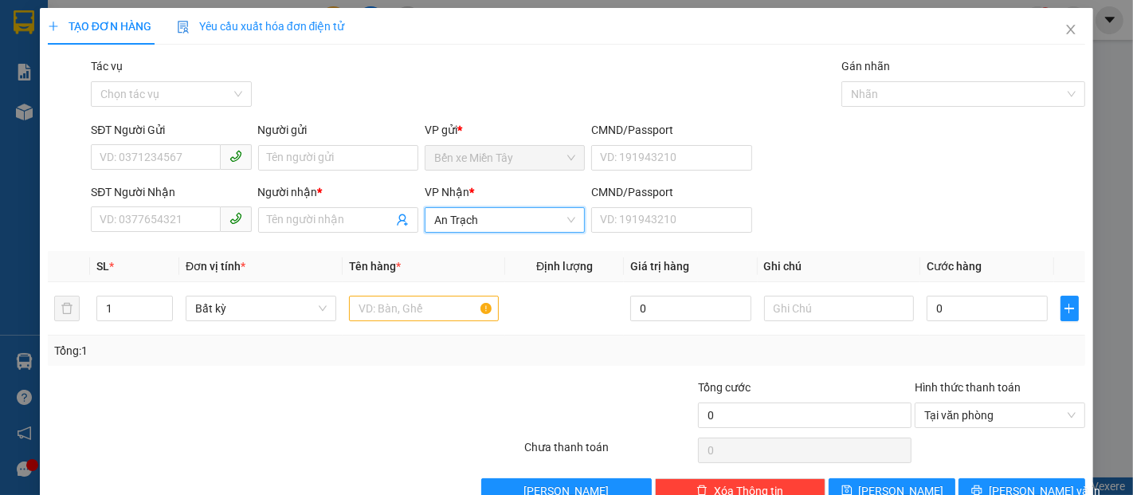
click at [473, 227] on span "An Trạch" at bounding box center [504, 220] width 141 height 24
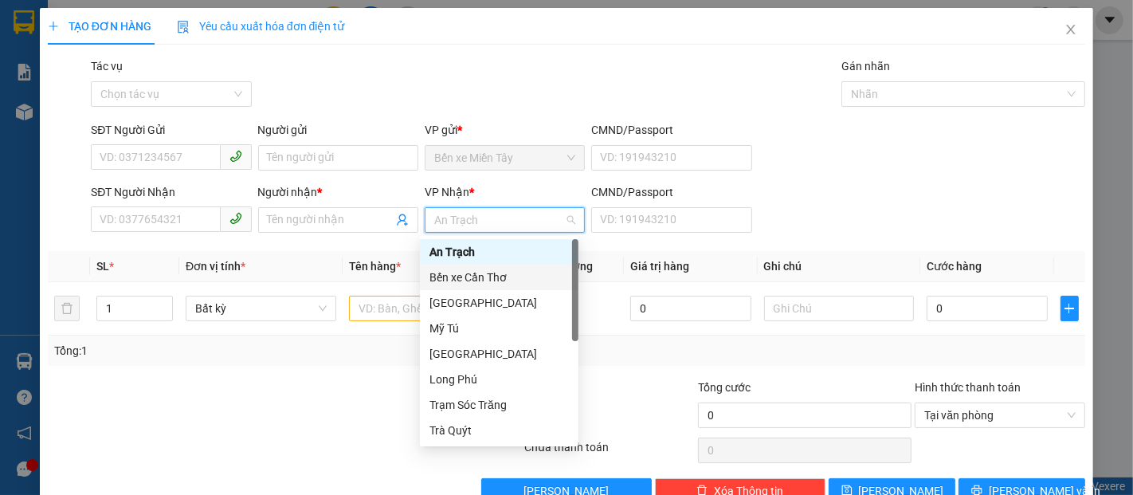
click at [480, 275] on div "Bến xe Cần Thơ" at bounding box center [498, 277] width 139 height 18
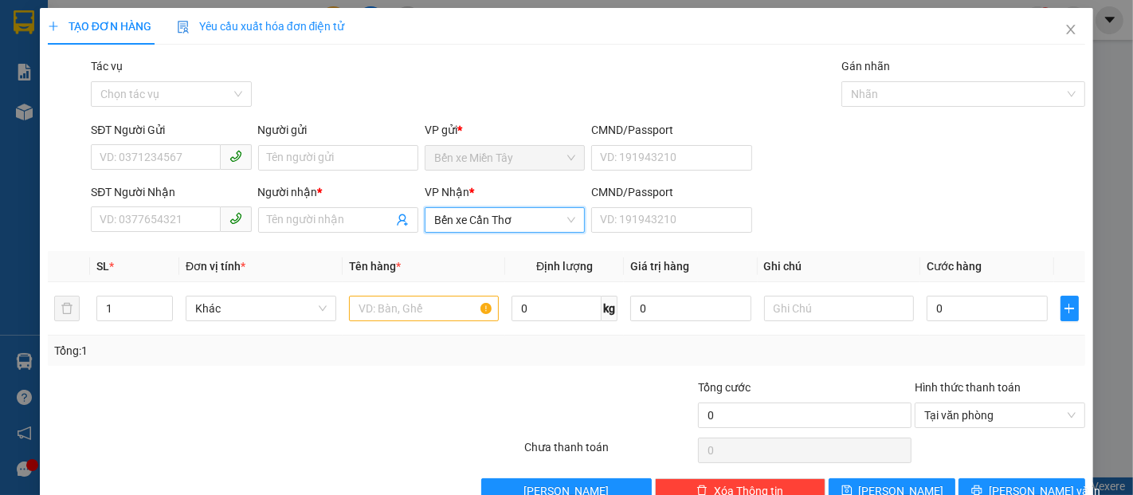
click at [501, 216] on span "Bến xe Cần Thơ" at bounding box center [504, 220] width 141 height 24
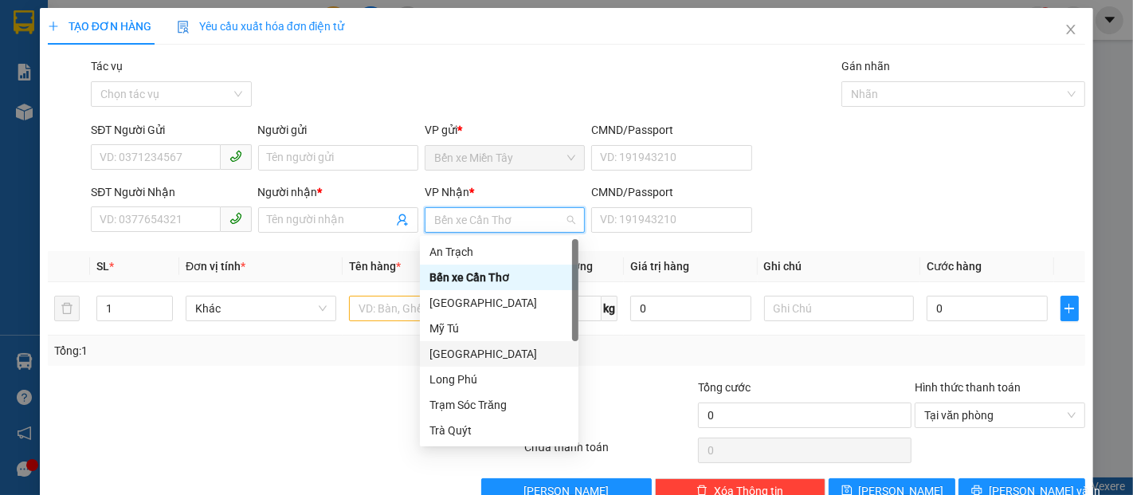
scroll to position [76, 0]
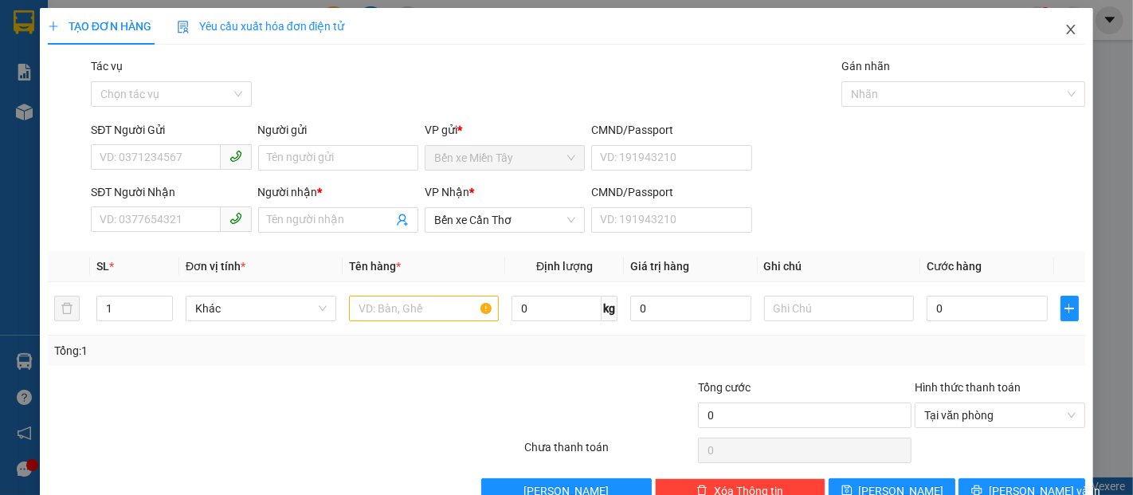
click at [1064, 29] on icon "close" at bounding box center [1070, 29] width 13 height 13
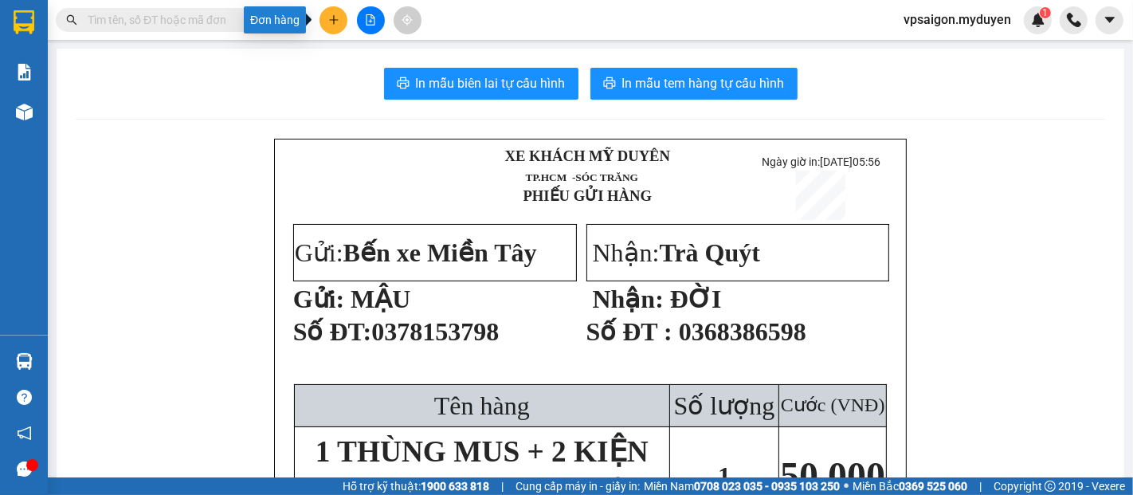
click at [328, 18] on icon "plus" at bounding box center [333, 19] width 11 height 11
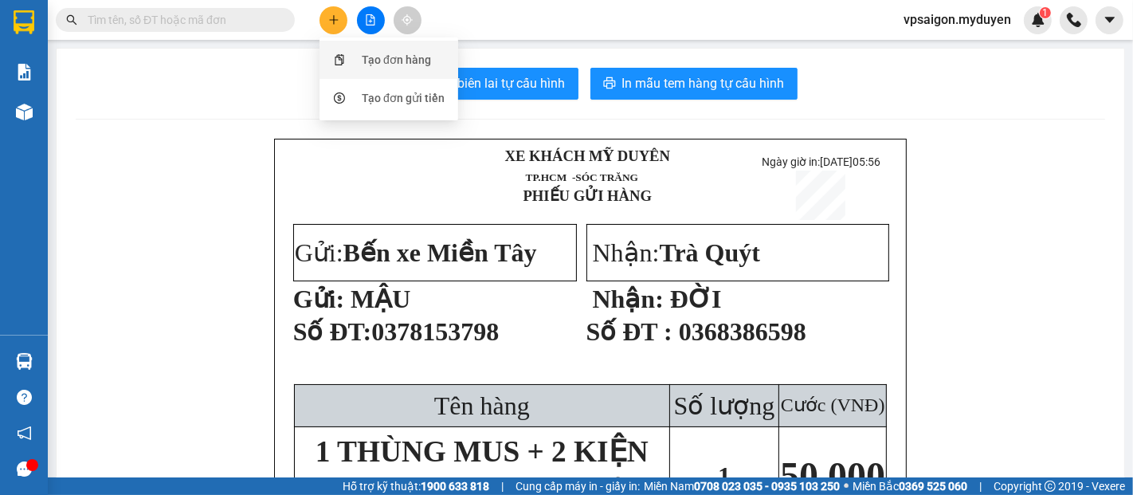
click at [366, 63] on div "Tạo đơn hàng" at bounding box center [396, 60] width 69 height 18
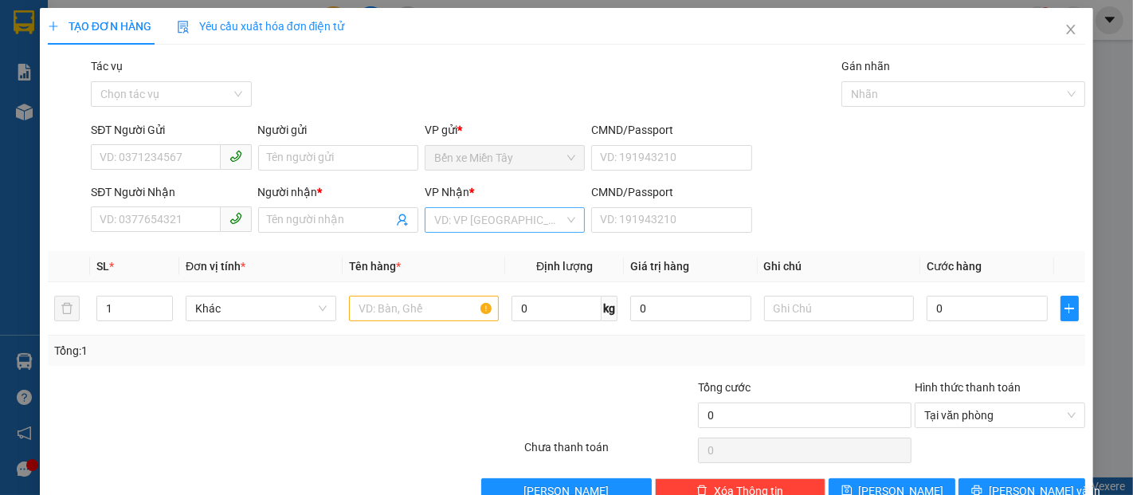
click at [487, 215] on input "search" at bounding box center [499, 220] width 130 height 24
click at [1064, 29] on icon "close" at bounding box center [1070, 29] width 13 height 13
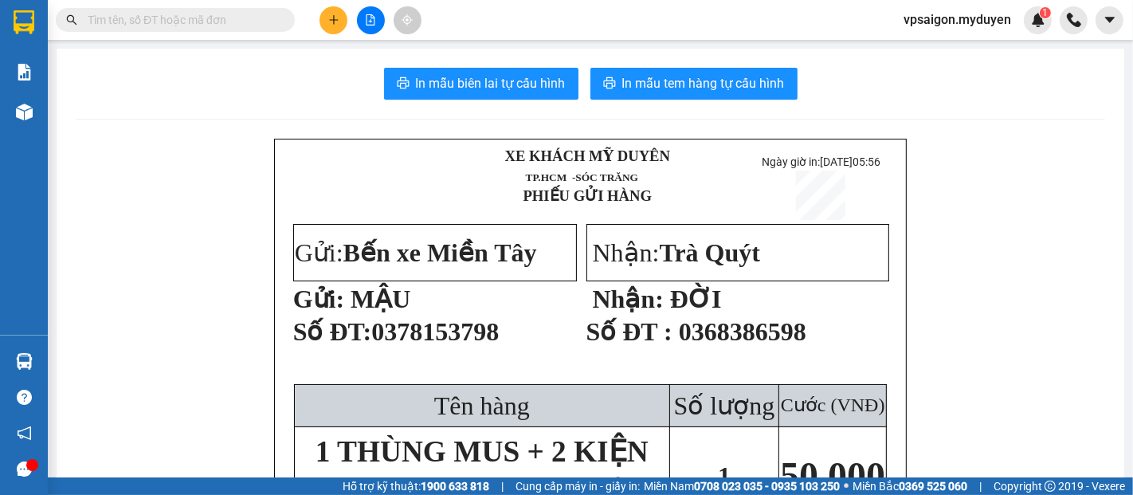
click at [344, 18] on button at bounding box center [333, 20] width 28 height 28
click at [355, 50] on div "Tạo đơn hàng" at bounding box center [389, 60] width 120 height 30
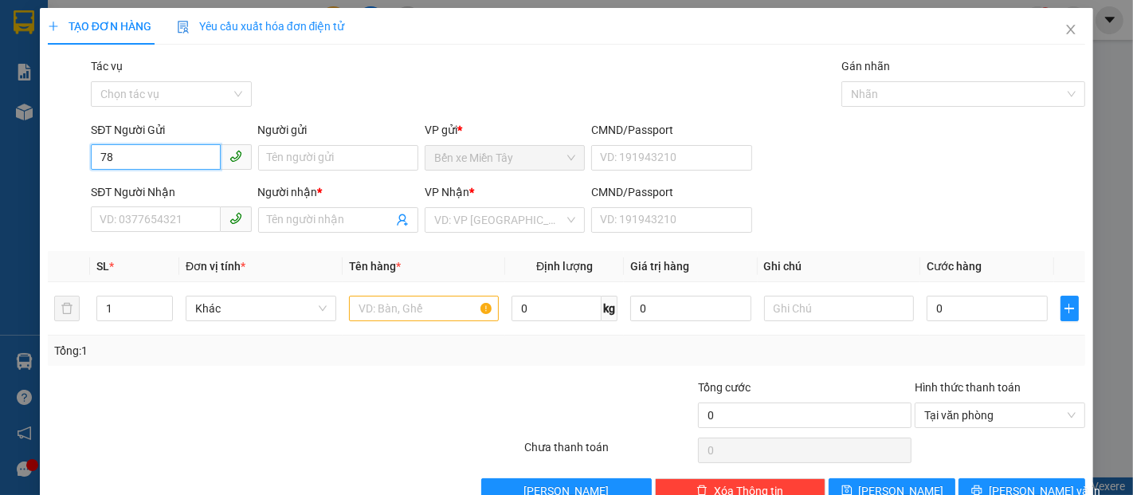
type input "785"
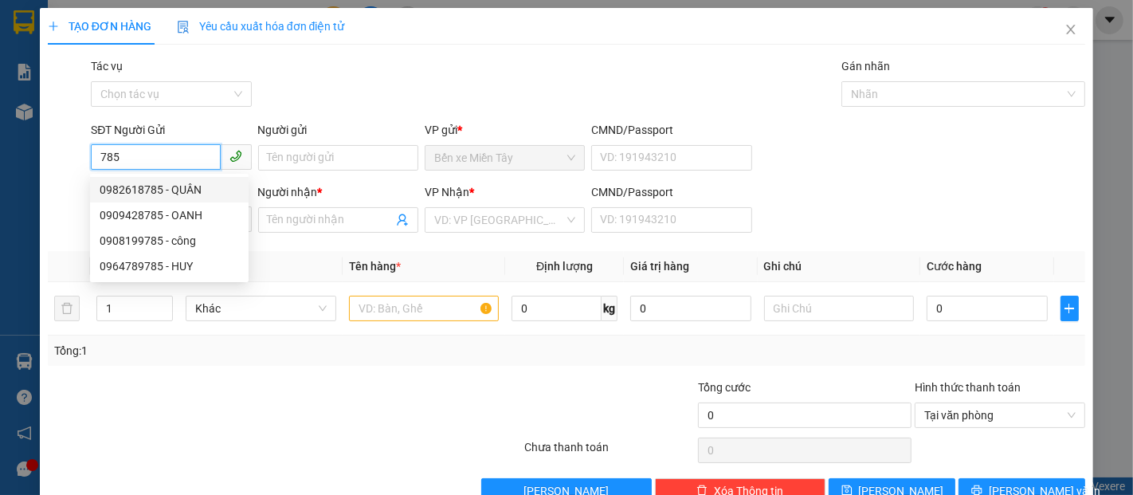
drag, startPoint x: 142, startPoint y: 155, endPoint x: 49, endPoint y: 163, distance: 92.7
click at [51, 162] on div "SĐT Người Gửi 785 Người gửi Tên người gửi VP gửi * Bến xe Miền Tây CMND/Passpor…" at bounding box center [566, 149] width 1041 height 56
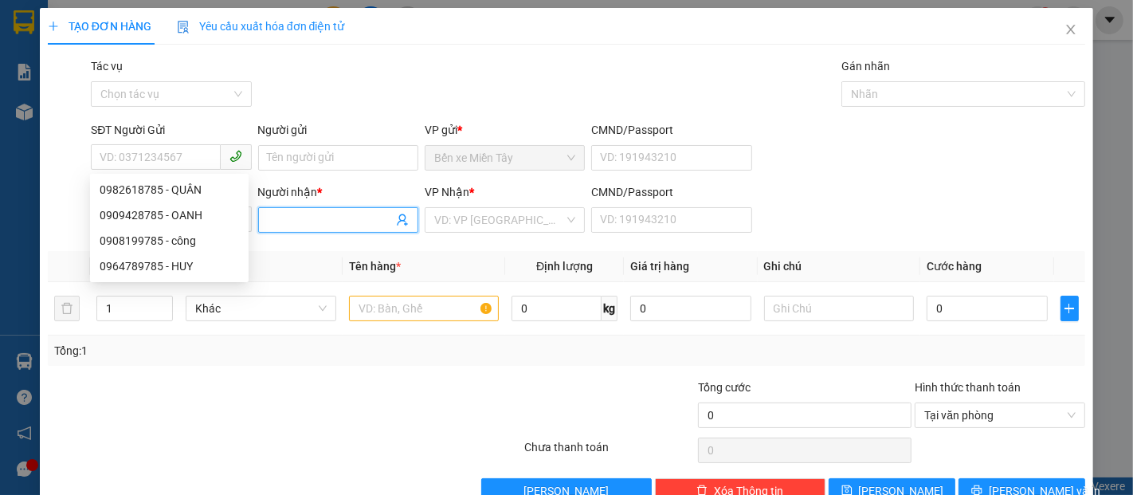
drag, startPoint x: 345, startPoint y: 212, endPoint x: 245, endPoint y: 247, distance: 106.3
click at [343, 212] on input "Người nhận *" at bounding box center [330, 220] width 125 height 18
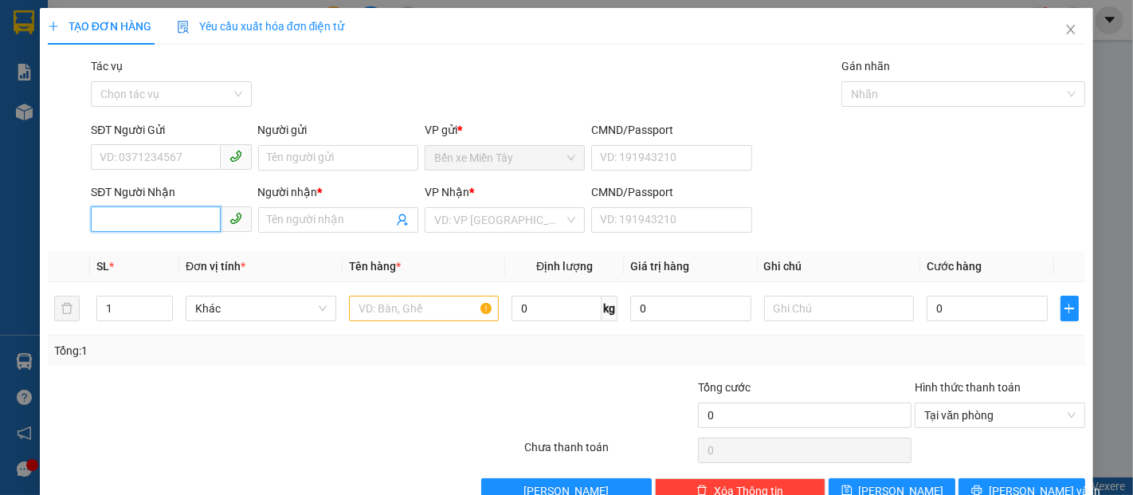
click at [153, 226] on input "SĐT Người Nhận" at bounding box center [155, 218] width 129 height 25
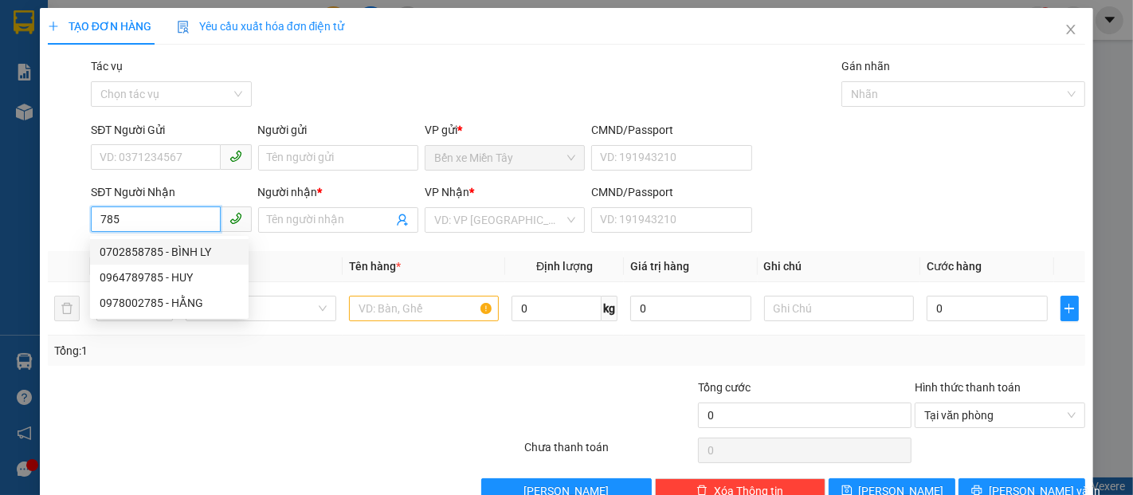
click at [163, 247] on div "0702858785 - BÌNH LY" at bounding box center [169, 252] width 139 height 18
type input "0702858785"
type input "BÌNH LY"
type input "40.000"
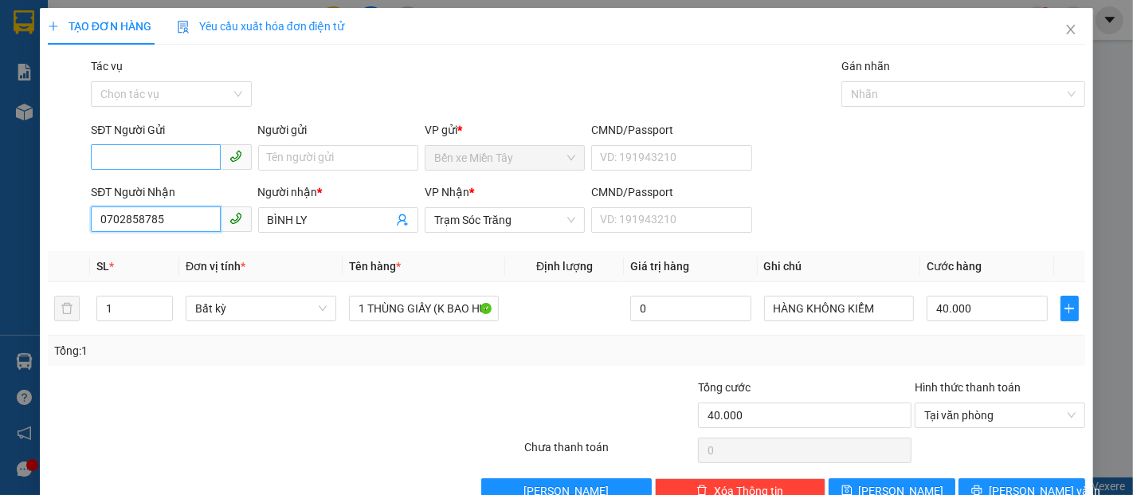
type input "0702858785"
click at [162, 168] on input "SĐT Người Gửi" at bounding box center [155, 156] width 129 height 25
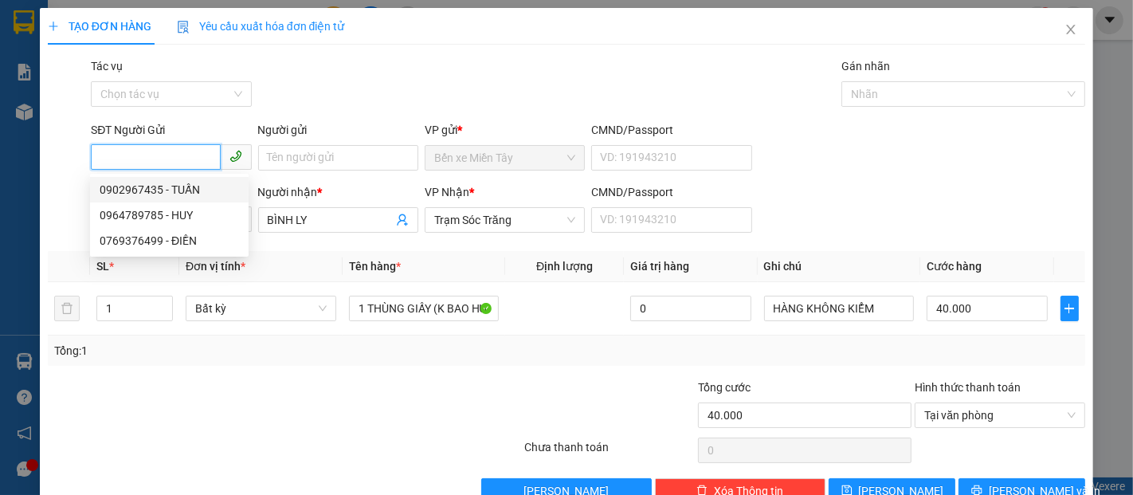
click at [170, 182] on div "0902967435 - TUẤN" at bounding box center [169, 190] width 139 height 18
type input "0902967435"
type input "TUẤN"
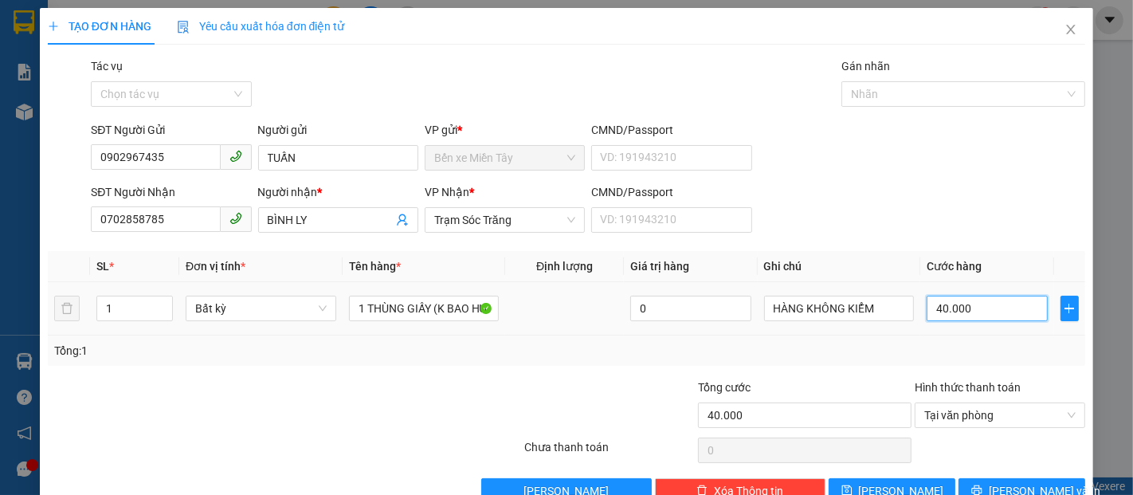
click at [944, 311] on input "40.000" at bounding box center [987, 308] width 120 height 25
type input "3"
type input "30"
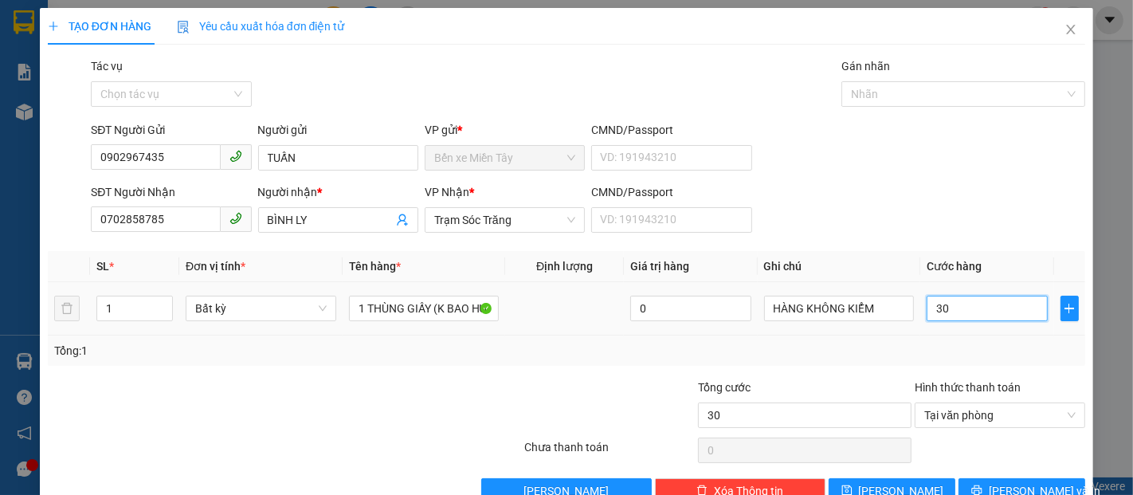
type input "300"
type input "3.000"
type input "30.000"
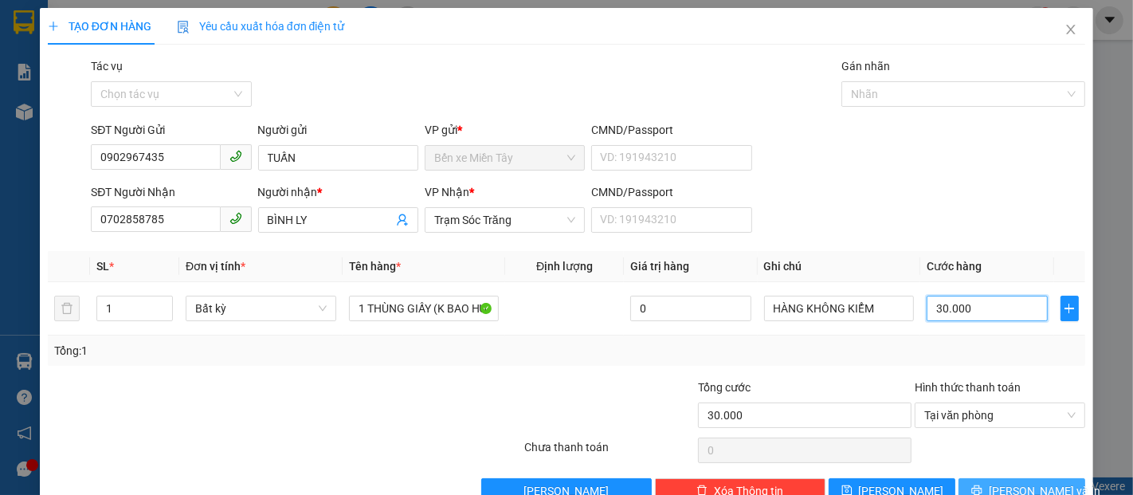
type input "30.000"
click at [989, 480] on button "[PERSON_NAME] và In" at bounding box center [1021, 490] width 127 height 25
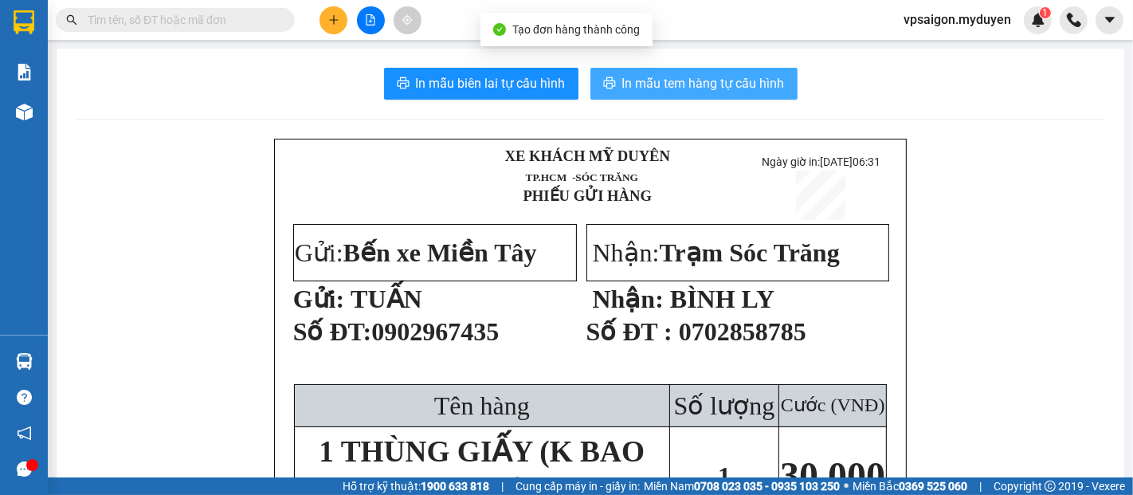
click at [622, 79] on span "In mẫu tem hàng tự cấu hình" at bounding box center [703, 83] width 163 height 20
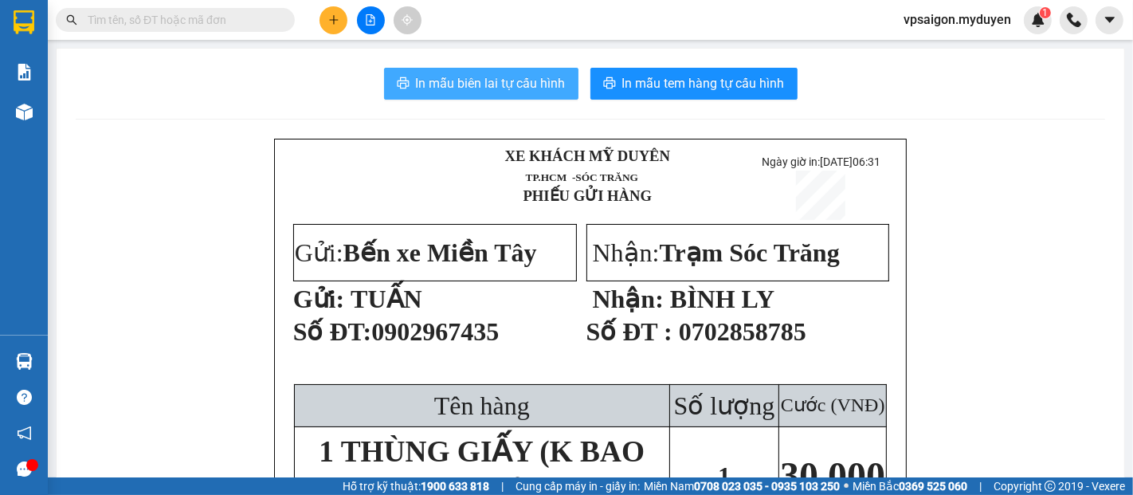
click at [490, 91] on span "In mẫu biên lai tự cấu hình" at bounding box center [491, 83] width 150 height 20
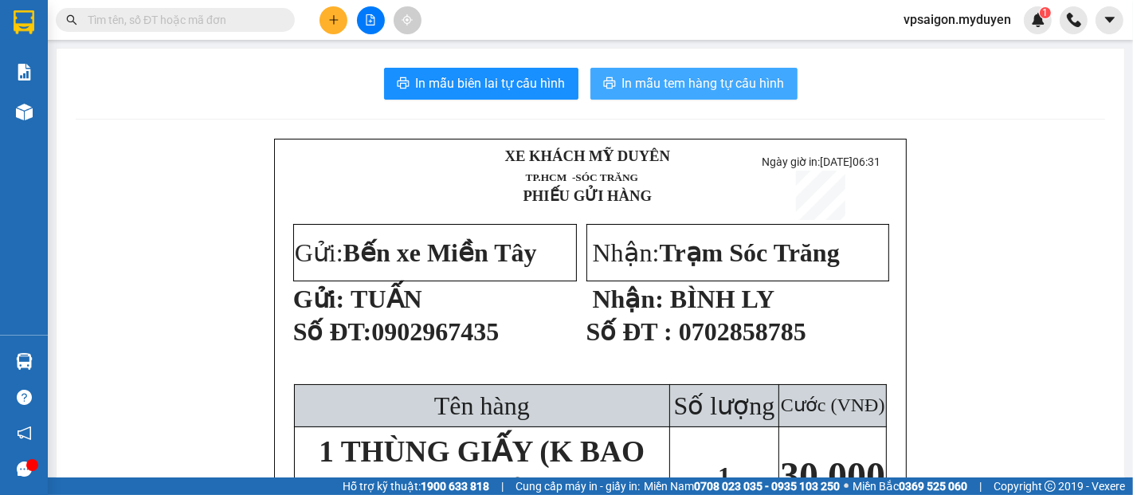
click at [696, 96] on button "In mẫu tem hàng tự cấu hình" at bounding box center [693, 84] width 207 height 32
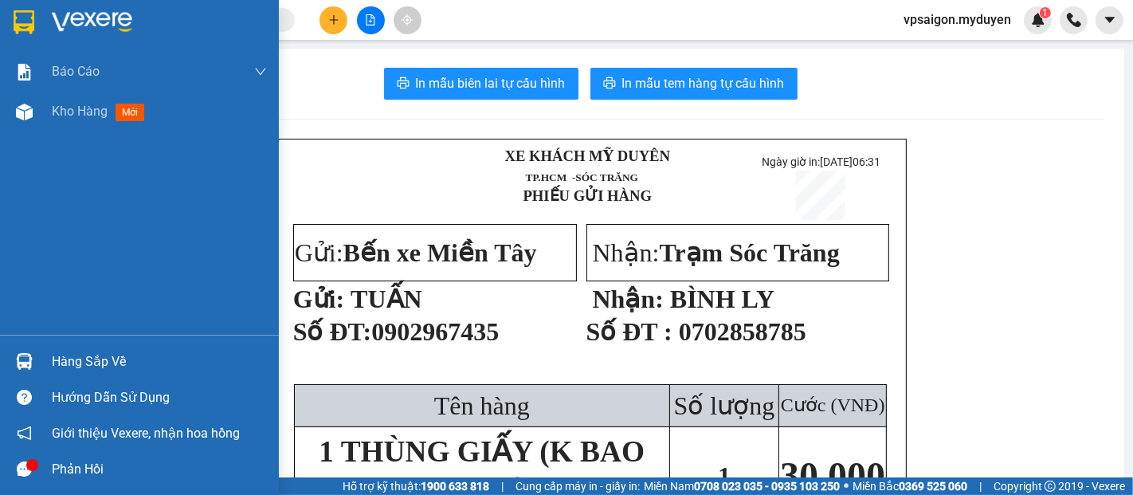
click at [84, 357] on div "Hàng sắp về" at bounding box center [159, 362] width 215 height 24
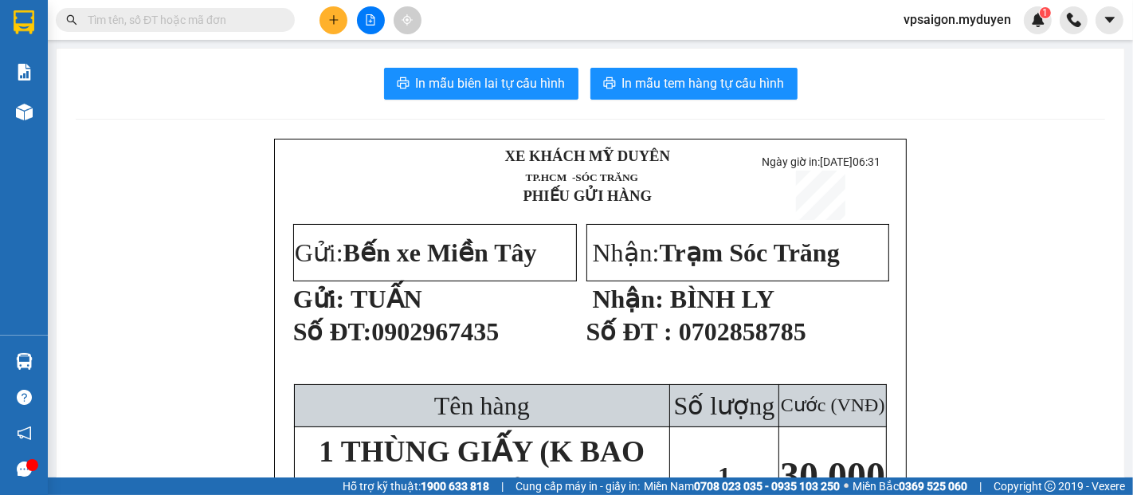
click at [901, 113] on section "Kết quả tìm kiếm ( 0 ) Bộ lọc No Data vpsaigon.myduyen 1 Báo cáo BC doanh số th…" at bounding box center [566, 247] width 1133 height 495
